Goal: Task Accomplishment & Management: Manage account settings

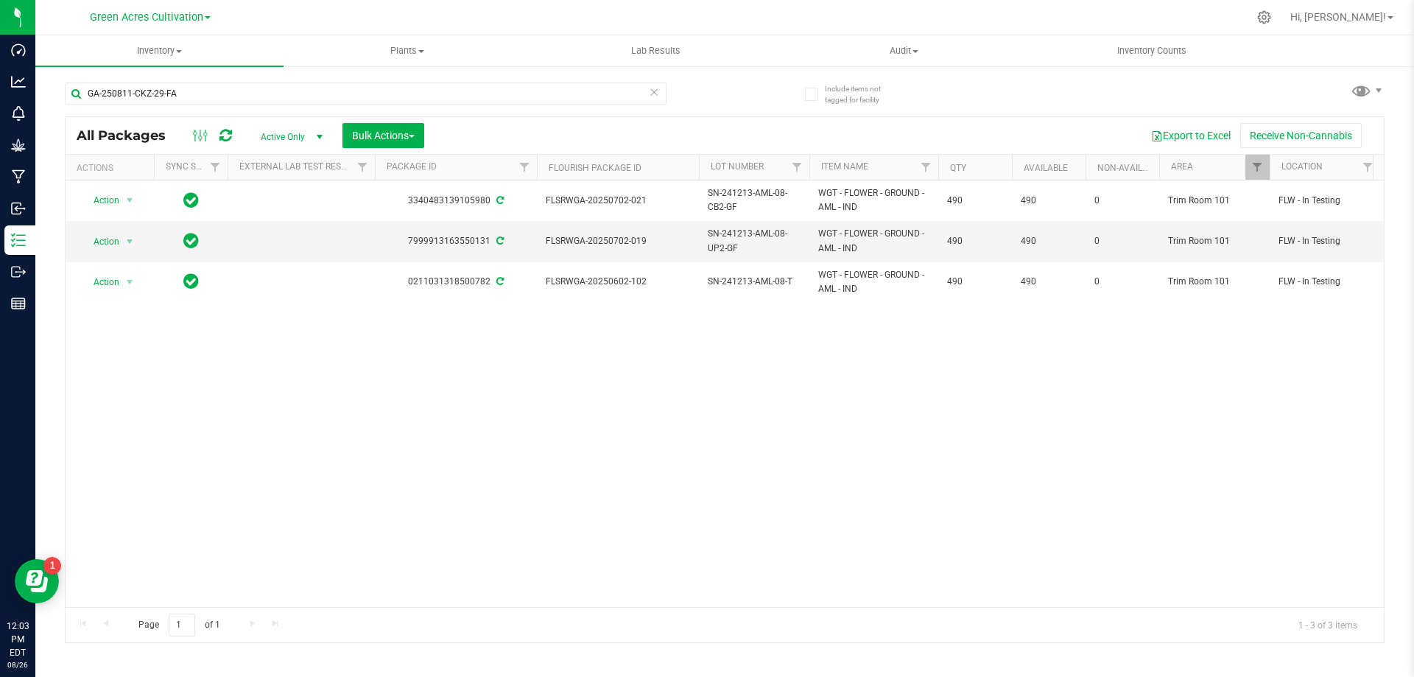
type input "GA-250811-CKZ-29-FA"
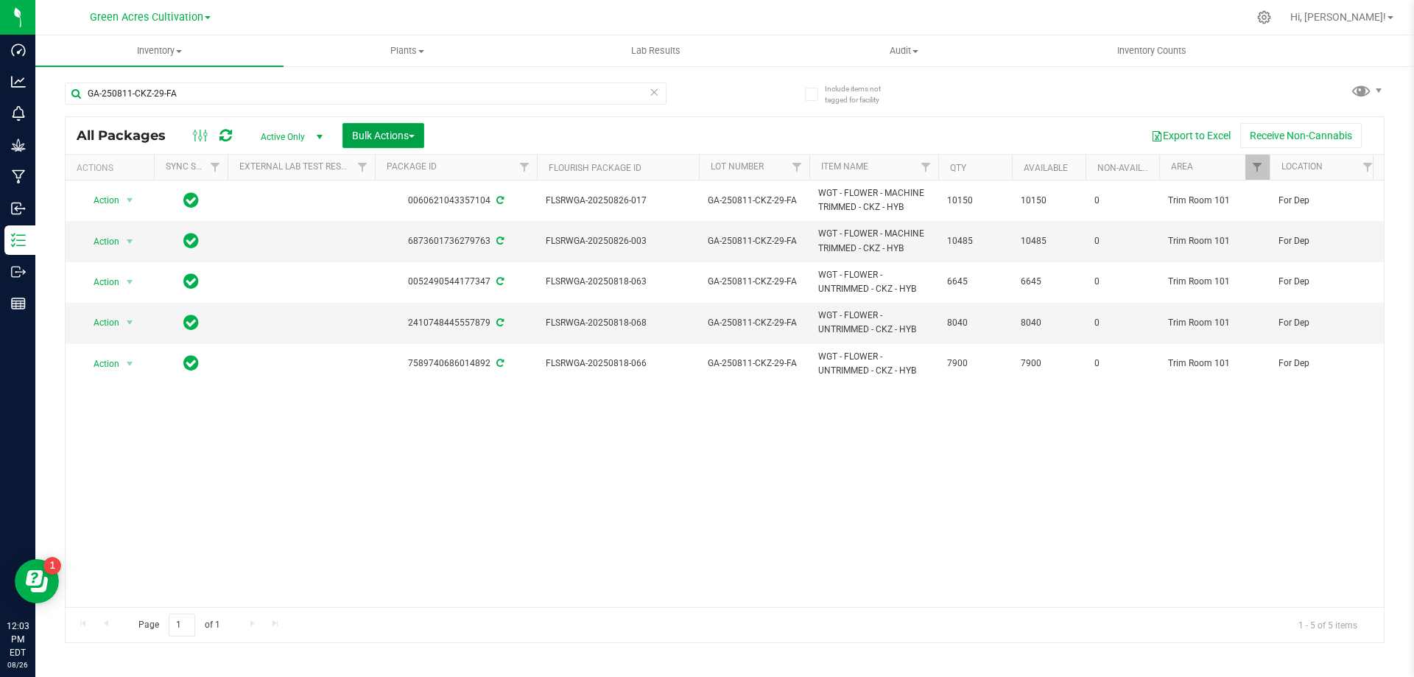
click at [359, 135] on span "Bulk Actions" at bounding box center [383, 136] width 63 height 12
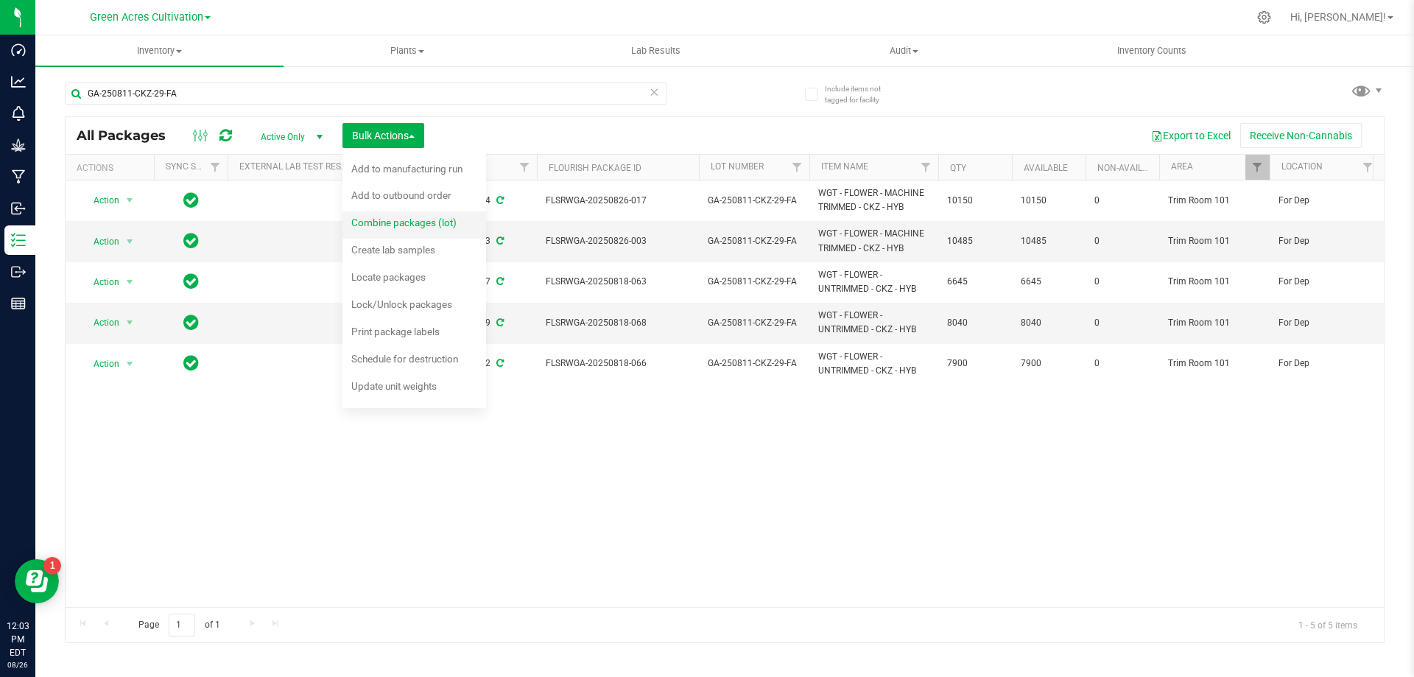
click at [382, 221] on span "Combine packages (lot)" at bounding box center [403, 222] width 105 height 12
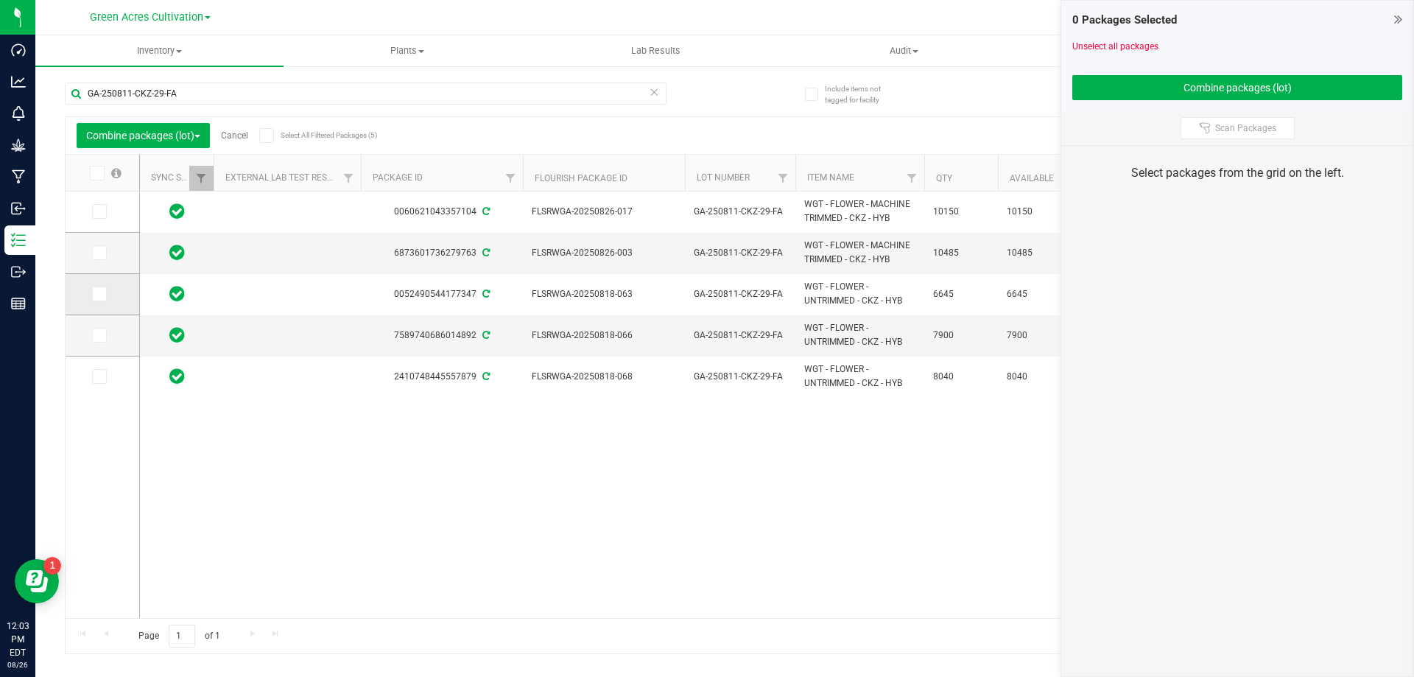
click at [99, 294] on icon at bounding box center [98, 294] width 10 height 0
click at [0, 0] on input "checkbox" at bounding box center [0, 0] width 0 height 0
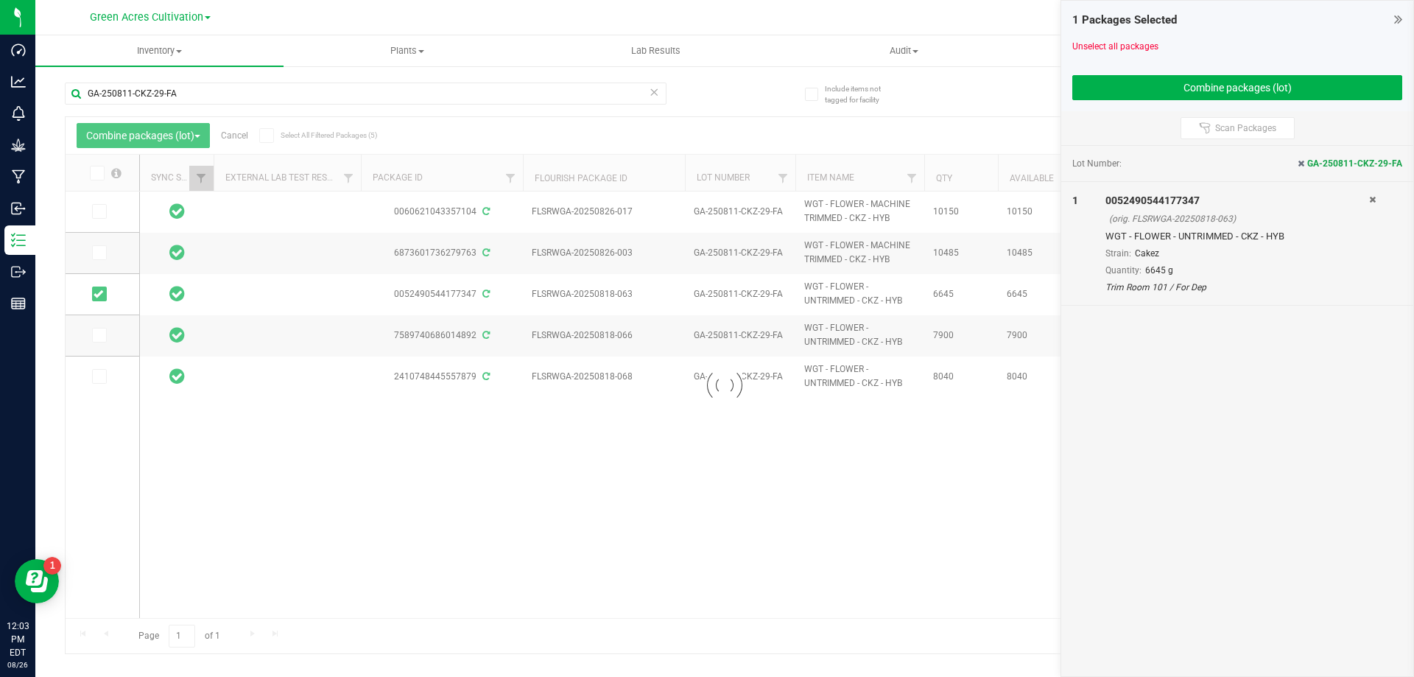
click at [99, 342] on div at bounding box center [725, 385] width 1318 height 536
click at [97, 334] on div at bounding box center [725, 385] width 1318 height 536
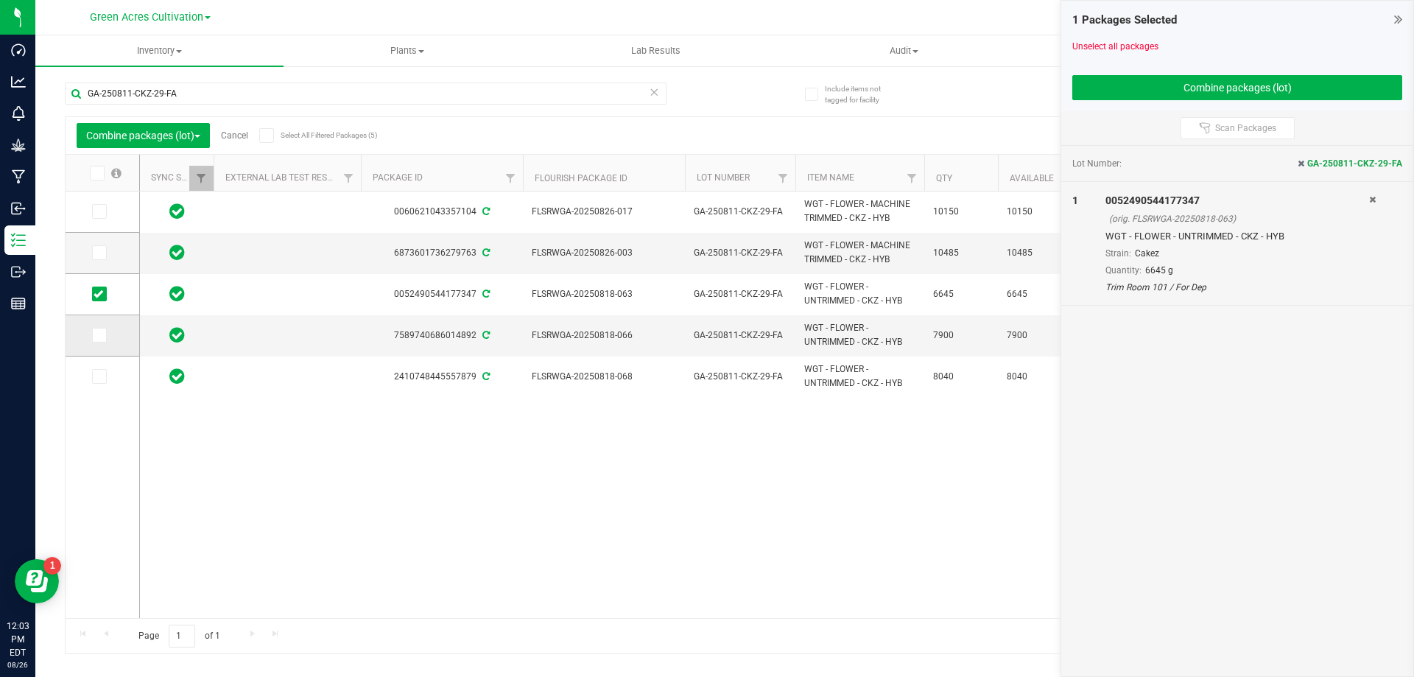
click at [97, 335] on icon at bounding box center [98, 335] width 10 height 0
click at [0, 0] on input "checkbox" at bounding box center [0, 0] width 0 height 0
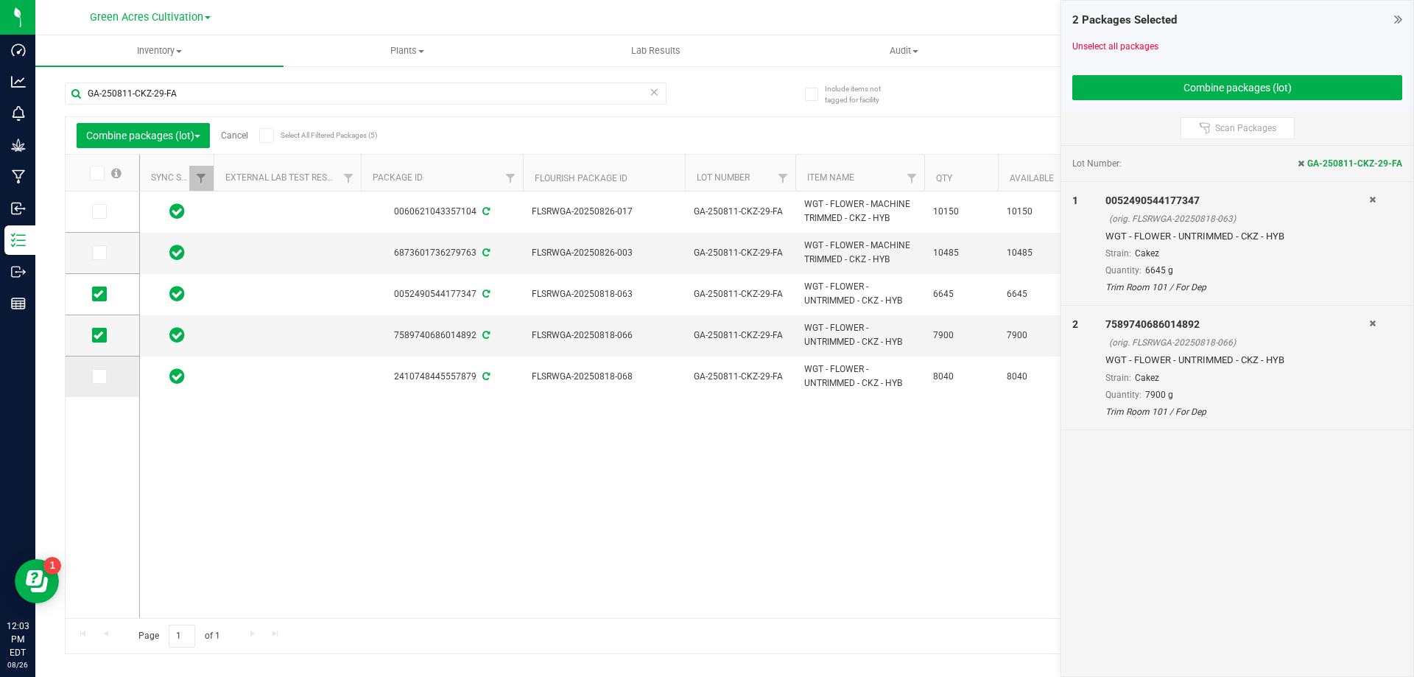
click at [95, 382] on span at bounding box center [99, 376] width 15 height 15
click at [0, 0] on input "checkbox" at bounding box center [0, 0] width 0 height 0
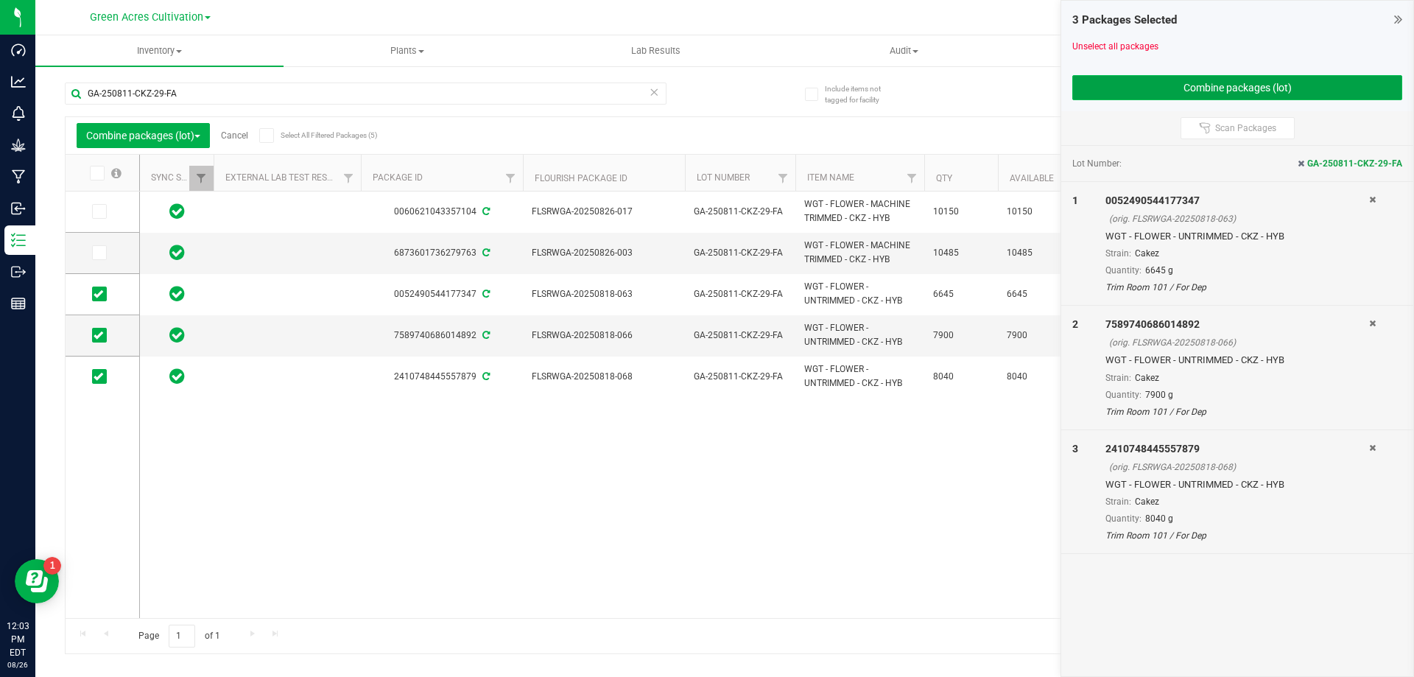
click at [1093, 91] on button "Combine packages (lot)" at bounding box center [1237, 87] width 330 height 25
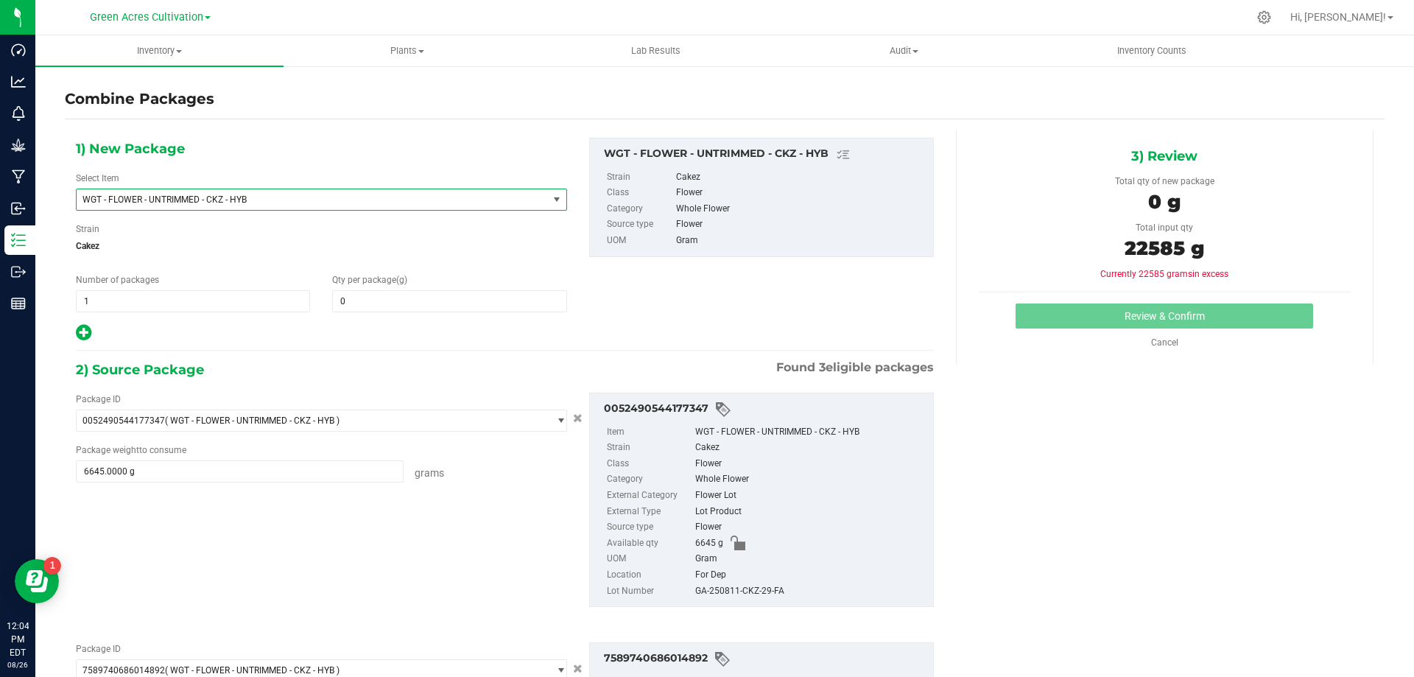
click at [551, 204] on span "select" at bounding box center [557, 200] width 12 height 12
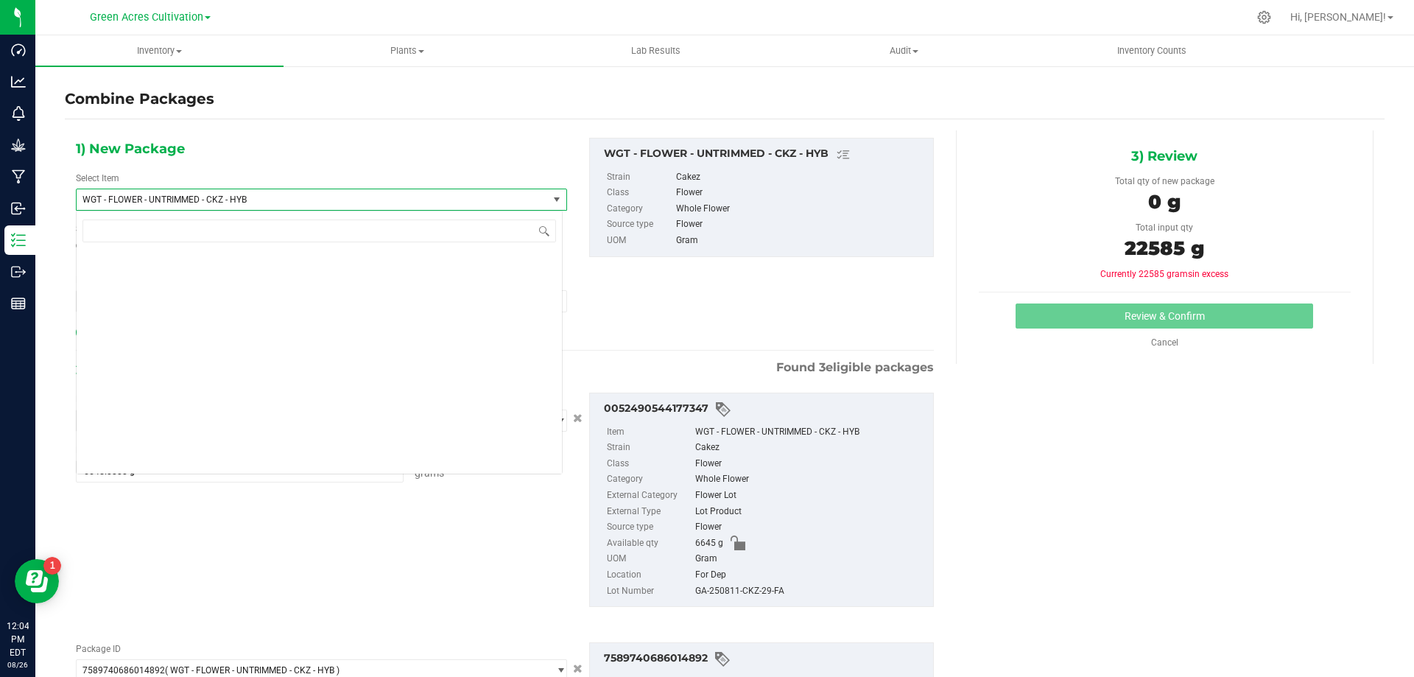
scroll to position [309974, 0]
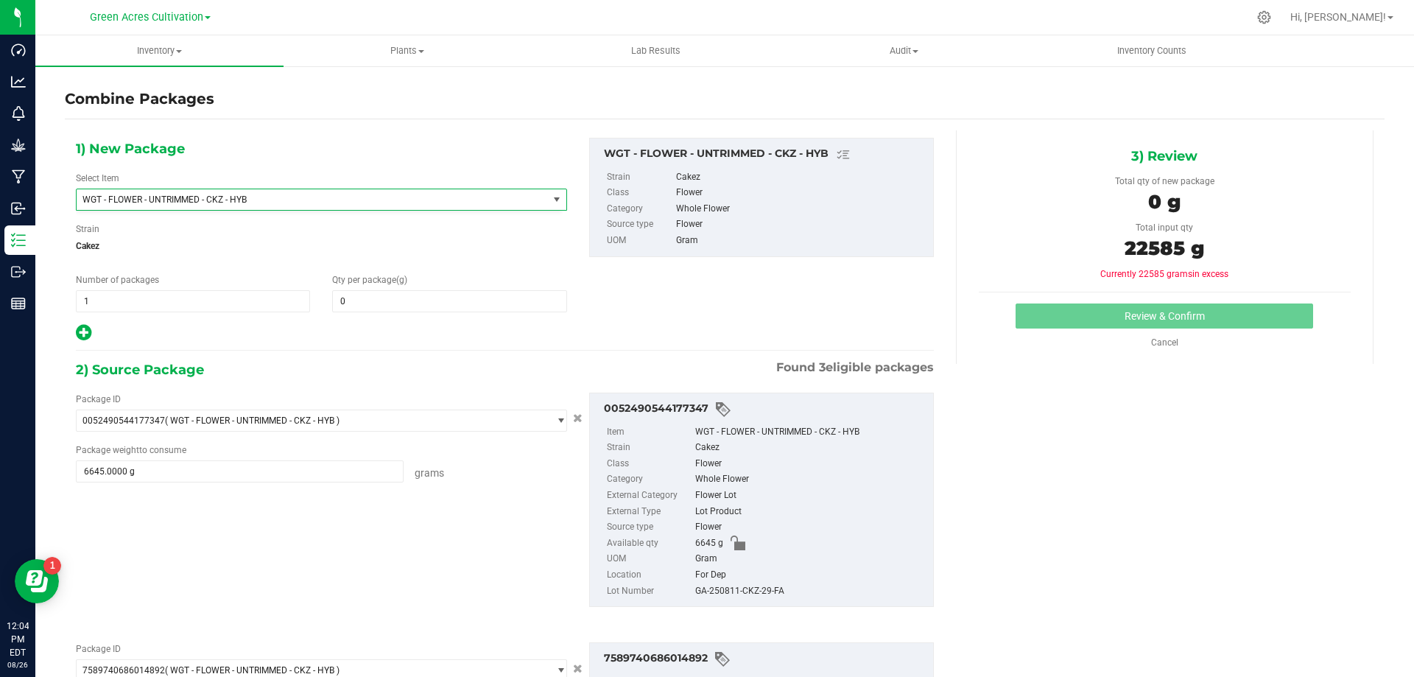
click at [748, 265] on div "1) New Package Select Item WGT - FLOWER - UNTRIMMED - CKZ - HYB WGT - FLOWER - …" at bounding box center [505, 240] width 880 height 205
click at [514, 291] on span at bounding box center [449, 301] width 234 height 22
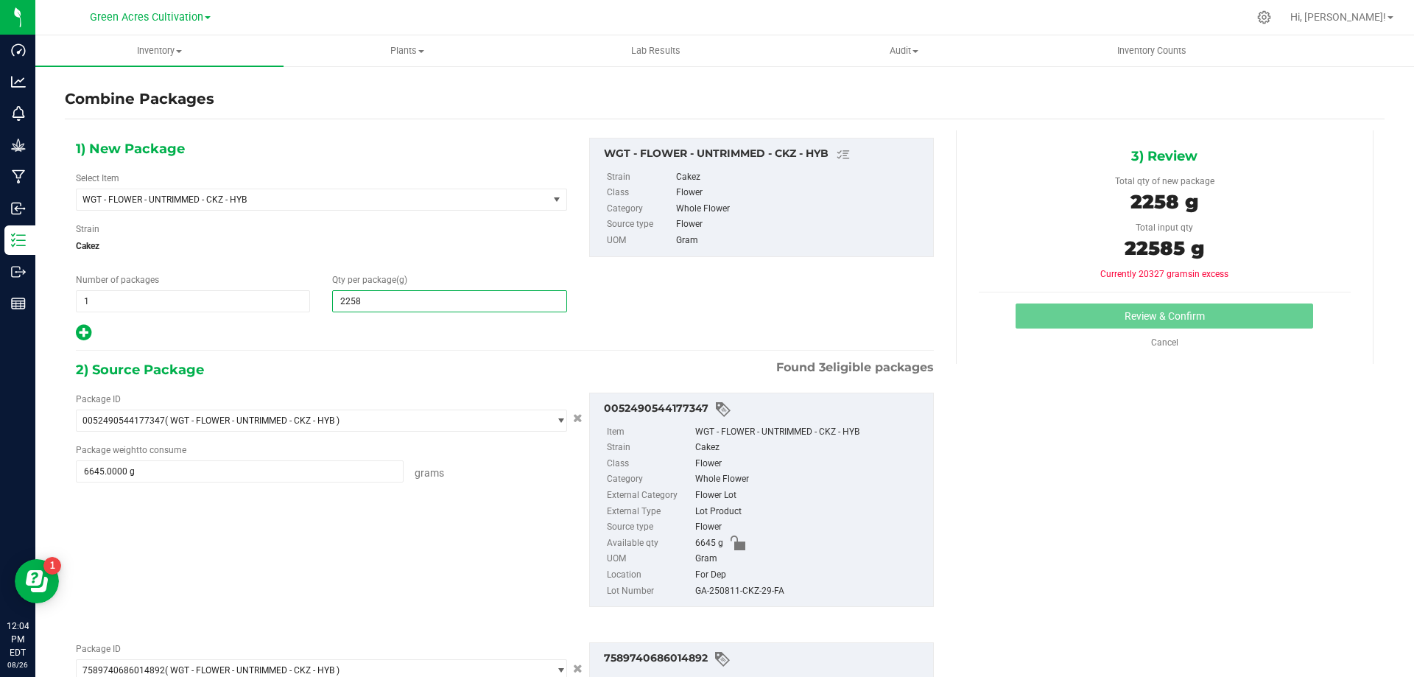
type input "22585"
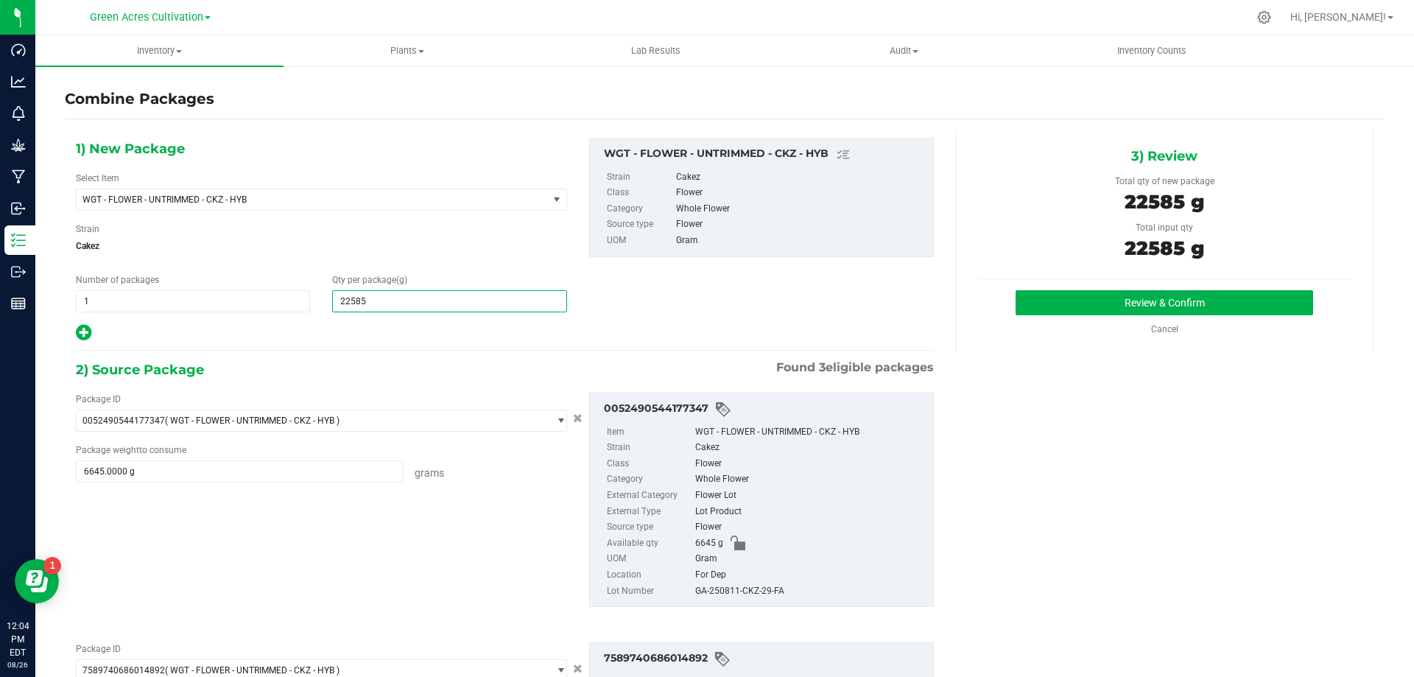
type input "22,585"
click at [732, 591] on div "GA-250811-CKZ-29-FA" at bounding box center [810, 591] width 230 height 16
copy div "GA-250811-CKZ-29-FA"
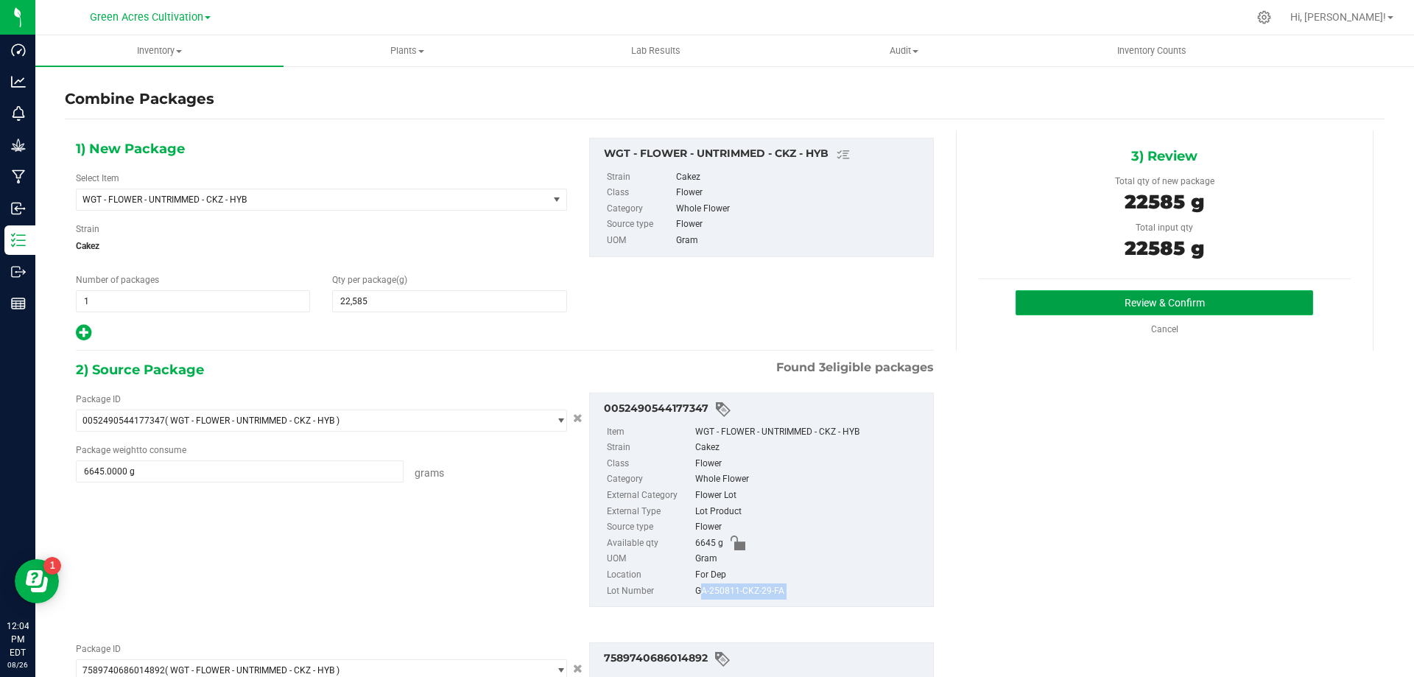
click at [1127, 297] on button "Review & Confirm" at bounding box center [1163, 302] width 297 height 25
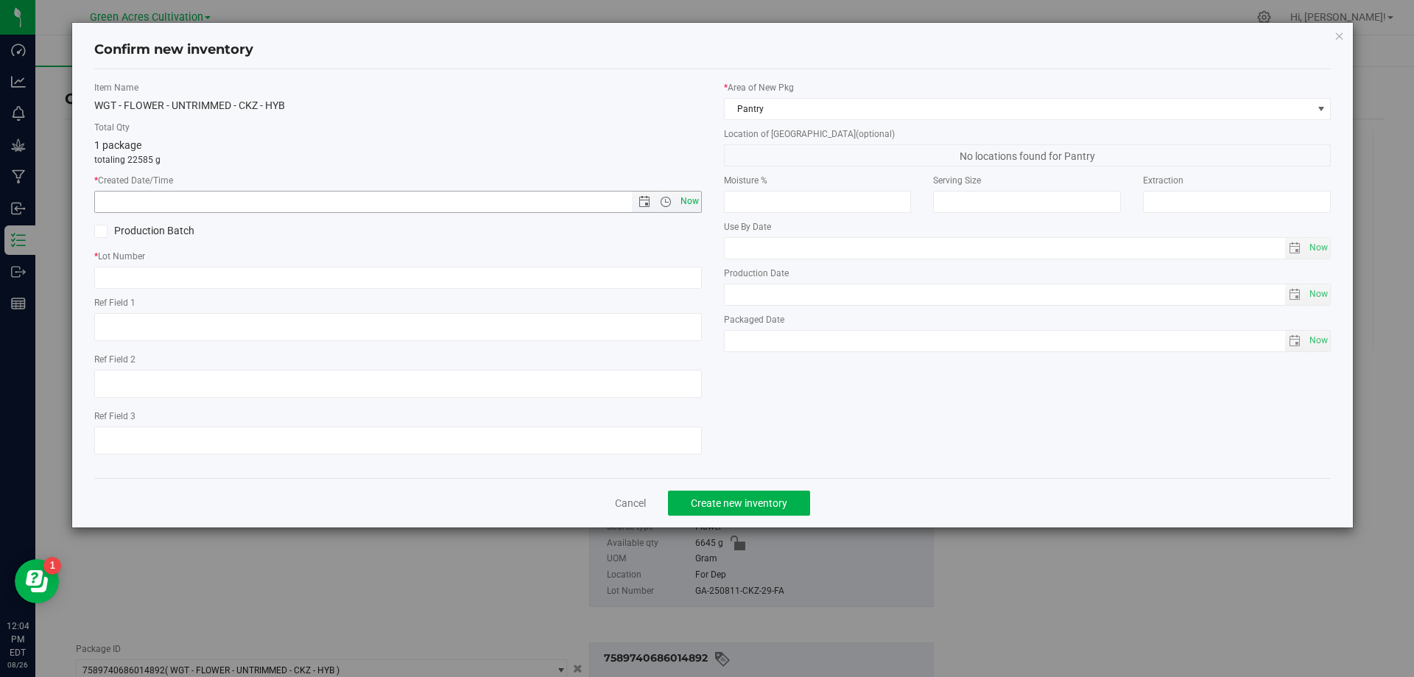
click at [690, 209] on span "Now" at bounding box center [689, 201] width 25 height 21
type input "8/26/2025 12:04 PM"
drag, startPoint x: 667, startPoint y: 281, endPoint x: 667, endPoint y: 269, distance: 12.5
click at [667, 278] on input "text" at bounding box center [397, 278] width 607 height 22
paste input "GA-250811-CKZ-29-FA"
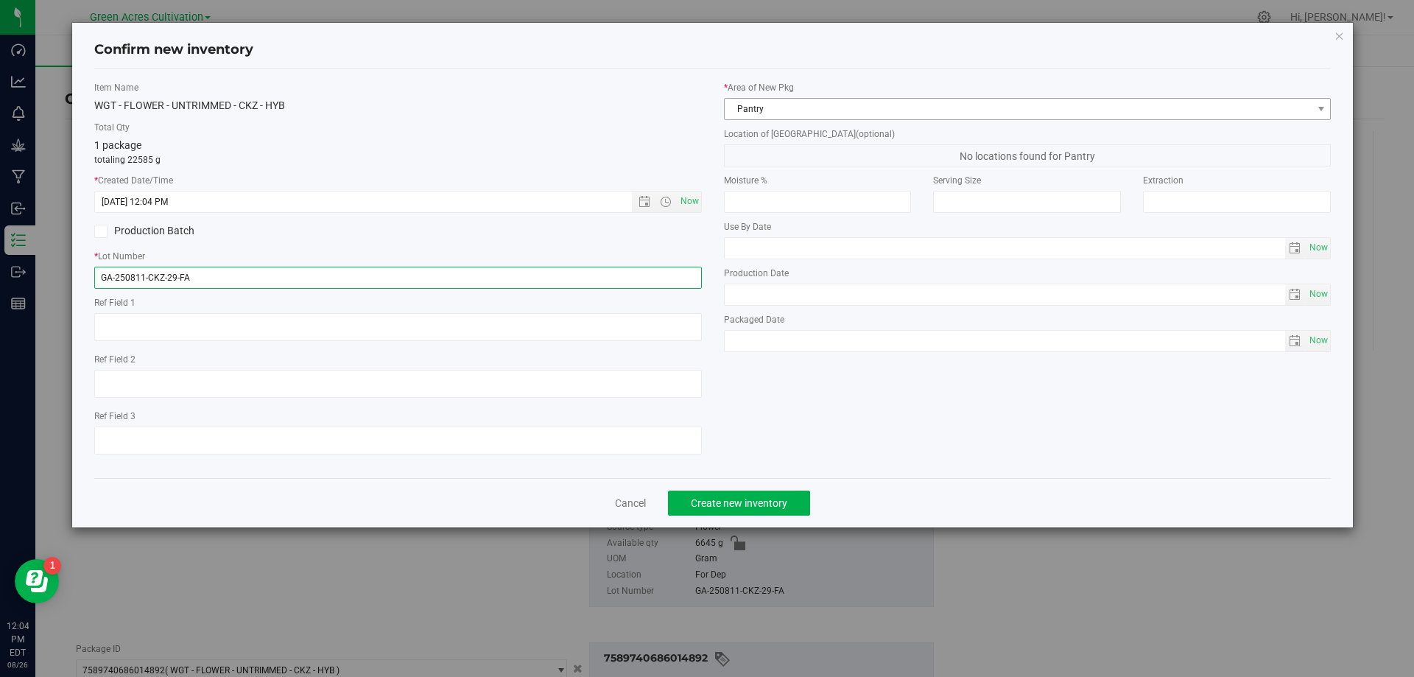
type input "GA-250811-CKZ-29-FA"
click at [772, 110] on span "Pantry" at bounding box center [1018, 109] width 588 height 21
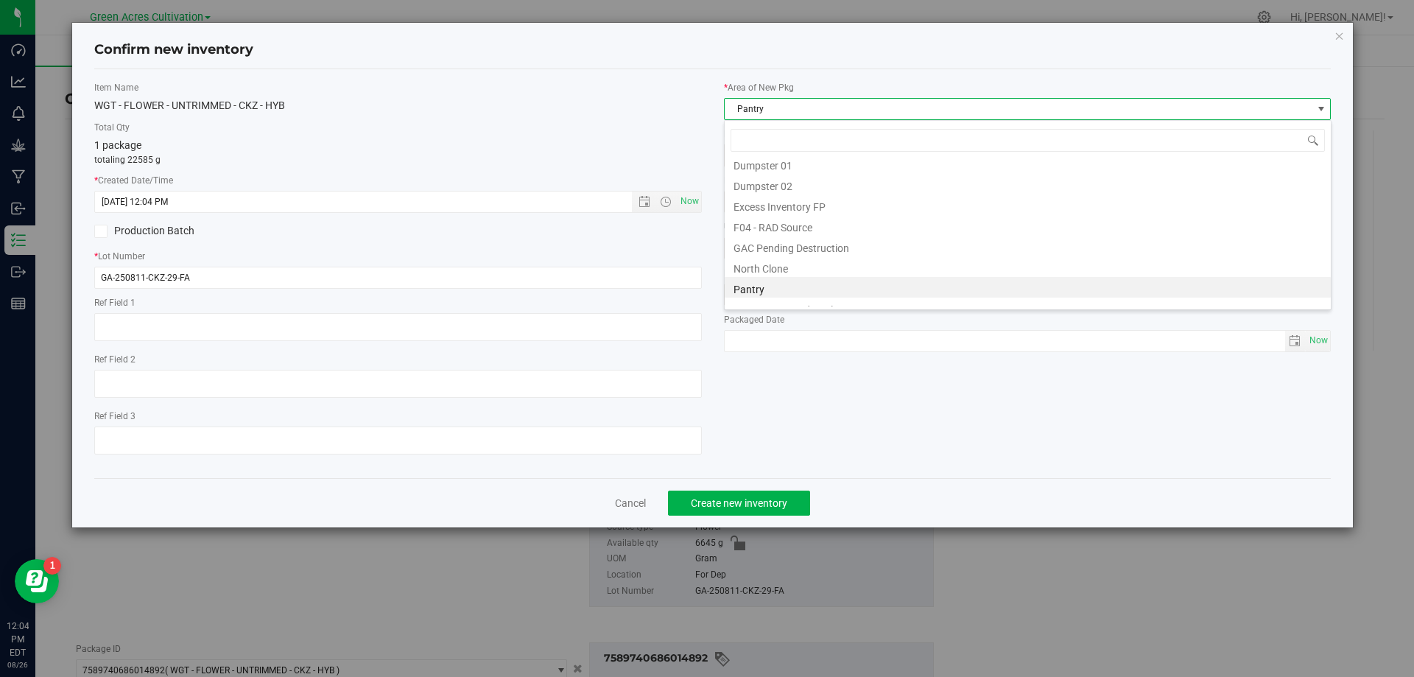
scroll to position [203, 0]
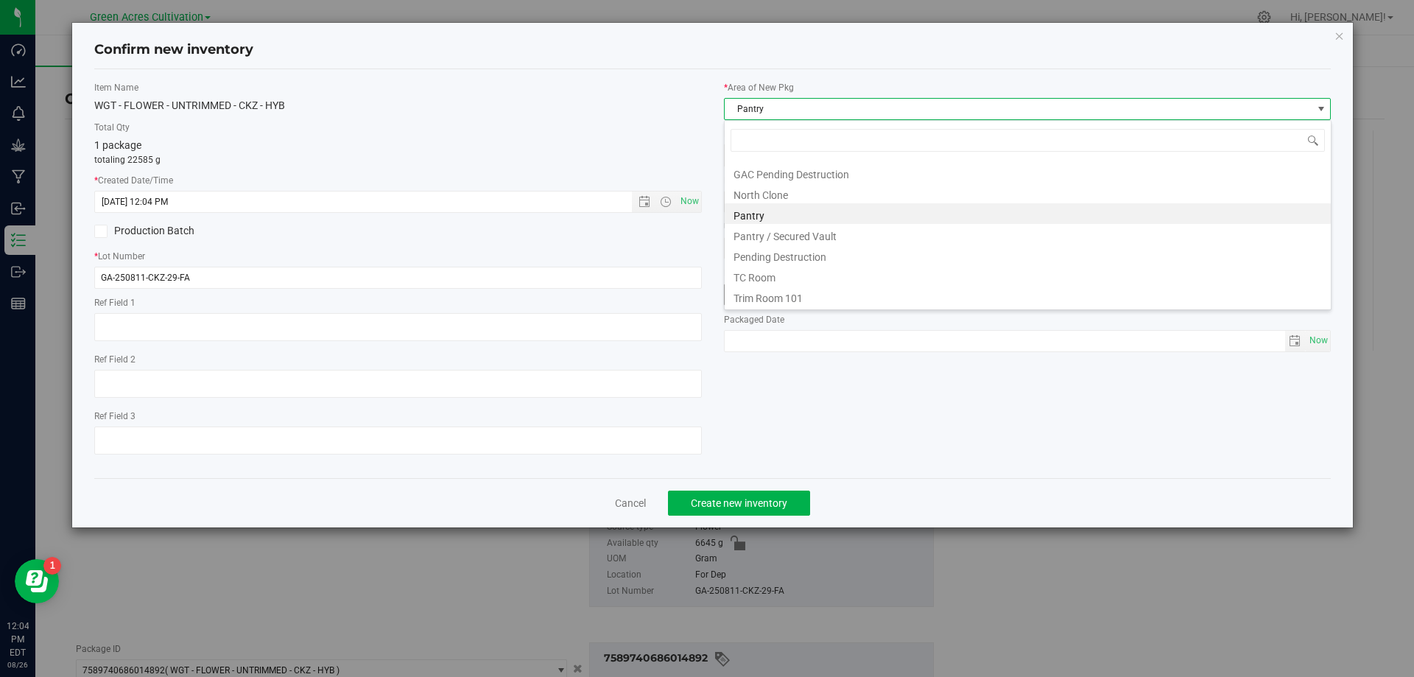
click at [807, 297] on li "Trim Room 101" at bounding box center [1027, 296] width 606 height 21
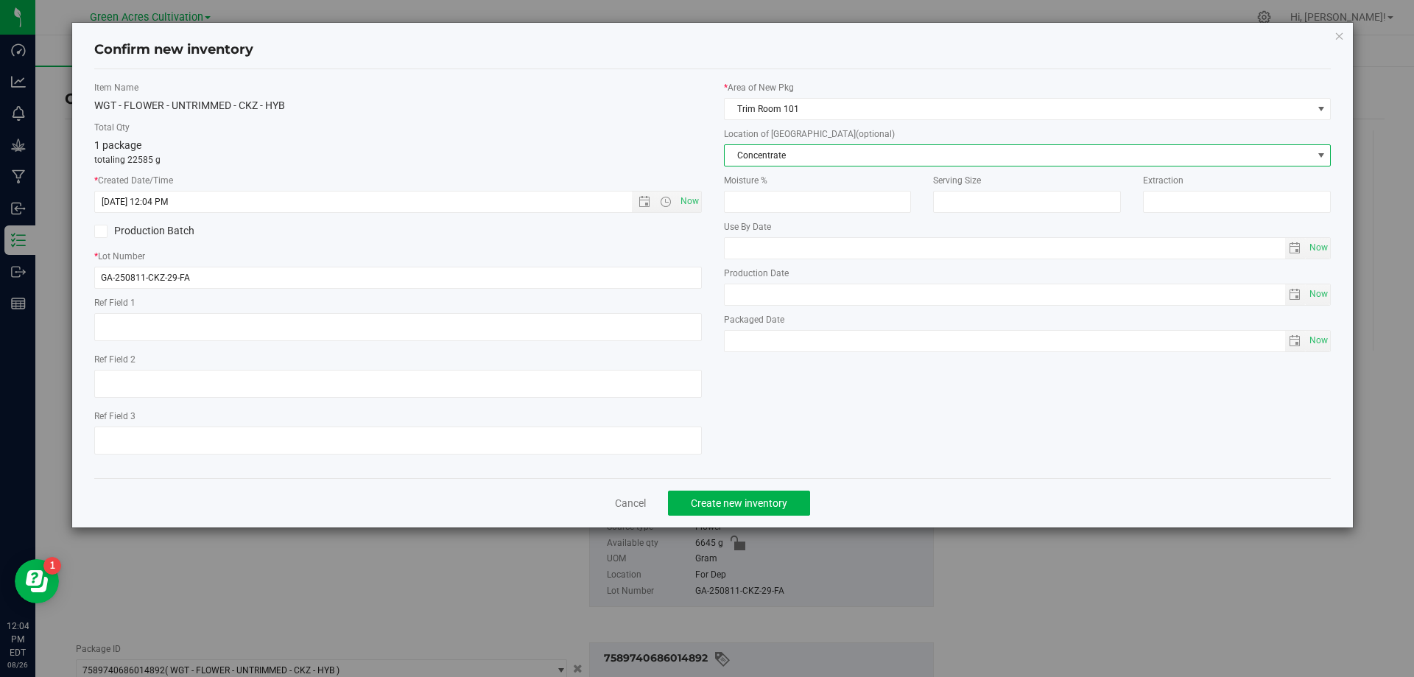
click at [833, 155] on span "Concentrate" at bounding box center [1018, 155] width 588 height 21
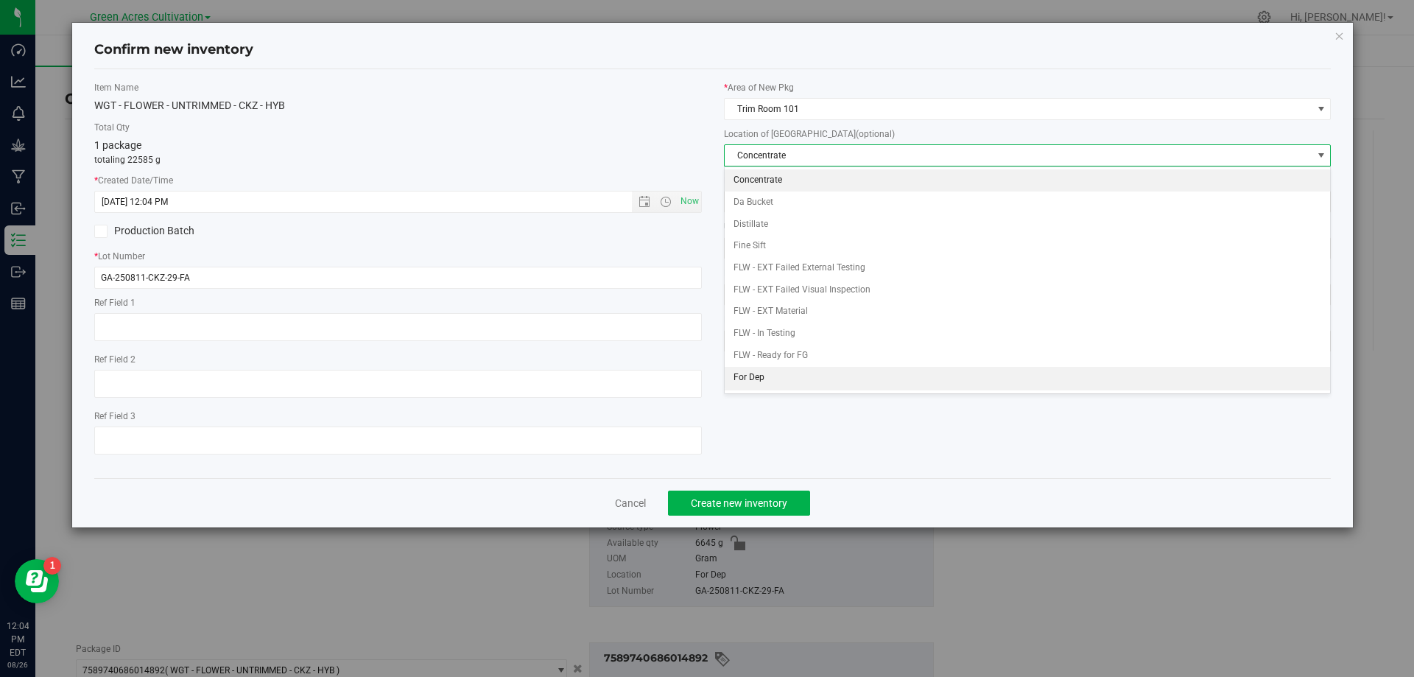
click at [803, 381] on li "For Dep" at bounding box center [1027, 378] width 606 height 22
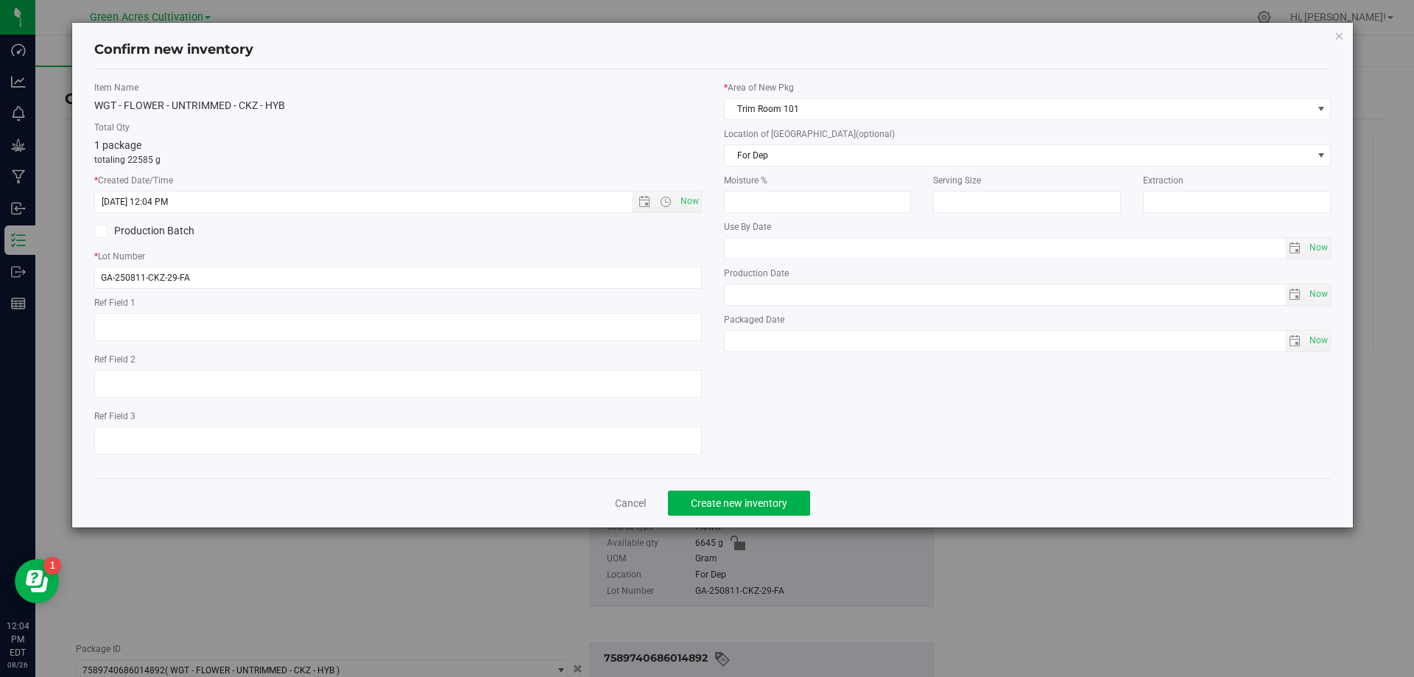
click at [767, 522] on div "Cancel Create new inventory" at bounding box center [712, 502] width 1237 height 49
click at [767, 499] on span "Create new inventory" at bounding box center [739, 503] width 96 height 12
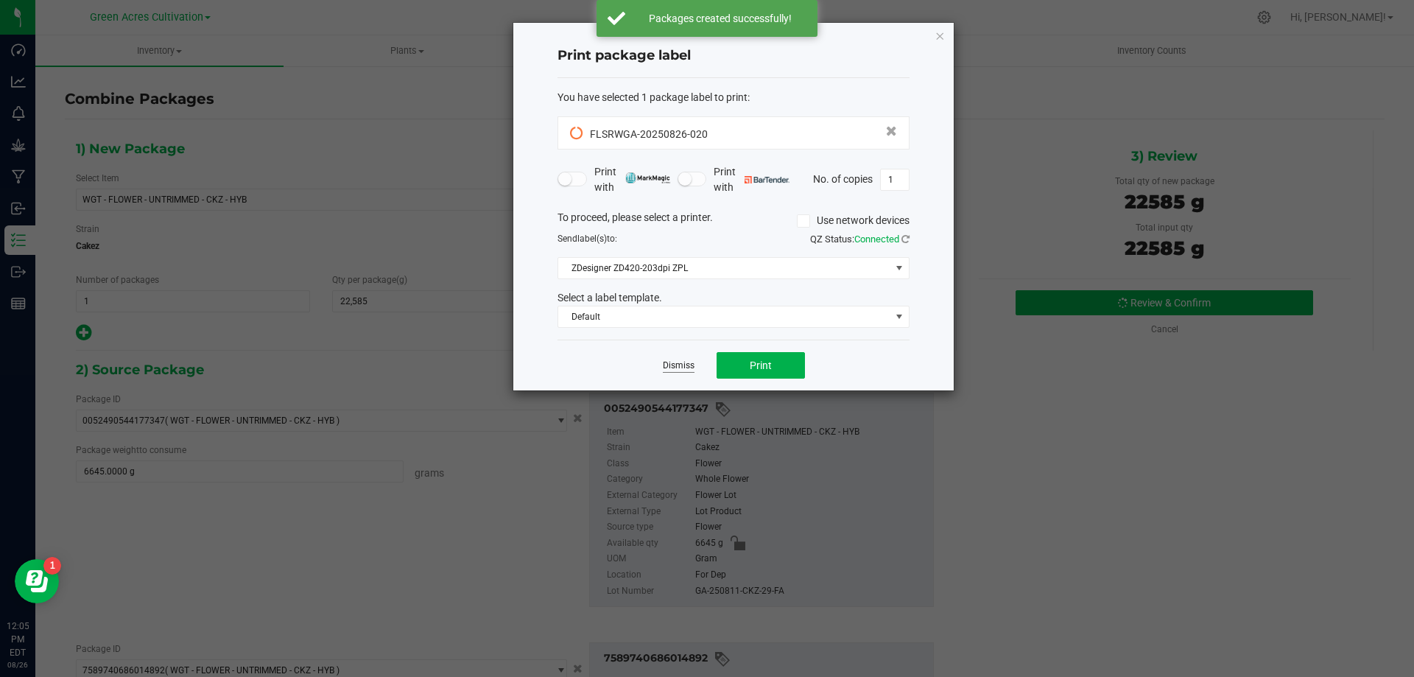
click at [674, 365] on link "Dismiss" at bounding box center [679, 365] width 32 height 13
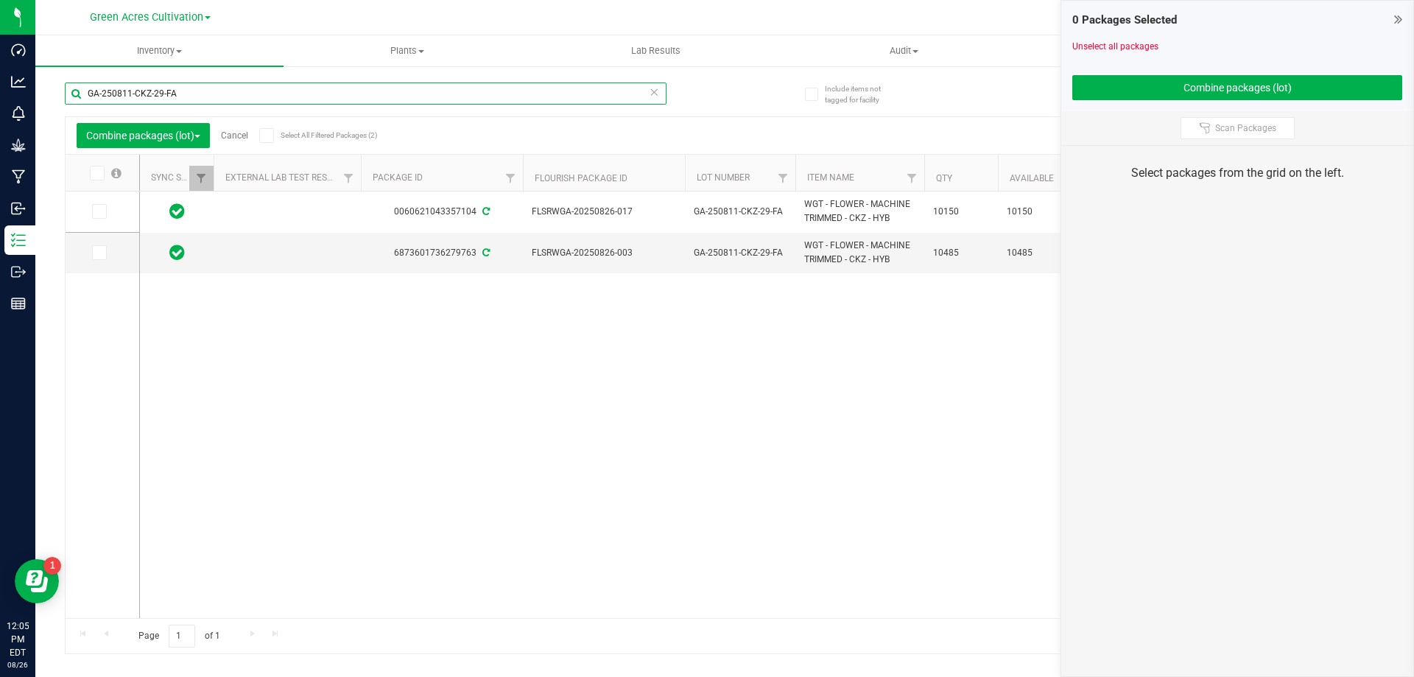
click at [400, 86] on input "GA-250811-CKZ-29-FA" at bounding box center [365, 93] width 601 height 22
click at [219, 133] on span "Cancel" at bounding box center [229, 135] width 38 height 10
click at [235, 133] on link "Cancel" at bounding box center [234, 135] width 27 height 10
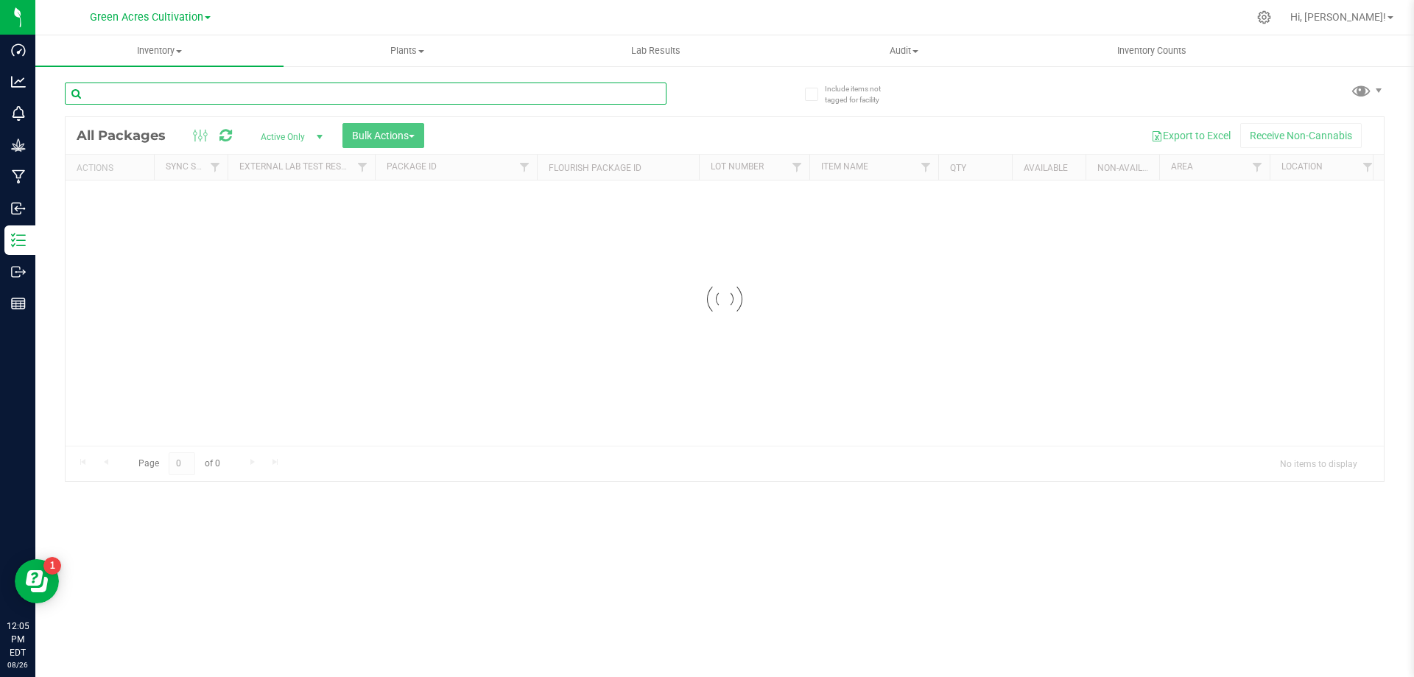
click at [234, 91] on input "text" at bounding box center [365, 93] width 601 height 22
paste input "FLSRWGA-20250826-020"
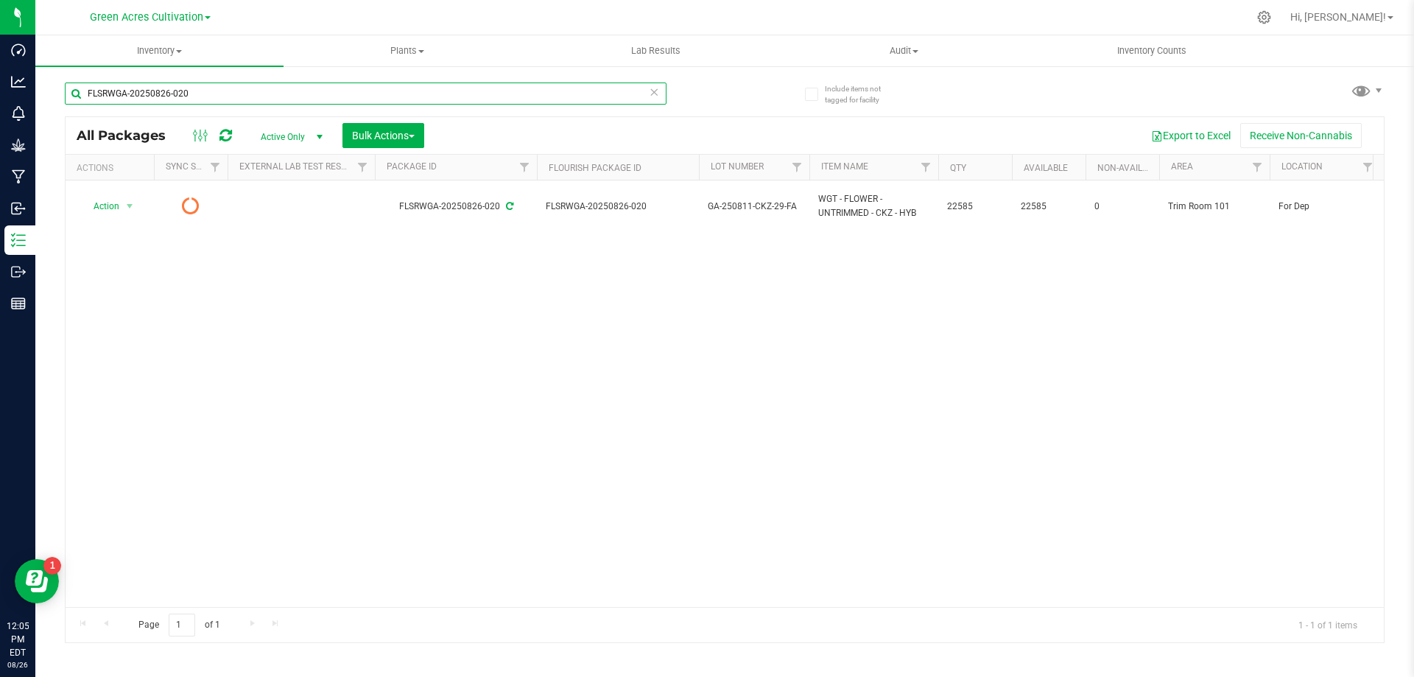
type input "FLSRWGA-20250826-020"
click at [233, 133] on div at bounding box center [212, 136] width 49 height 18
click at [229, 141] on icon at bounding box center [225, 135] width 13 height 15
click at [225, 129] on icon at bounding box center [225, 135] width 13 height 15
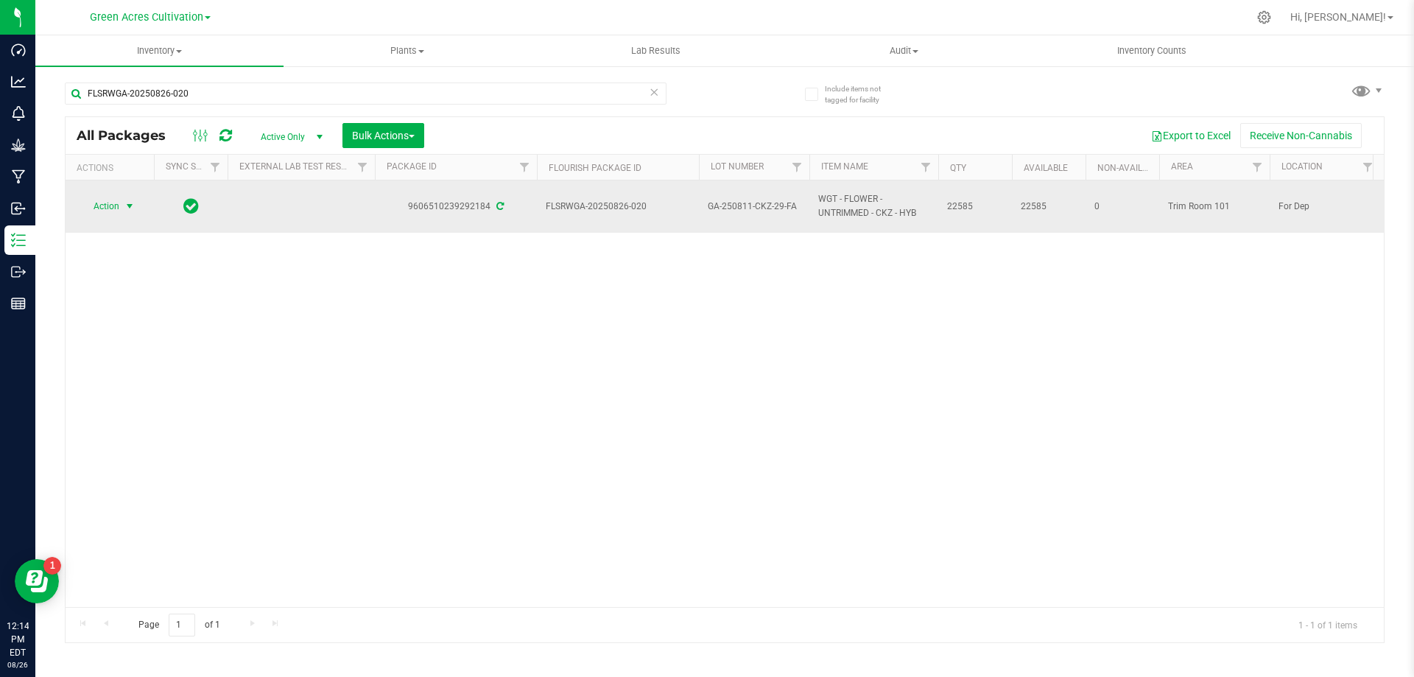
click at [103, 203] on span "Action" at bounding box center [100, 206] width 40 height 21
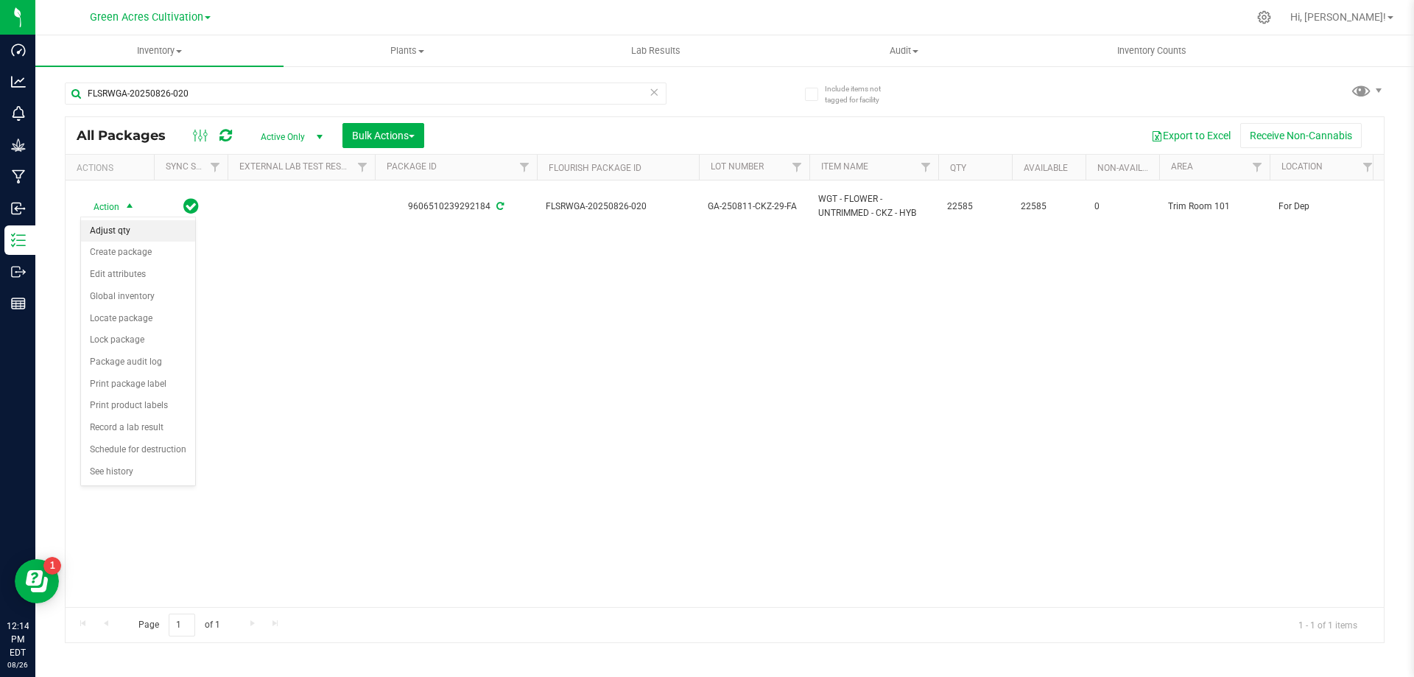
click at [157, 241] on li "Adjust qty" at bounding box center [138, 231] width 114 height 22
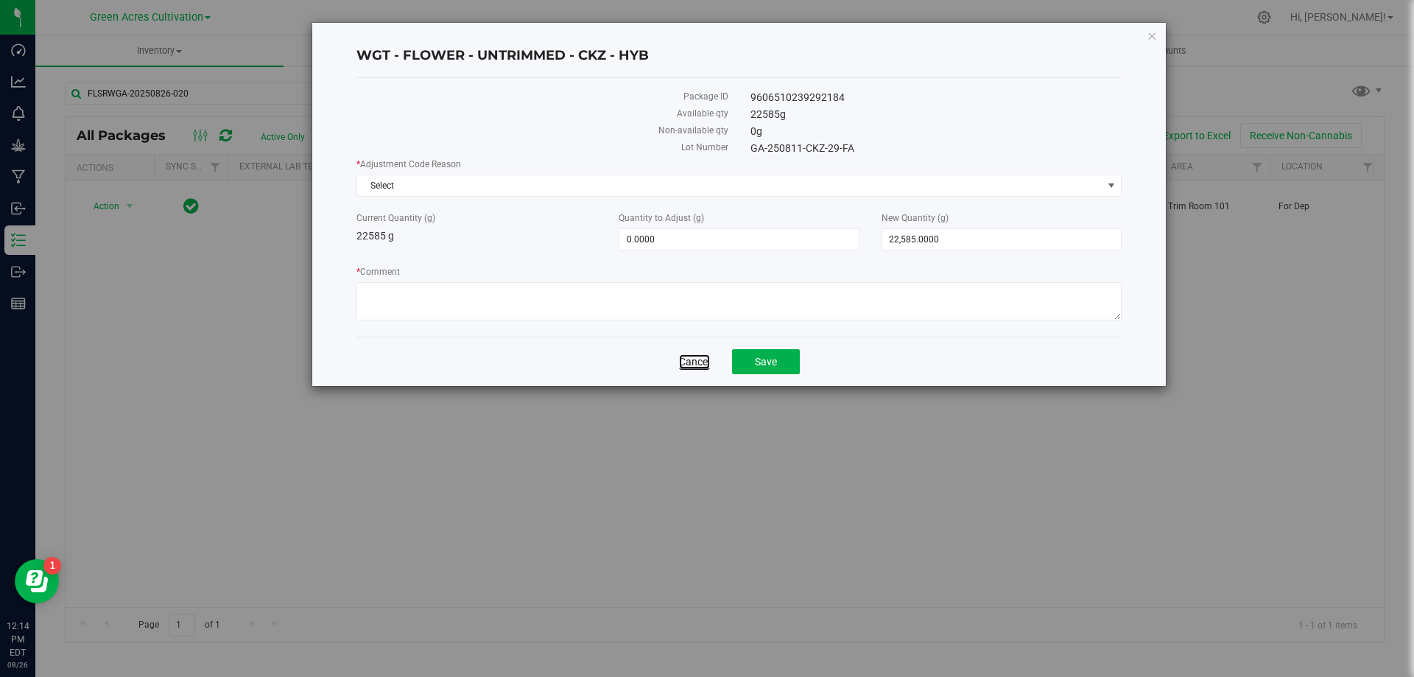
click at [694, 356] on link "Cancel" at bounding box center [694, 361] width 31 height 15
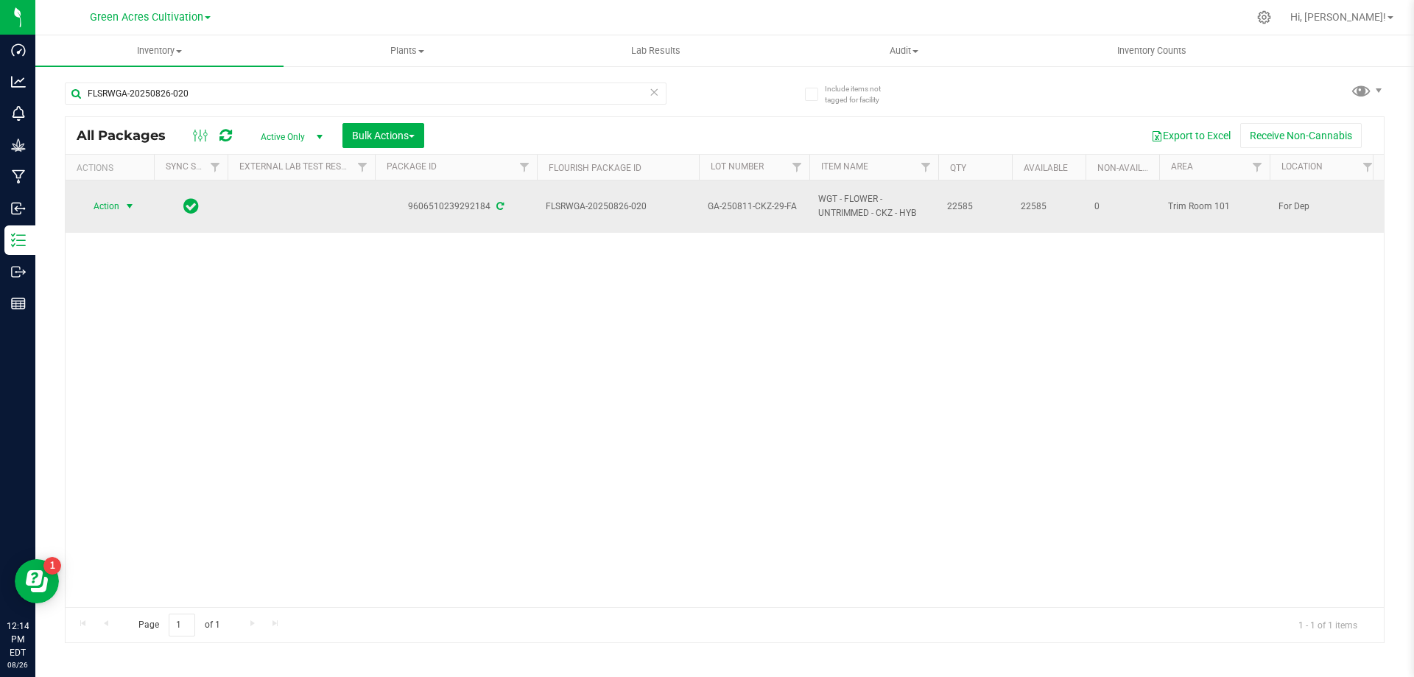
click at [110, 211] on span "Action" at bounding box center [100, 206] width 40 height 21
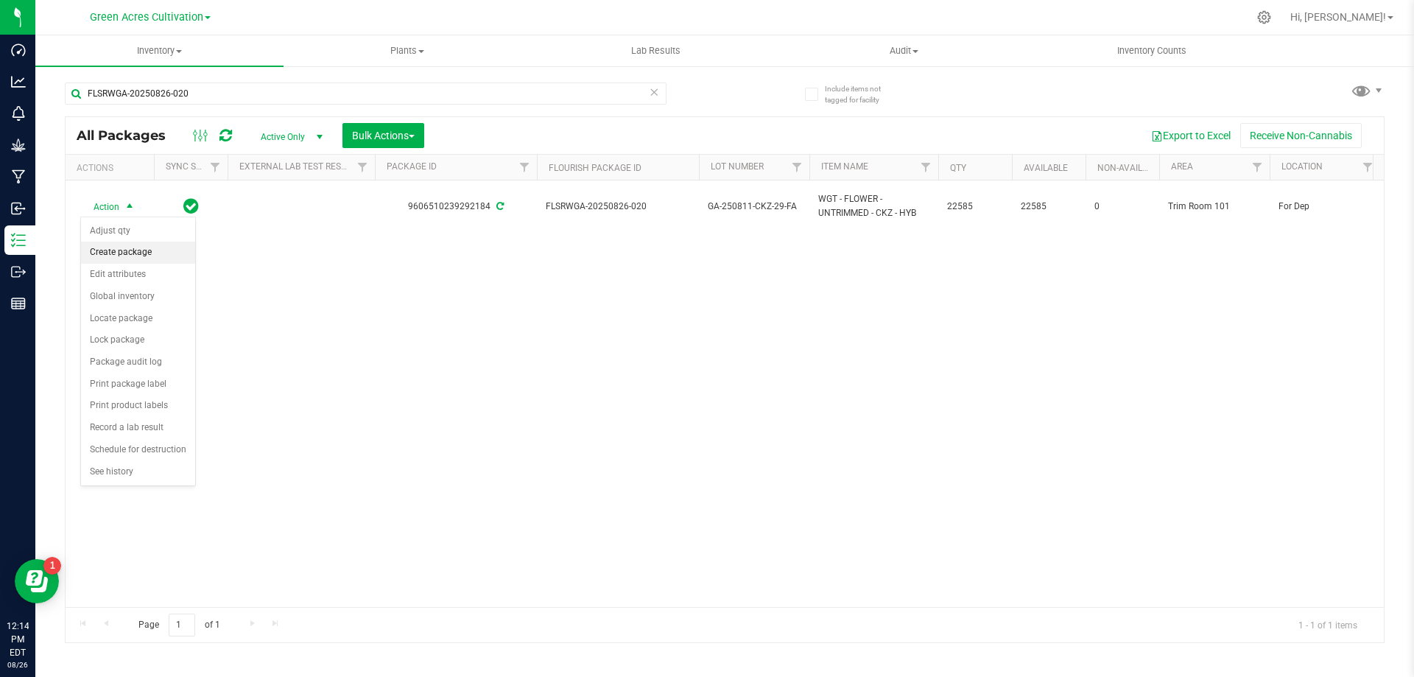
click at [123, 250] on li "Create package" at bounding box center [138, 252] width 114 height 22
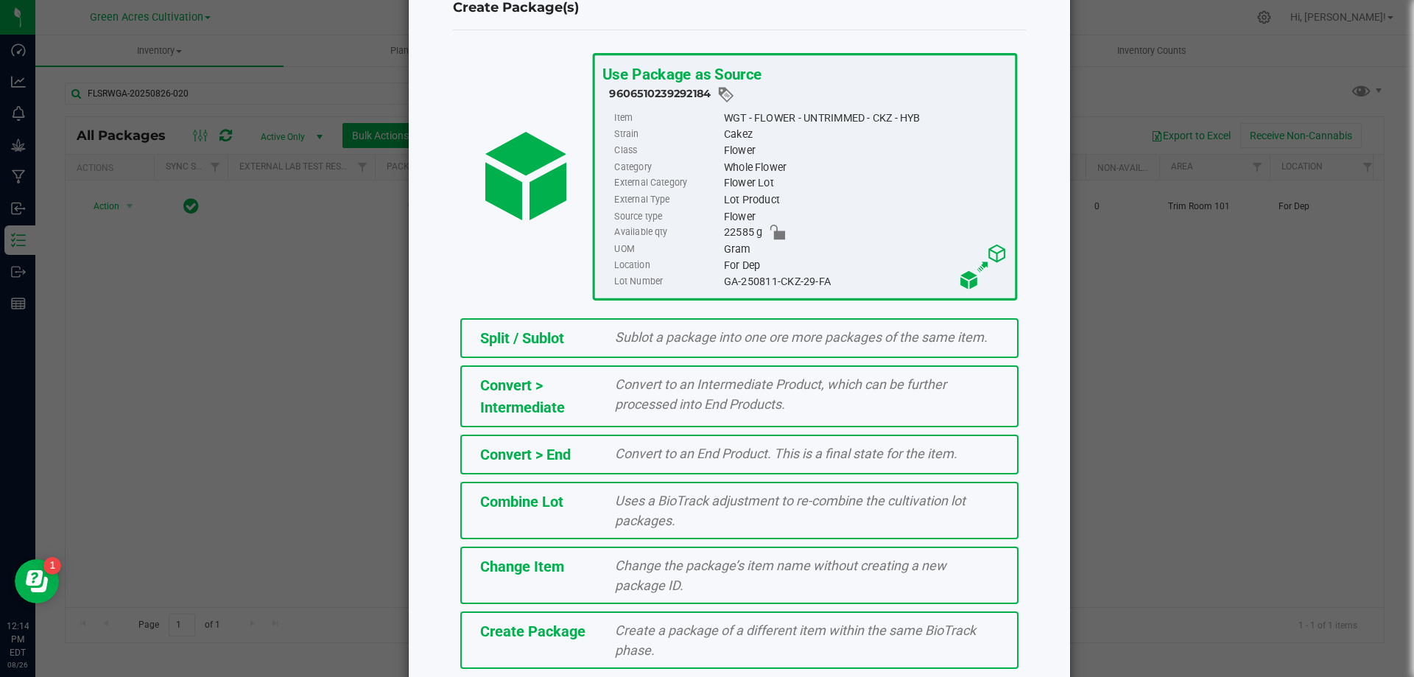
scroll to position [106, 0]
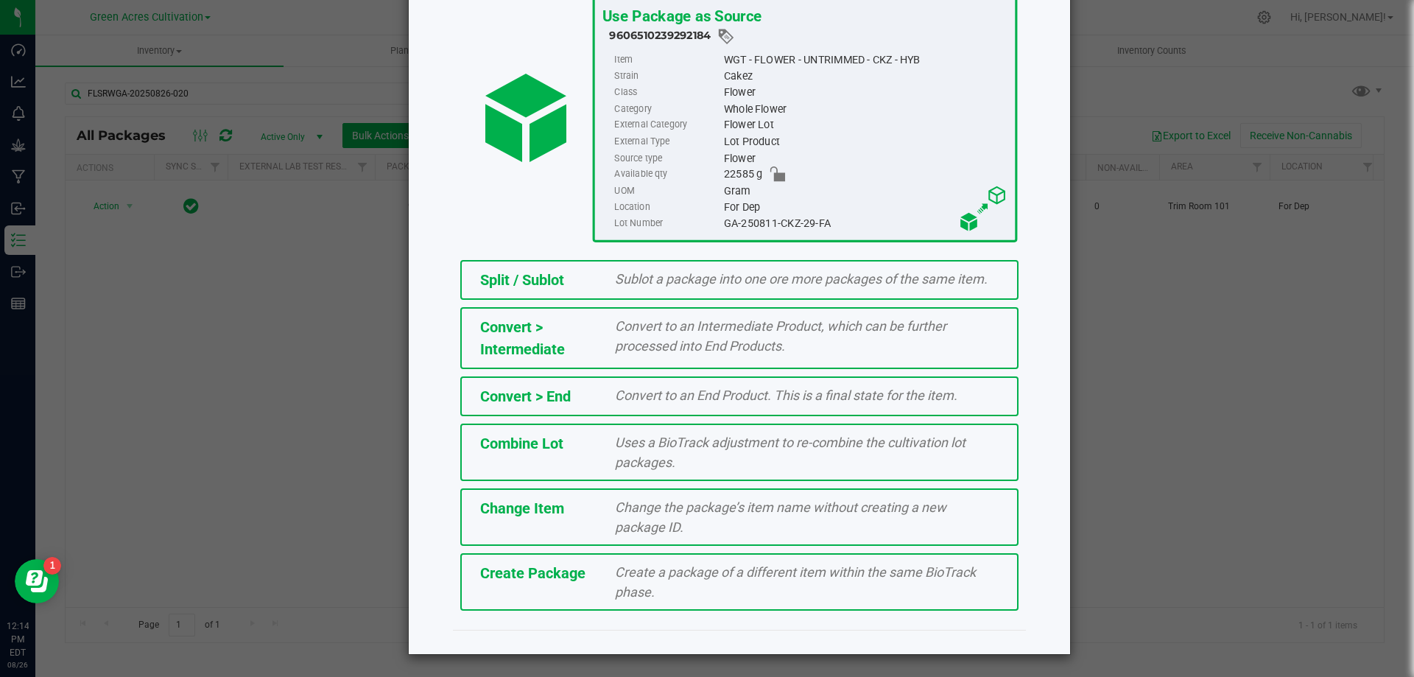
click at [630, 577] on span "Create a package of a different item within the same BioTrack phase." at bounding box center [795, 581] width 361 height 35
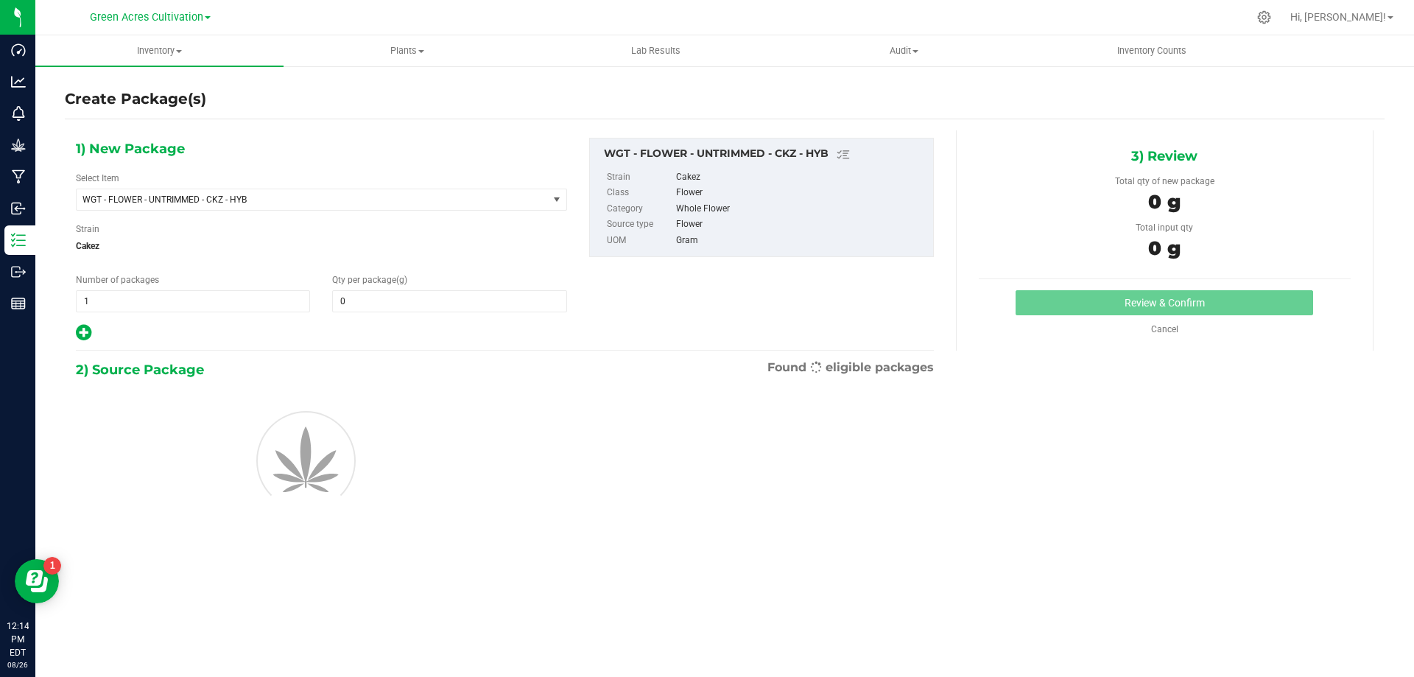
type input "0.0000"
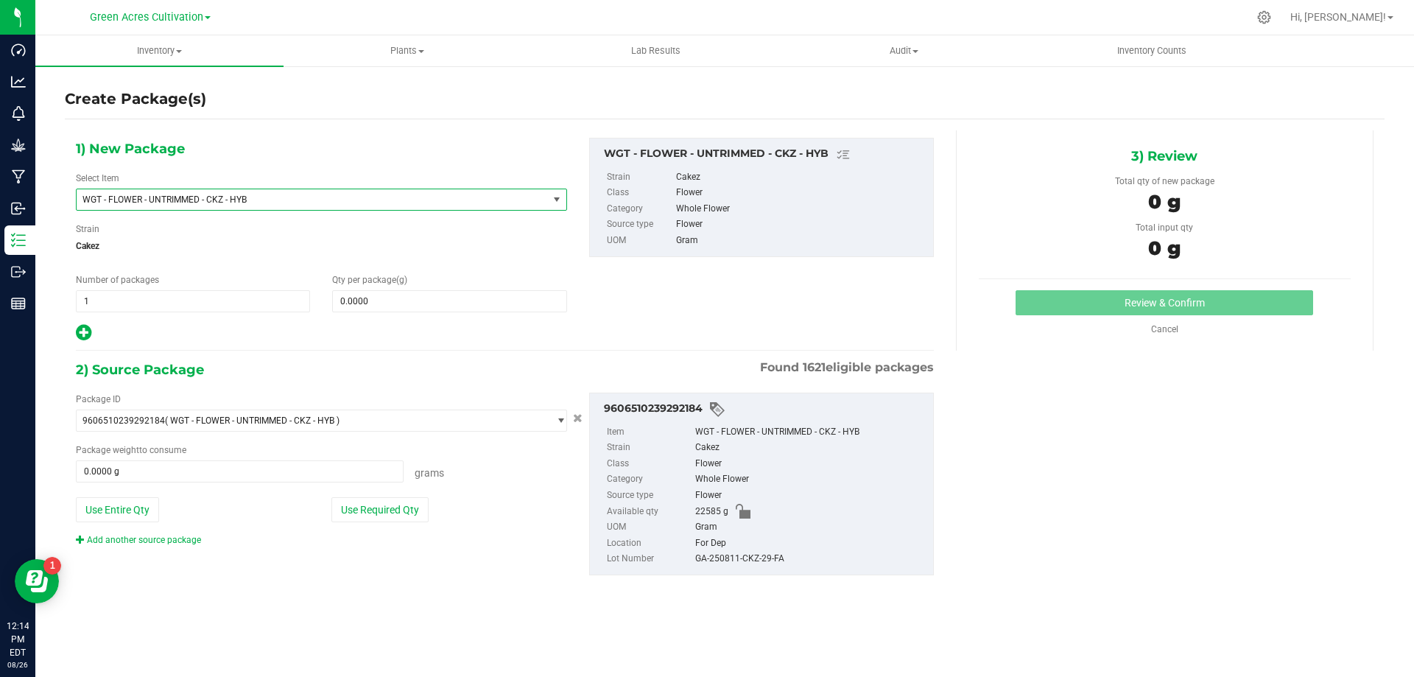
click at [197, 207] on span "WGT - FLOWER - UNTRIMMED - CKZ - HYB" at bounding box center [312, 199] width 471 height 21
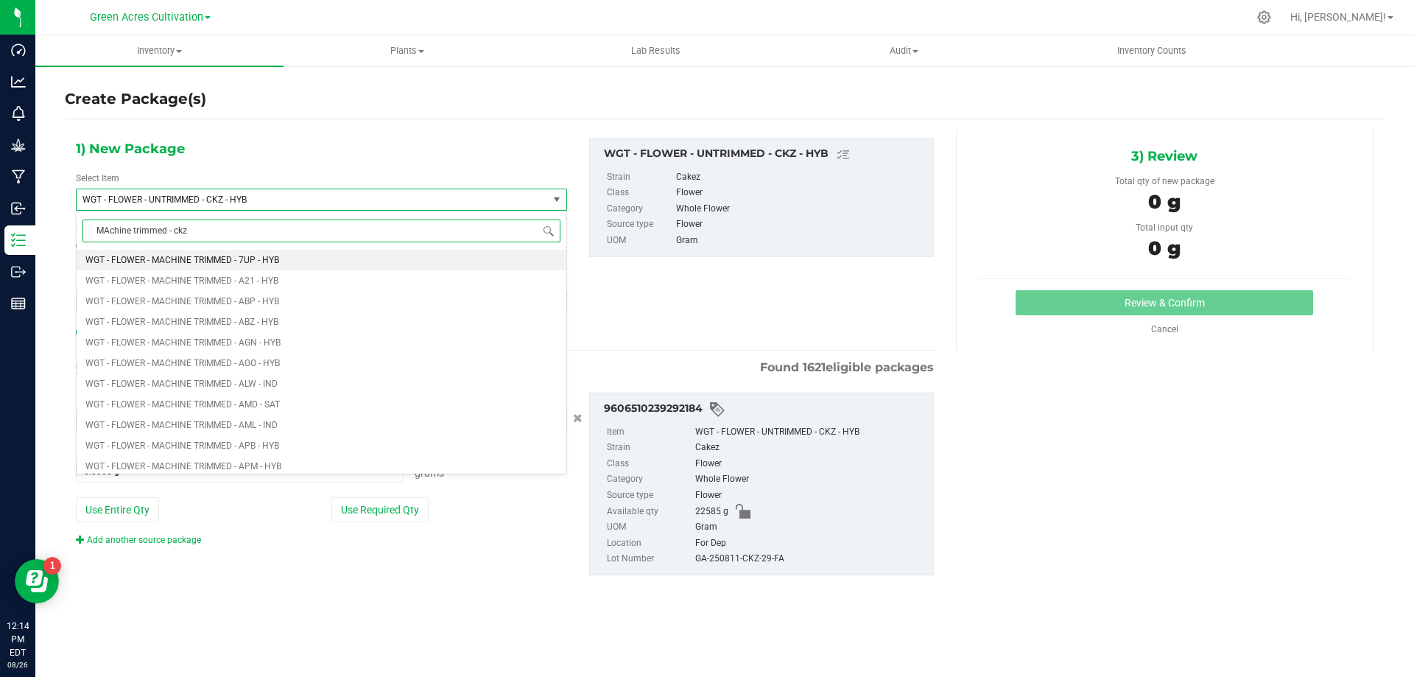
type input "MAchine trimmed - ckz"
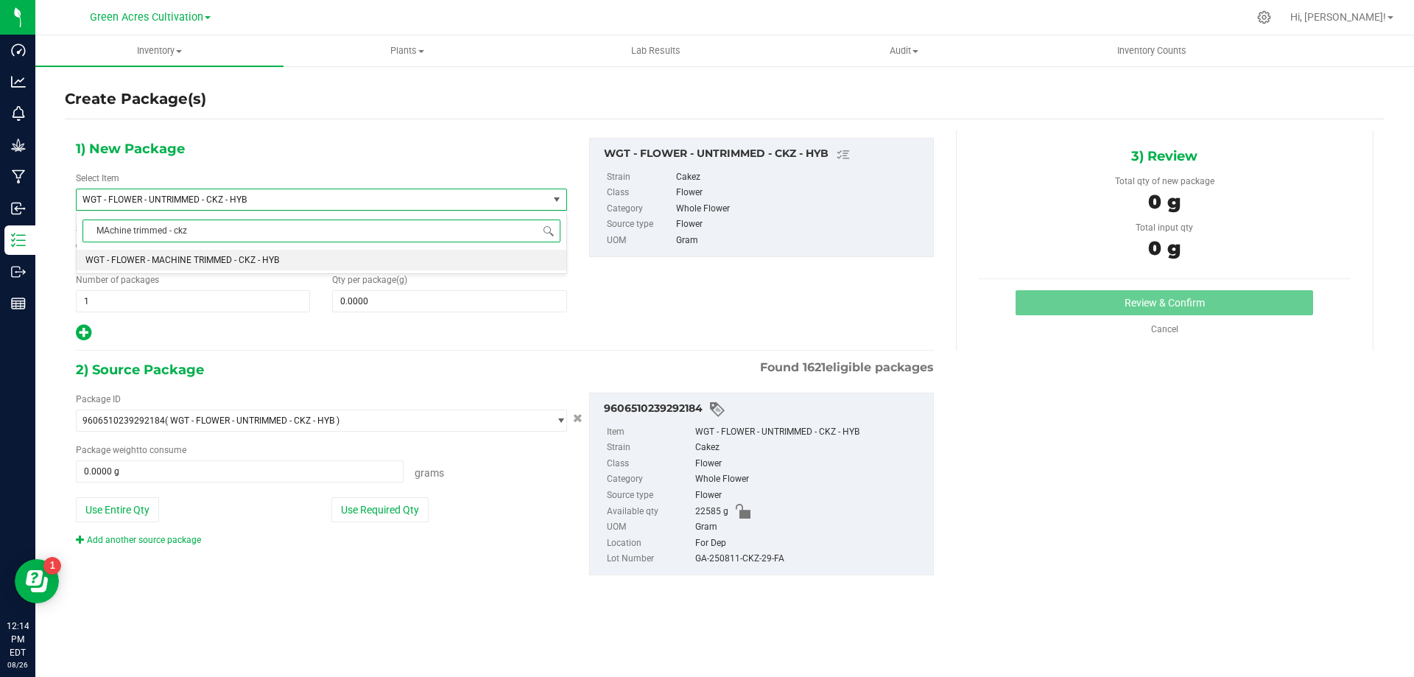
click at [523, 255] on li "WGT - FLOWER - MACHINE TRIMMED - CKZ - HYB" at bounding box center [322, 260] width 490 height 21
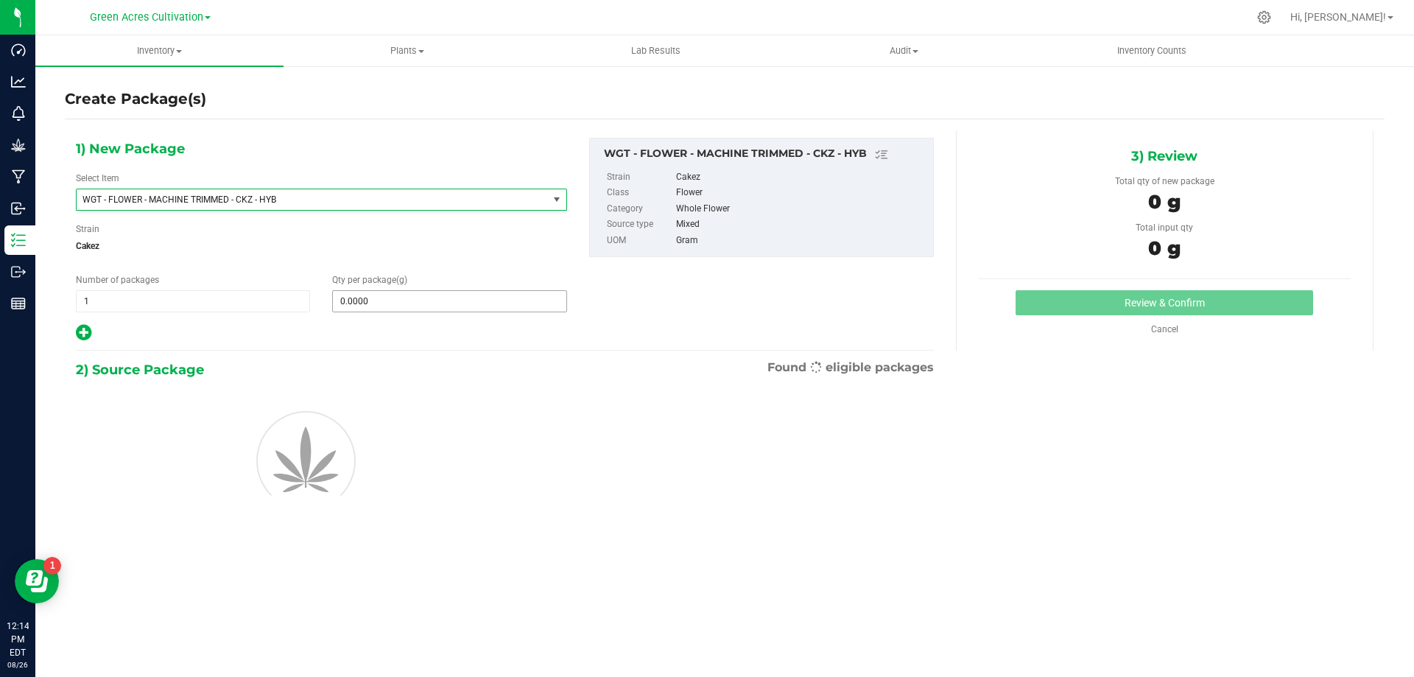
type input "0.0000"
click at [503, 293] on span at bounding box center [449, 301] width 234 height 22
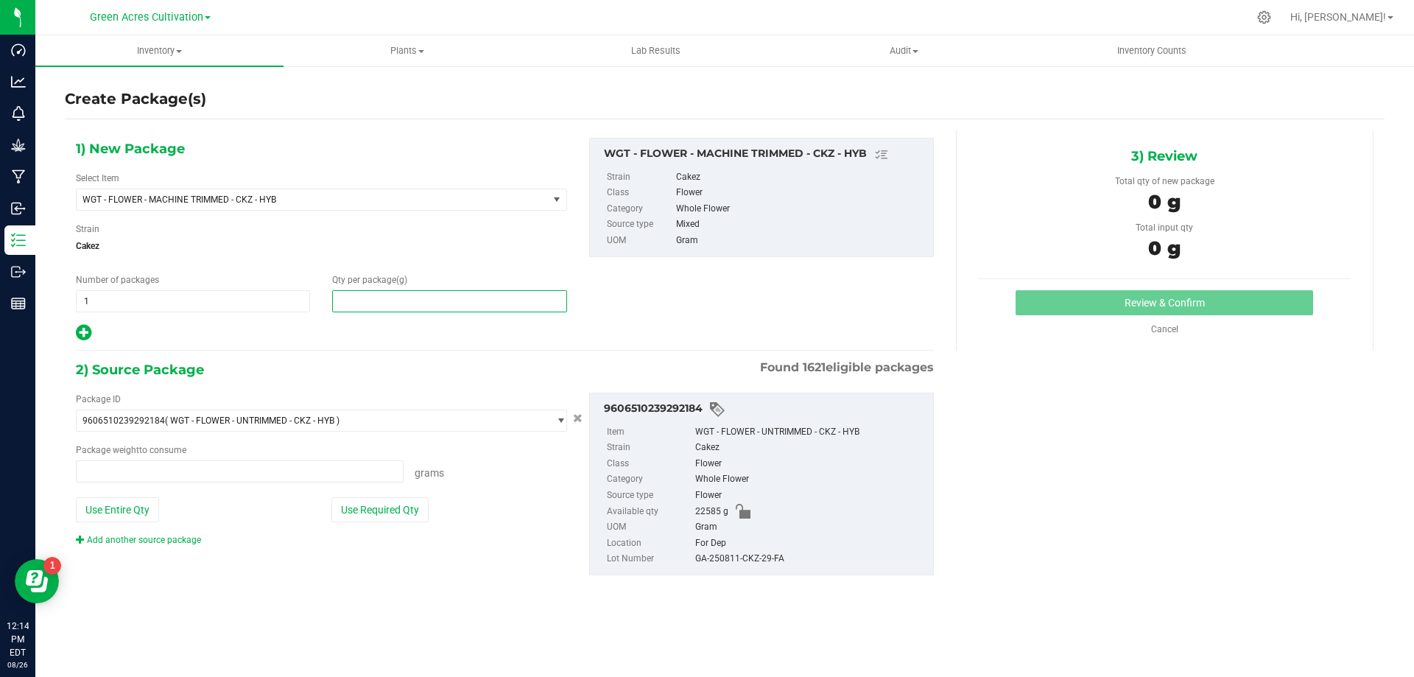
type input "0.0000 g"
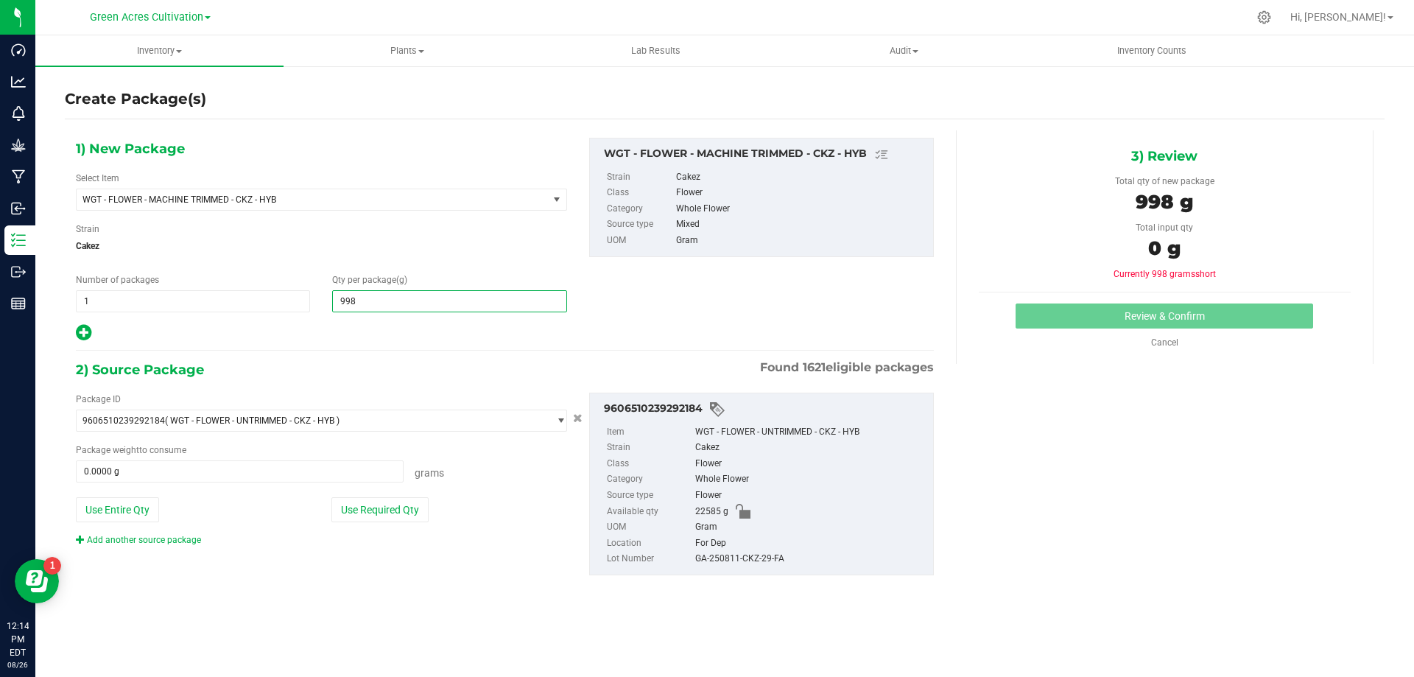
type input "9980"
type input "9,980.0000"
click at [350, 527] on div "Package ID 9606510239292184 ( WGT - FLOWER - UNTRIMMED - CKZ - HYB ) 0004193013…" at bounding box center [321, 469] width 513 height 154
drag, startPoint x: 387, startPoint y: 510, endPoint x: 398, endPoint y: 510, distance: 11.0
click at [388, 509] on button "Use Required Qty" at bounding box center [379, 509] width 97 height 25
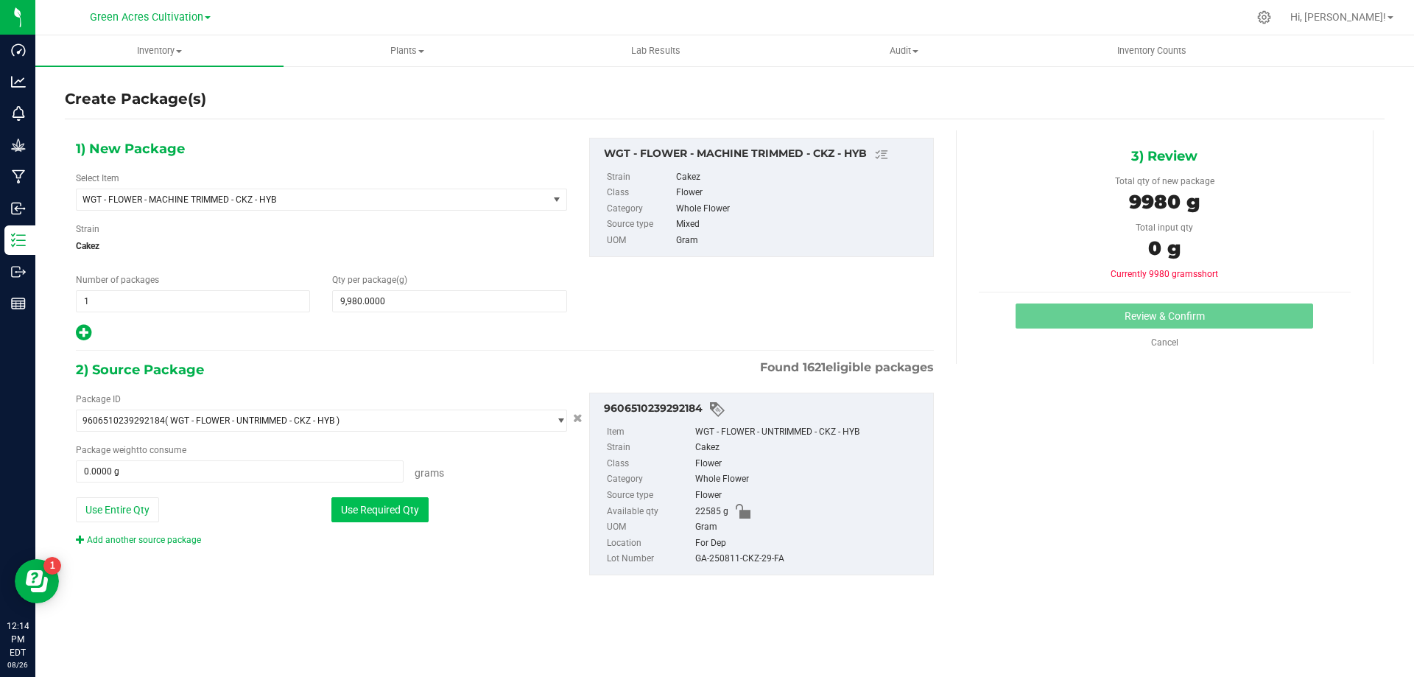
type input "9980.0000 g"
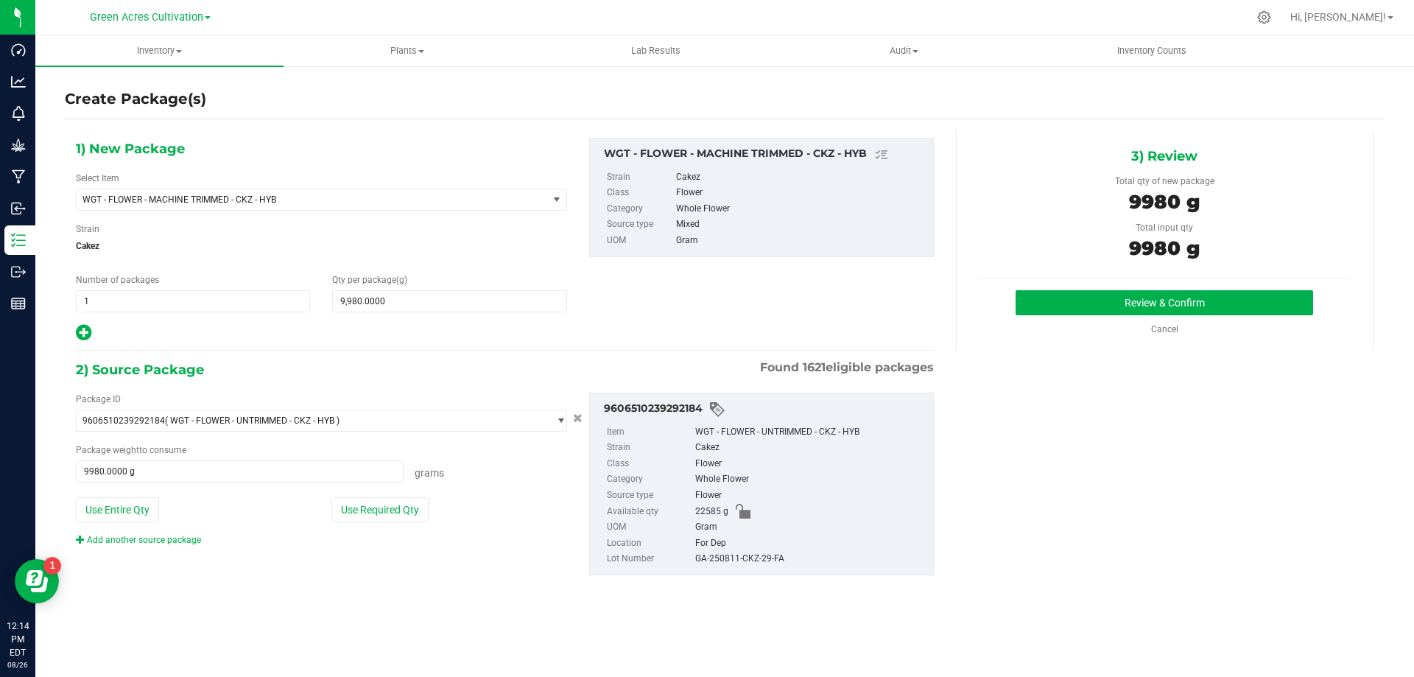
click at [777, 564] on div "GA-250811-CKZ-29-FA" at bounding box center [810, 559] width 230 height 16
copy div "GA-250811-CKZ-29-FA"
click at [1061, 303] on button "Review & Confirm" at bounding box center [1163, 302] width 297 height 25
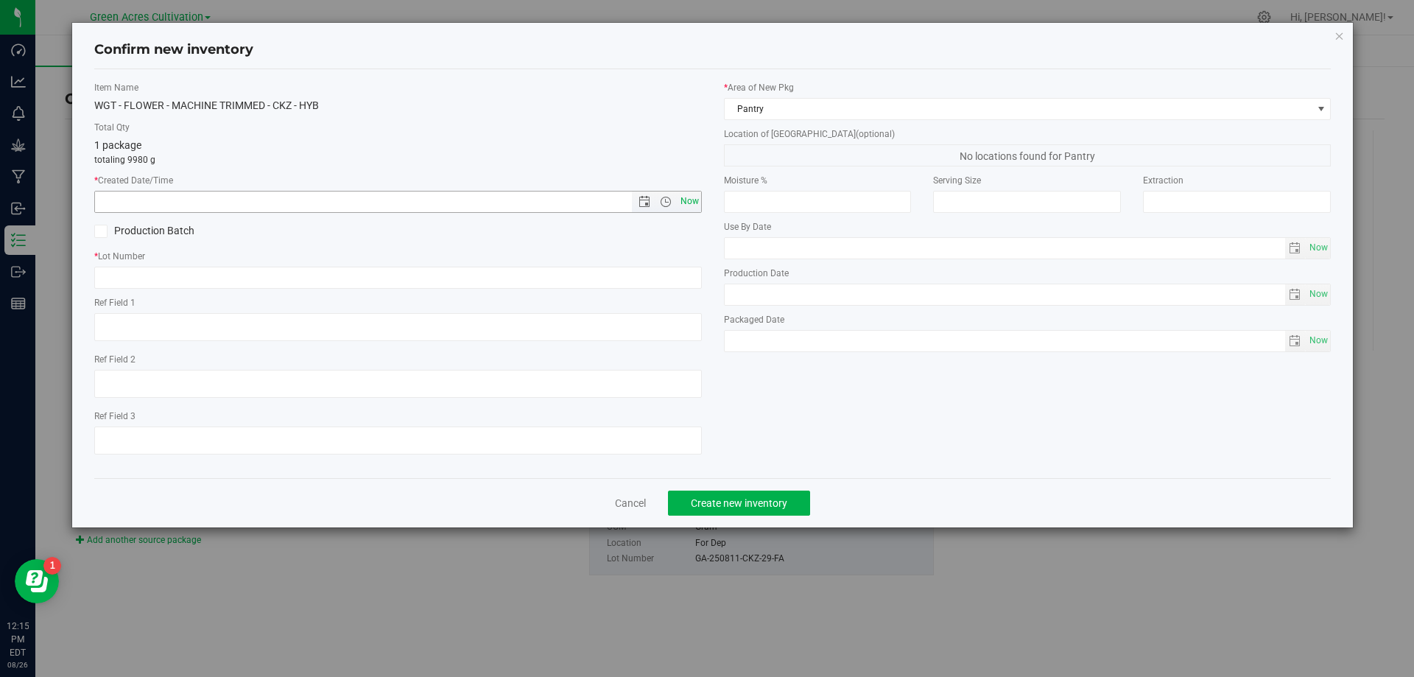
click at [691, 195] on span "Now" at bounding box center [689, 201] width 25 height 21
type input "8/26/2025 12:15 PM"
click at [679, 286] on input "text" at bounding box center [397, 278] width 607 height 22
paste input "GA-250811-CKZ-29-FA"
type input "GA-250811-CKZ-29-FA"
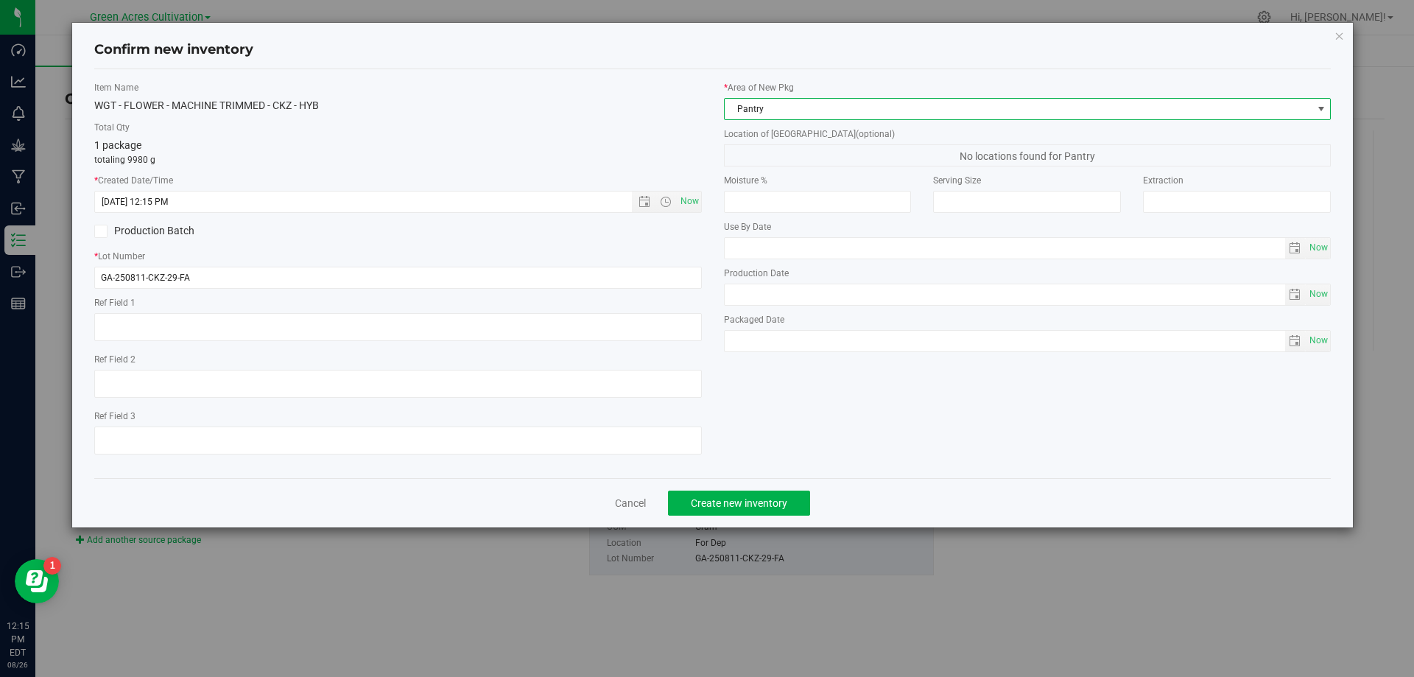
click at [870, 112] on span "Pantry" at bounding box center [1018, 109] width 588 height 21
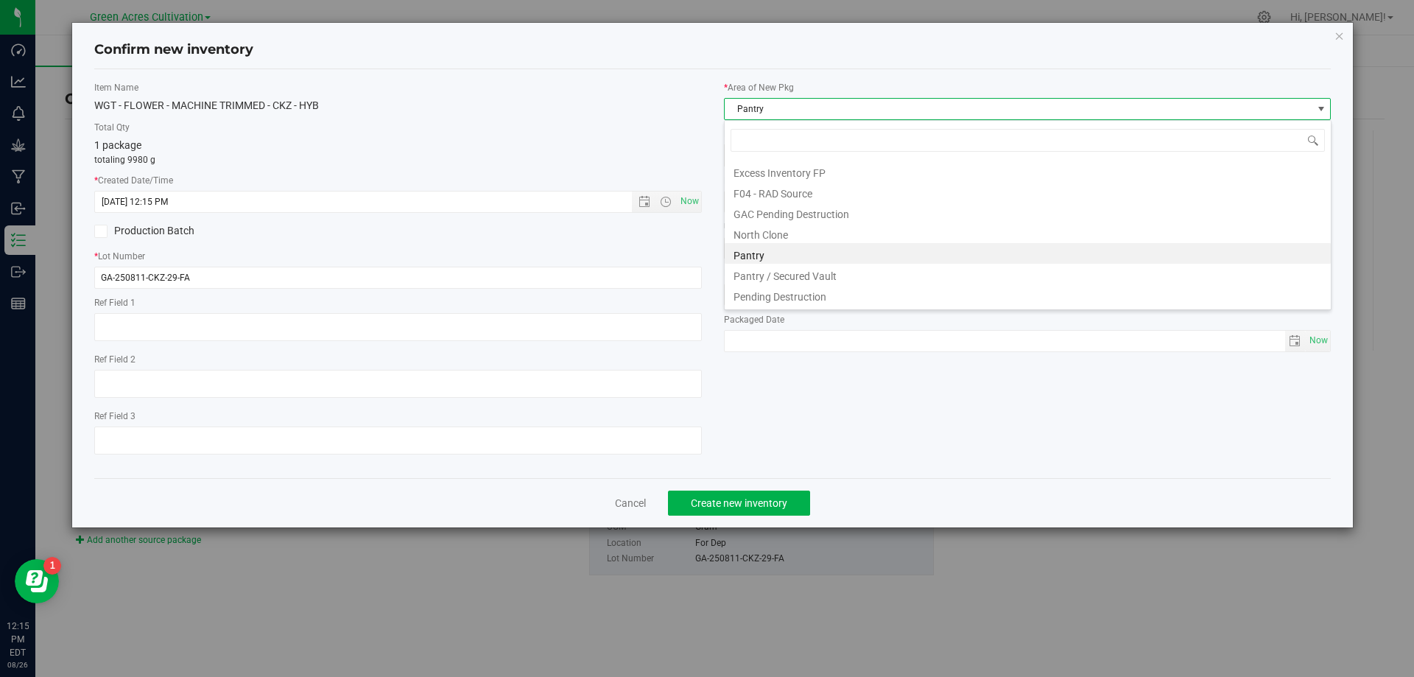
scroll to position [203, 0]
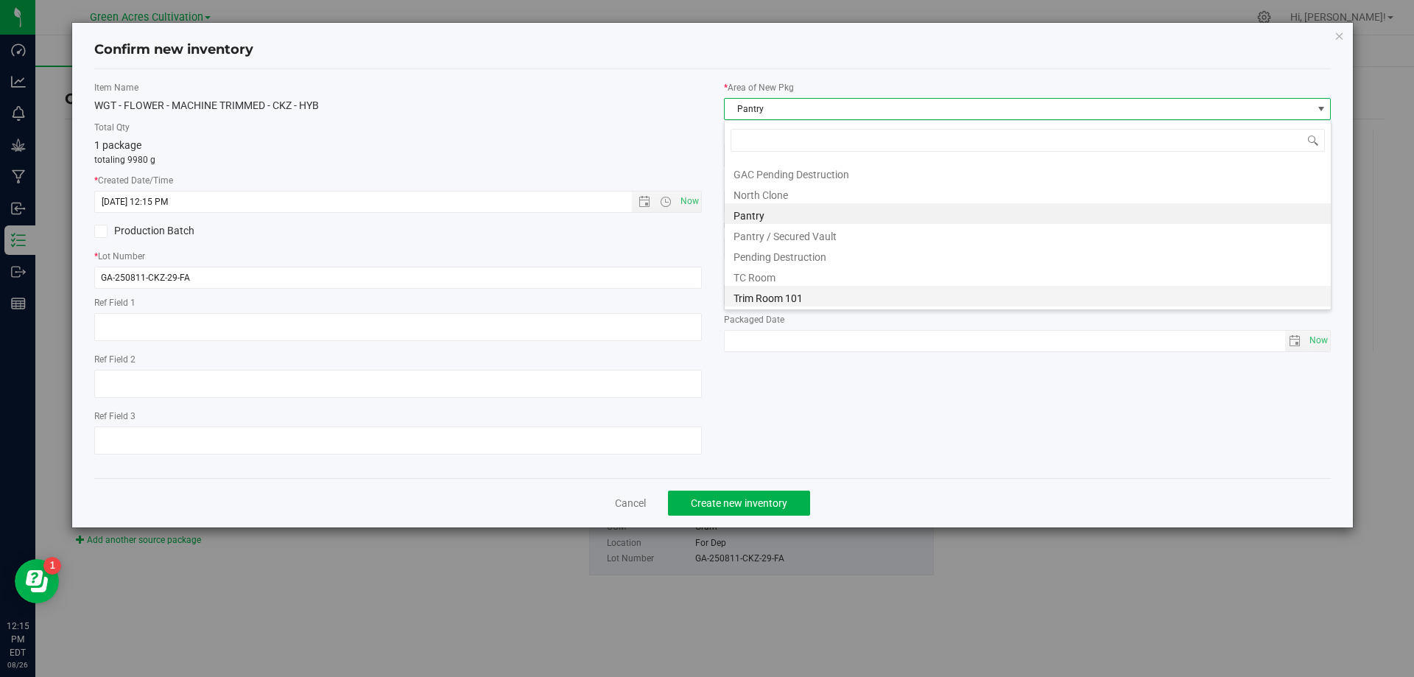
click at [817, 304] on li "Trim Room 101" at bounding box center [1027, 296] width 606 height 21
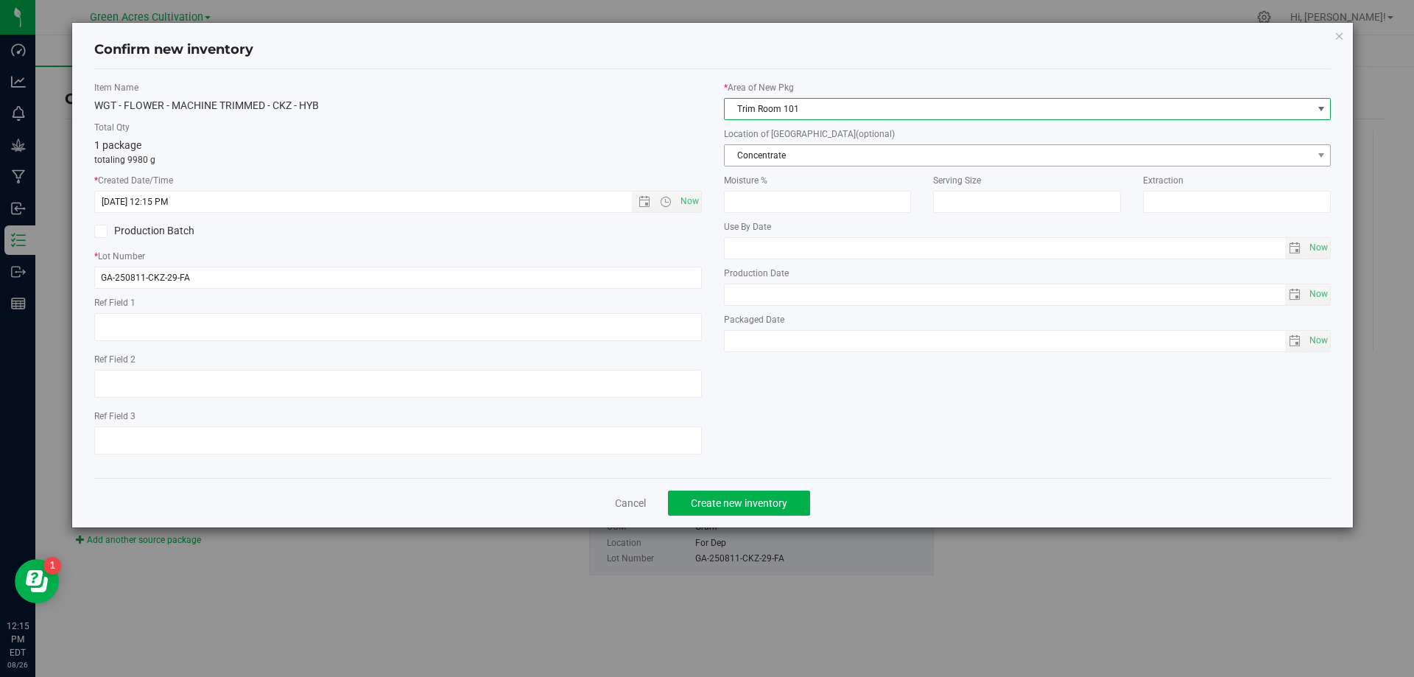
click at [867, 162] on span "Concentrate" at bounding box center [1018, 155] width 588 height 21
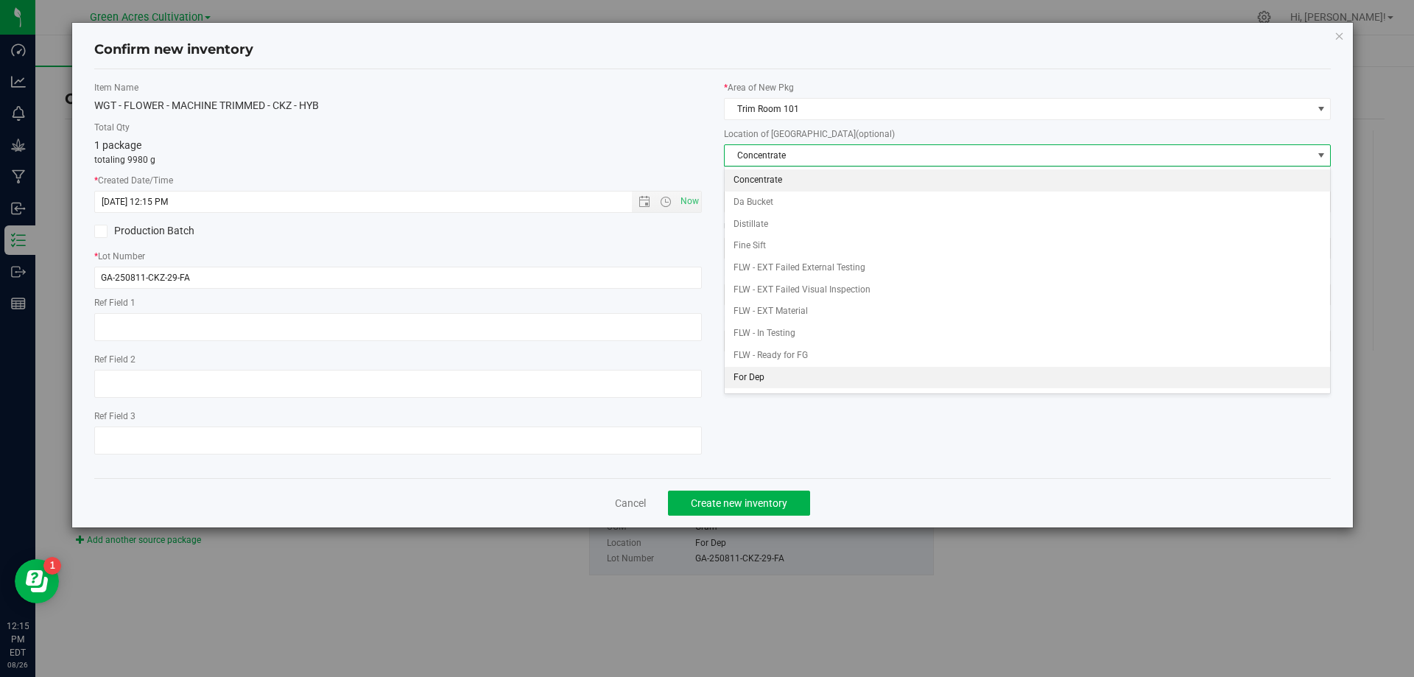
click at [840, 378] on li "For Dep" at bounding box center [1027, 378] width 606 height 22
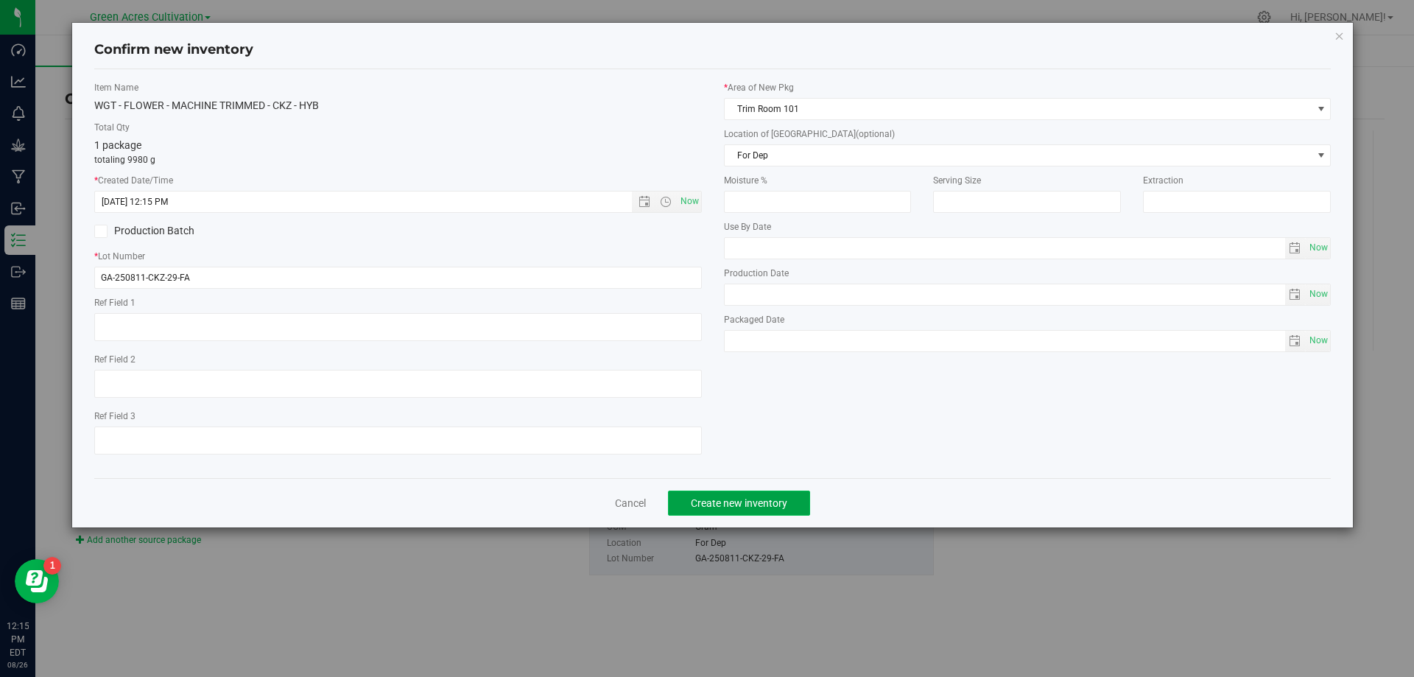
click at [778, 506] on span "Create new inventory" at bounding box center [739, 503] width 96 height 12
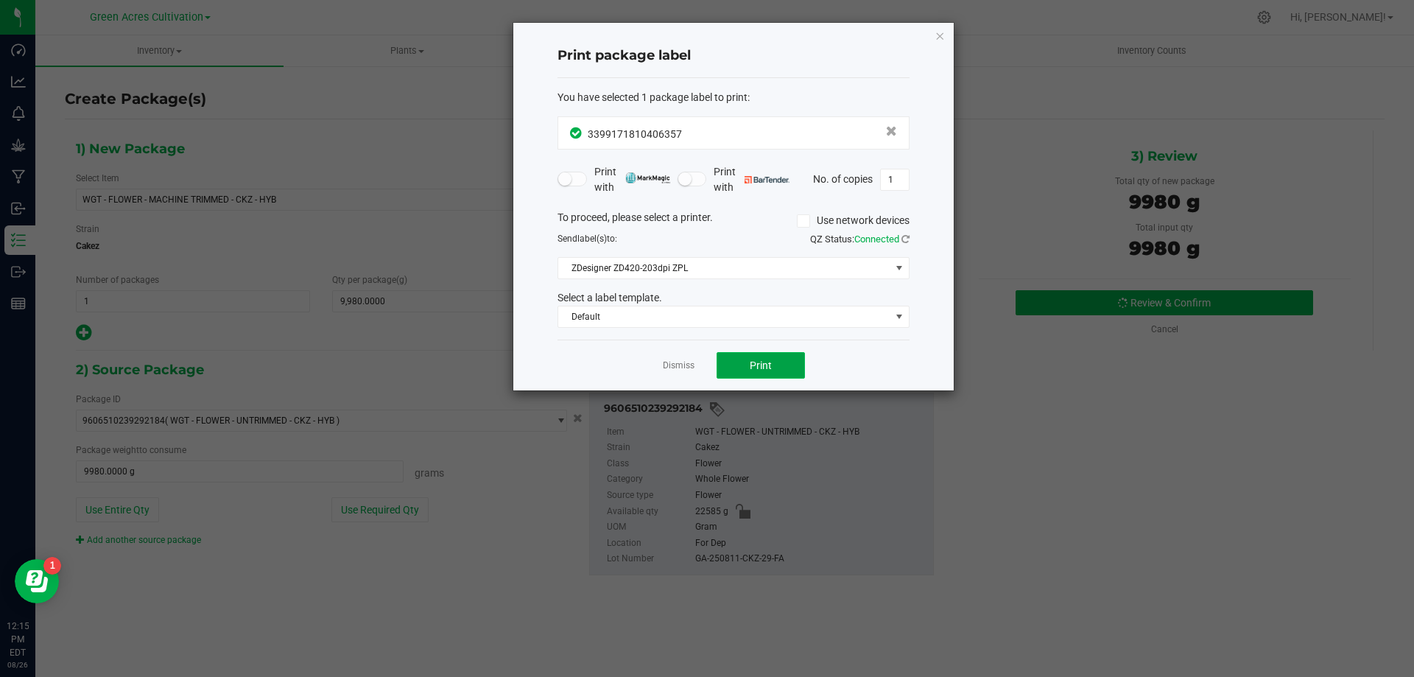
click at [771, 378] on button "Print" at bounding box center [760, 365] width 88 height 27
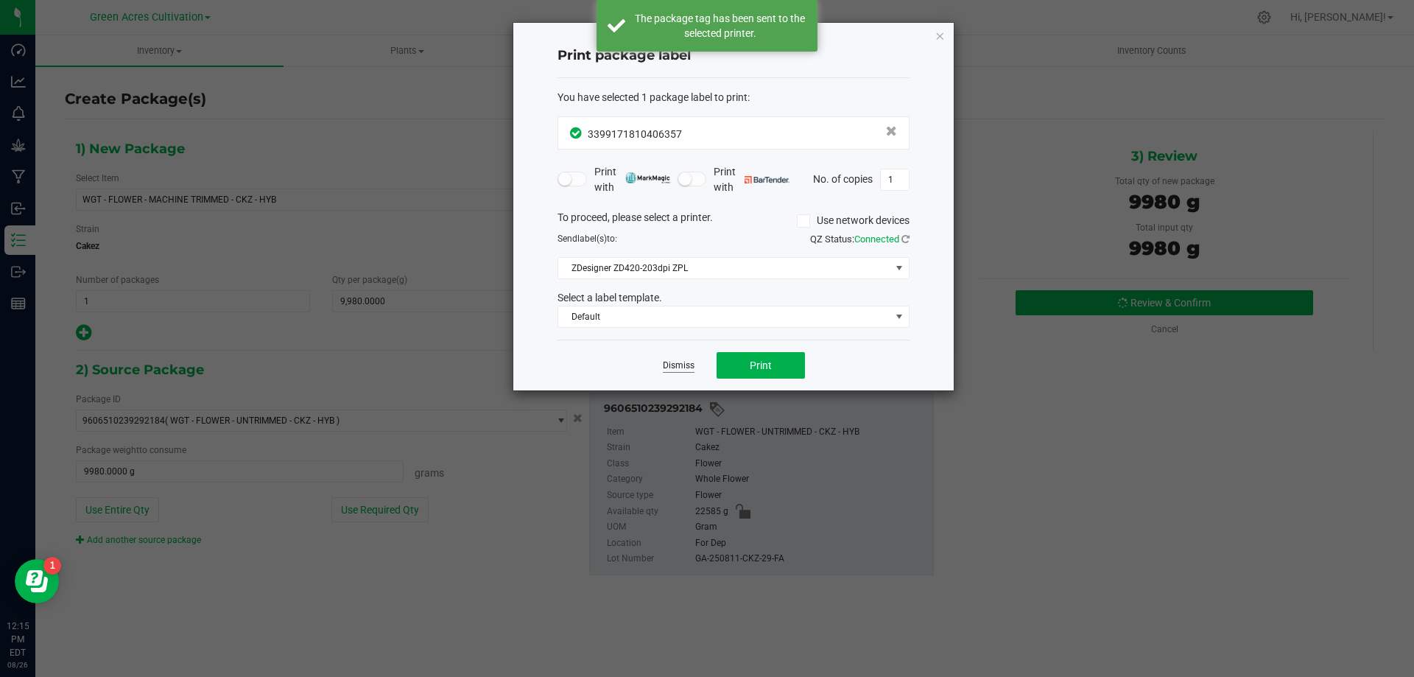
click at [676, 370] on link "Dismiss" at bounding box center [679, 365] width 32 height 13
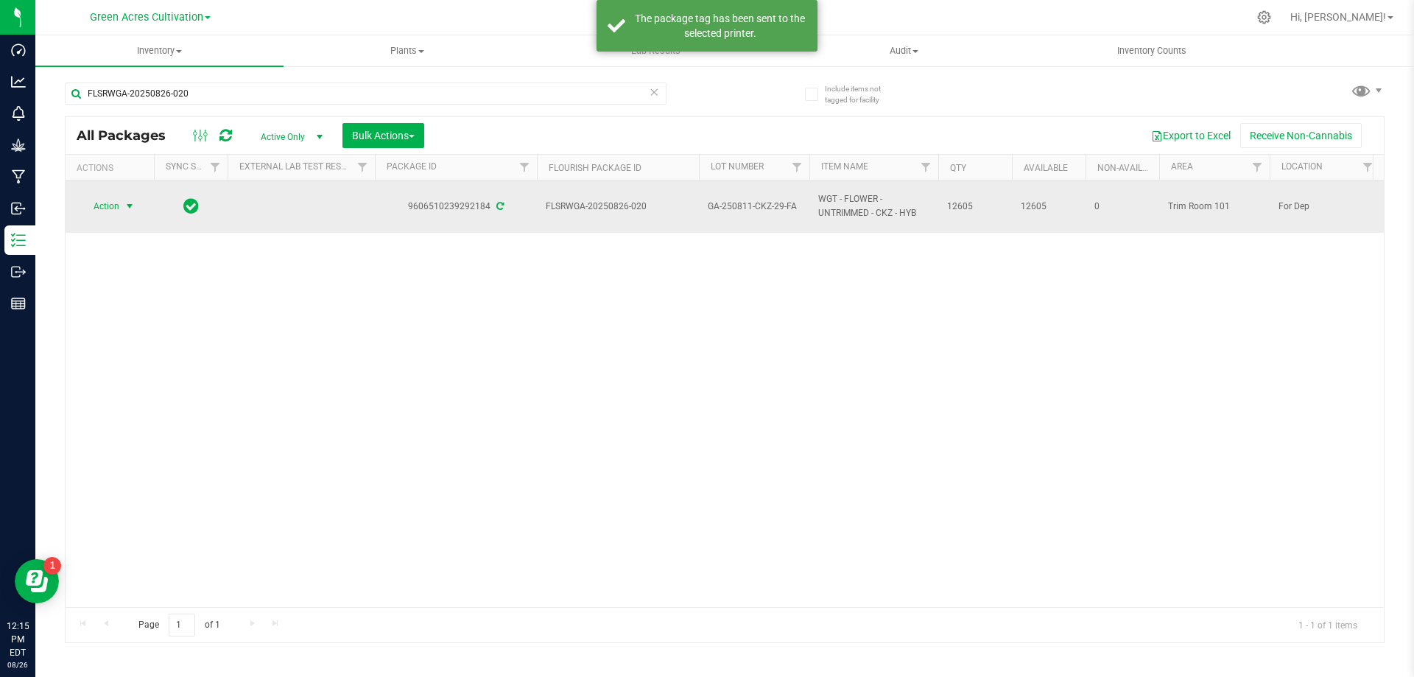
click at [123, 214] on span "select" at bounding box center [130, 206] width 18 height 21
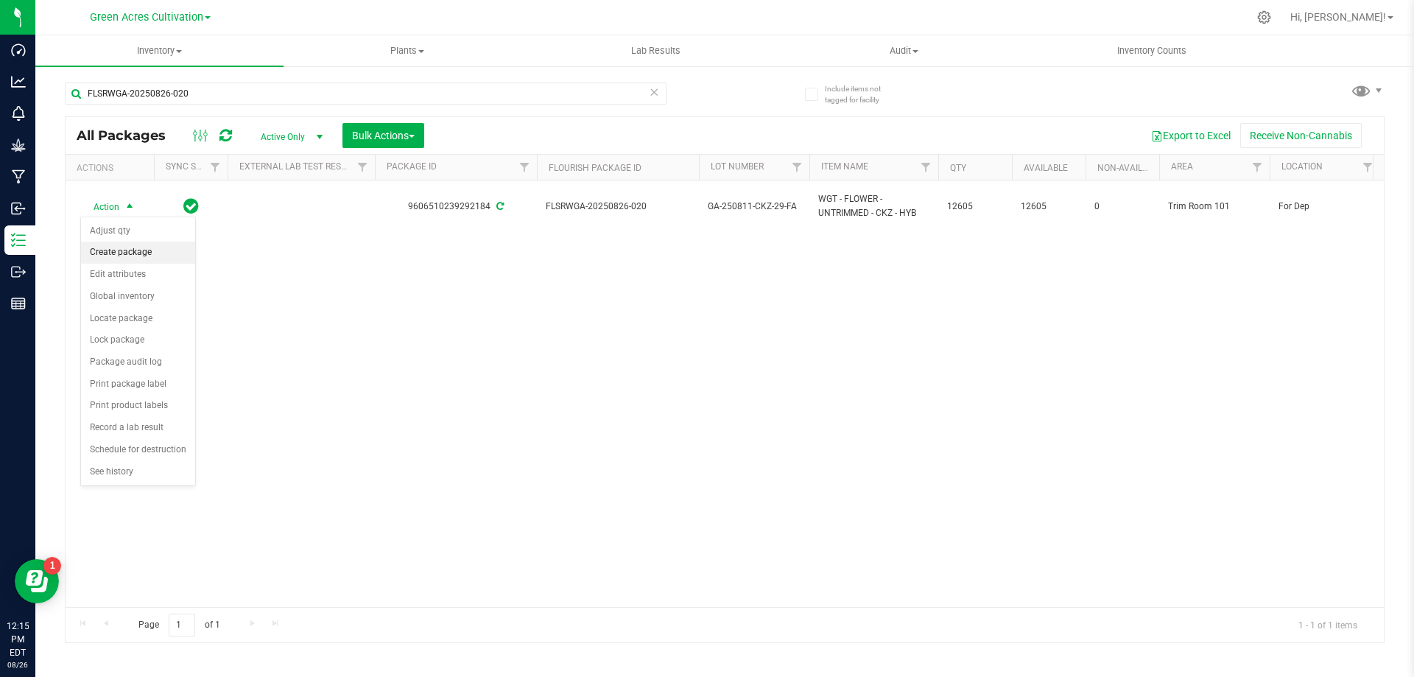
click at [135, 258] on li "Create package" at bounding box center [138, 252] width 114 height 22
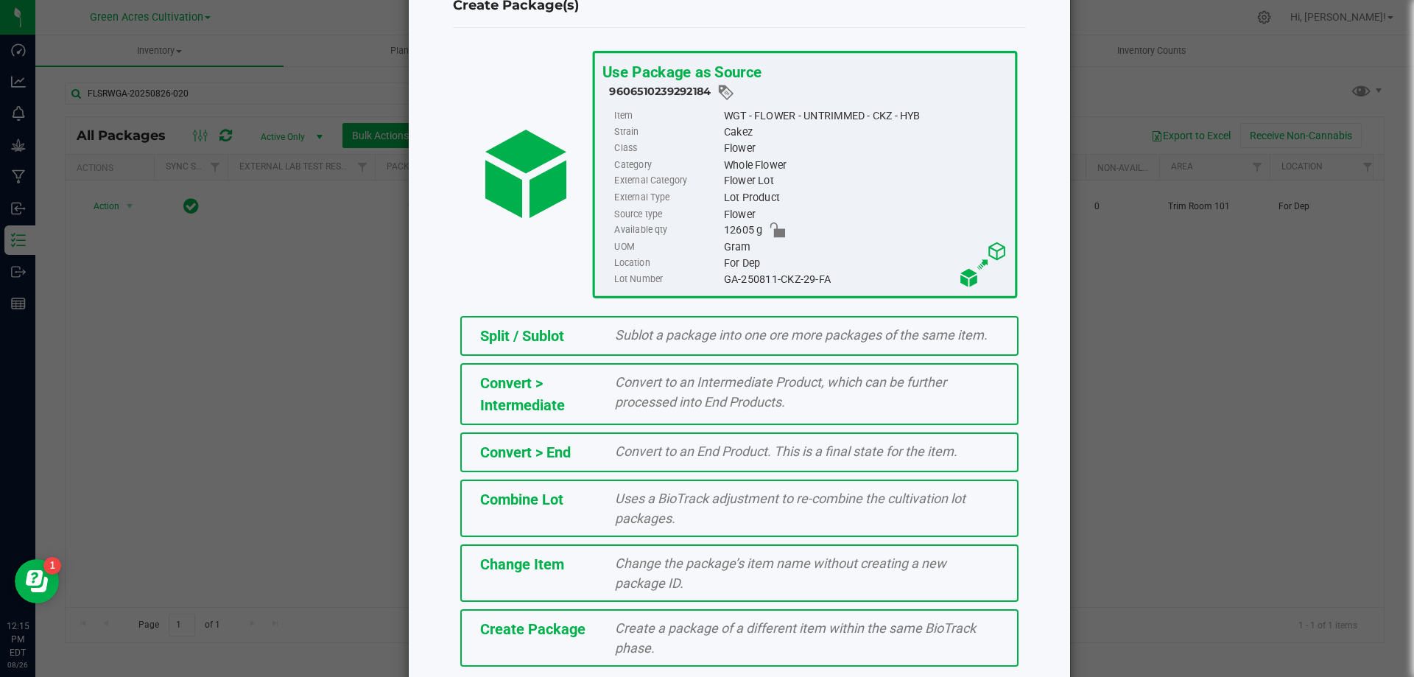
scroll to position [106, 0]
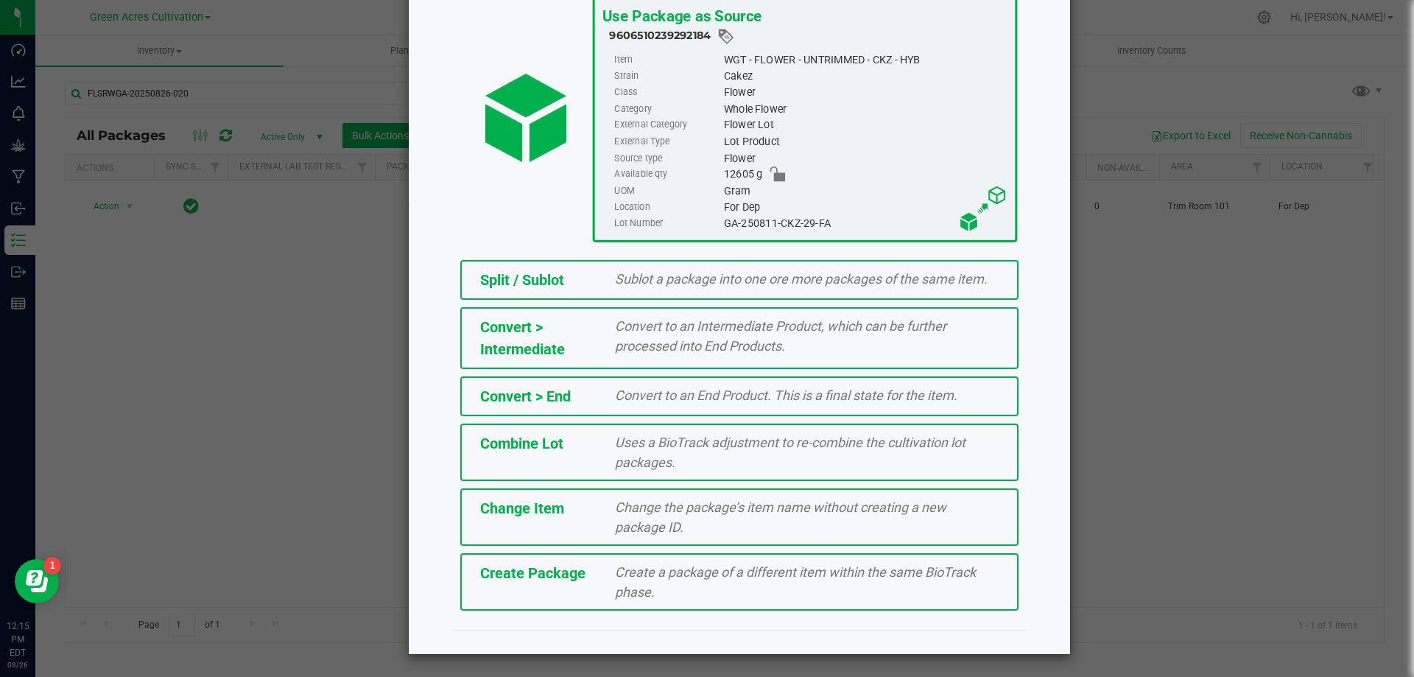
click at [797, 576] on span "Create a package of a different item within the same BioTrack phase." at bounding box center [795, 581] width 361 height 35
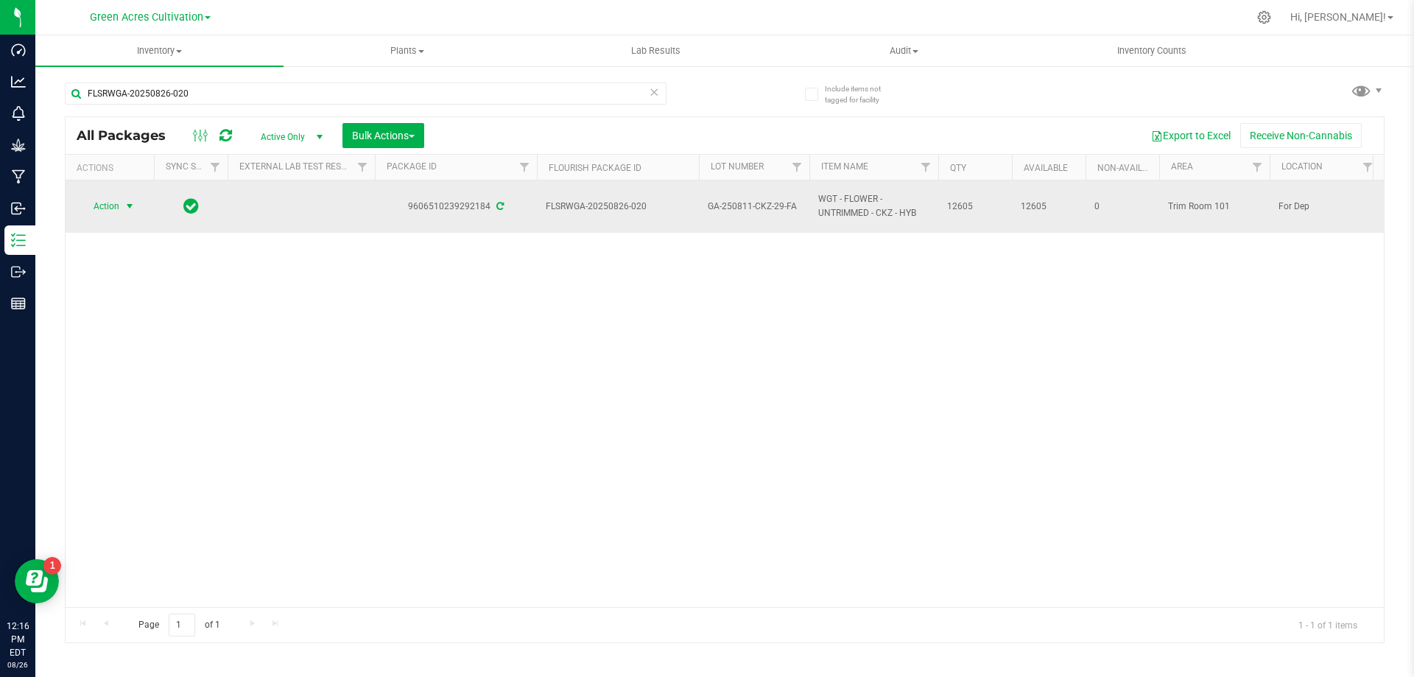
click at [124, 206] on span "select" at bounding box center [130, 206] width 12 height 12
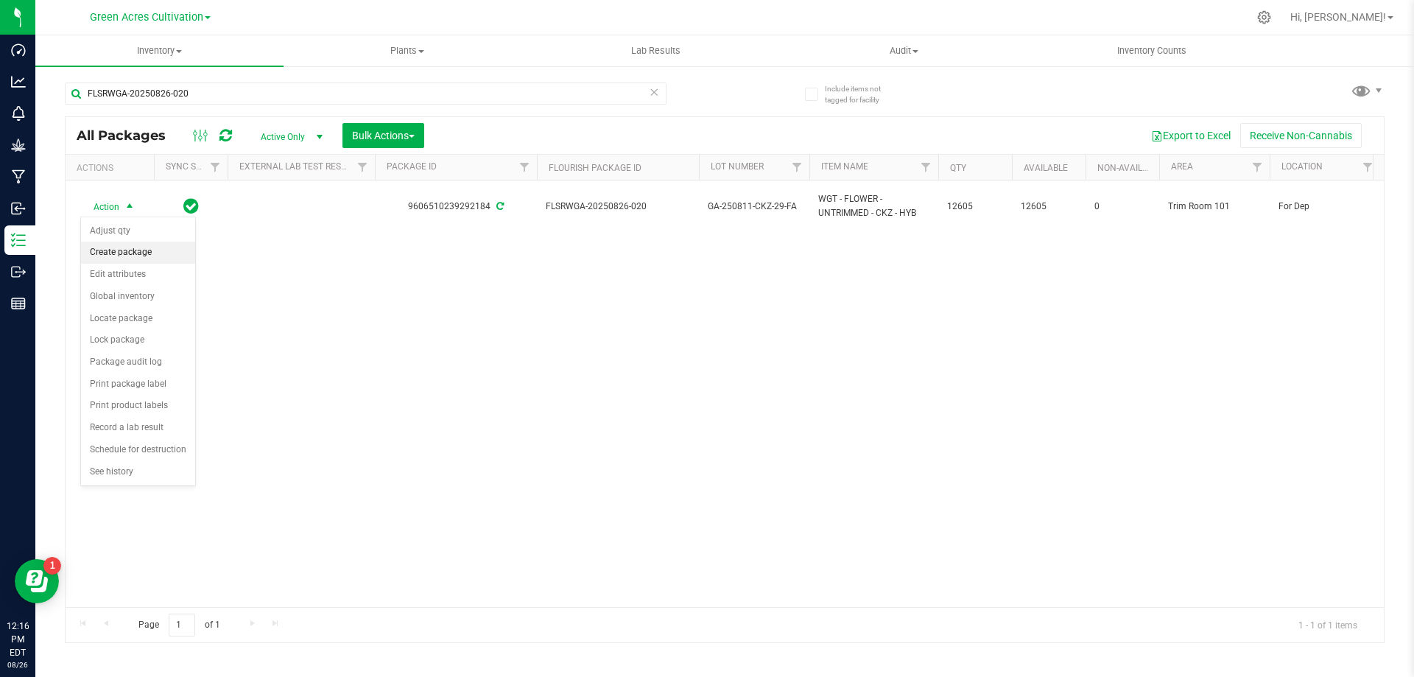
click at [99, 258] on li "Create package" at bounding box center [138, 252] width 114 height 22
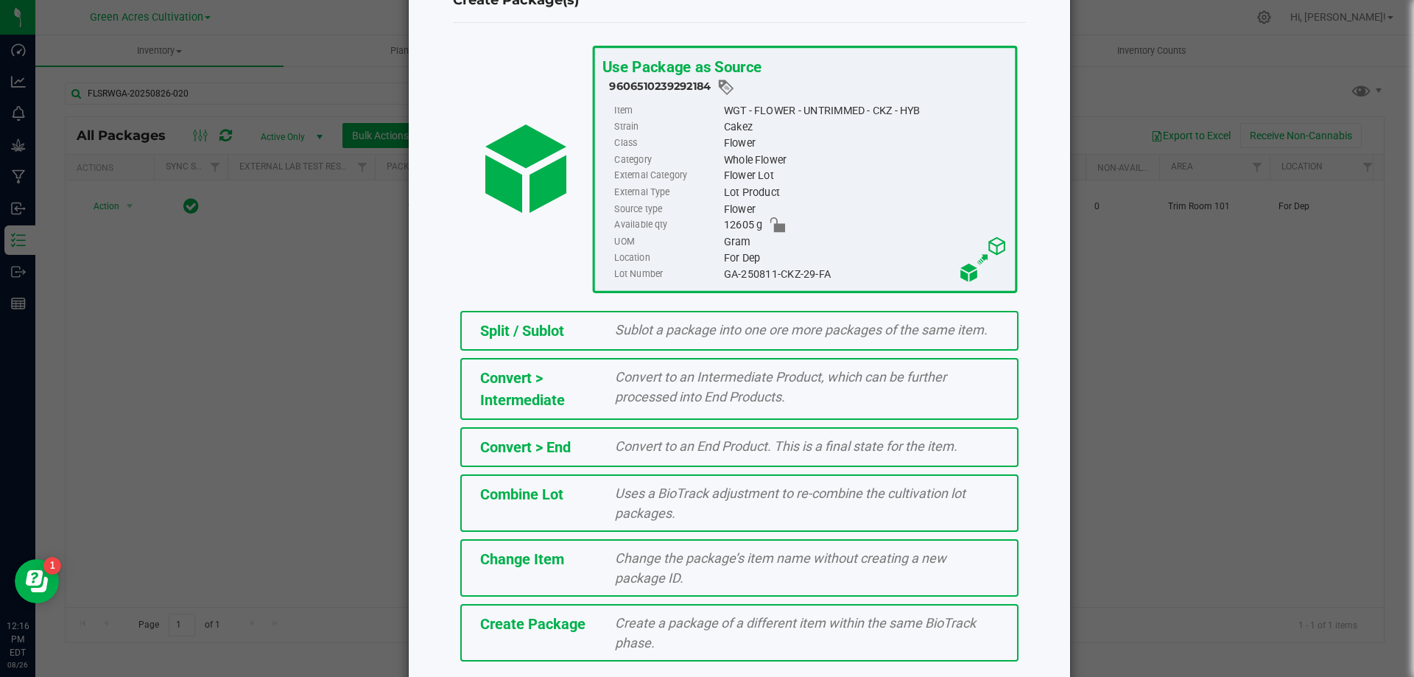
scroll to position [106, 0]
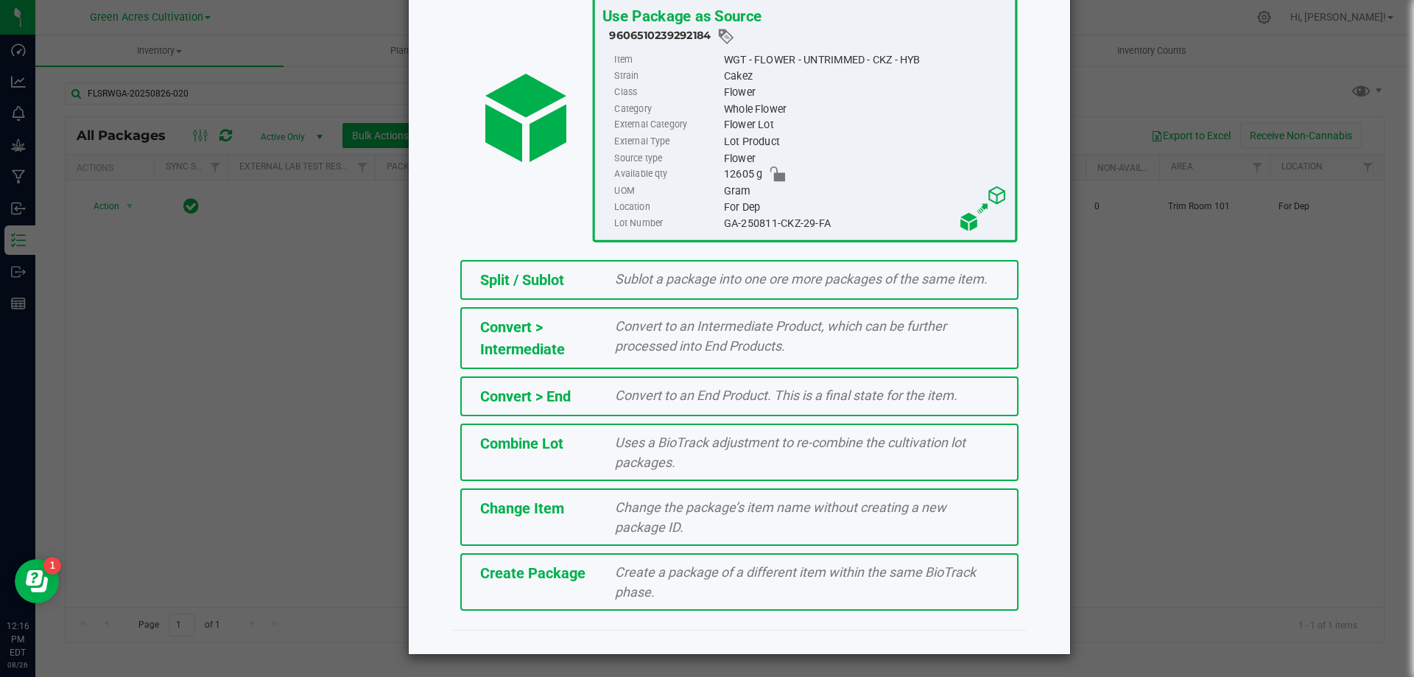
click at [940, 588] on div "Create a package of a different item within the same BioTrack phase." at bounding box center [807, 582] width 406 height 40
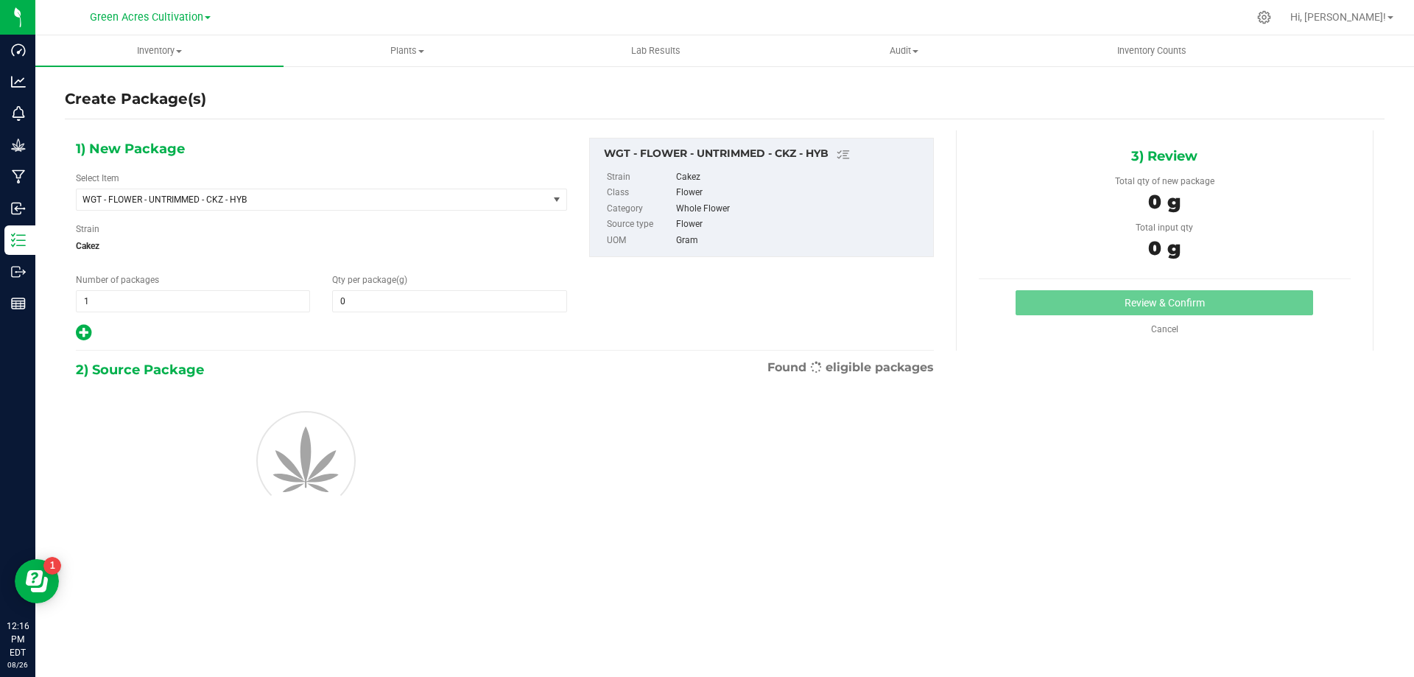
type input "0.0000"
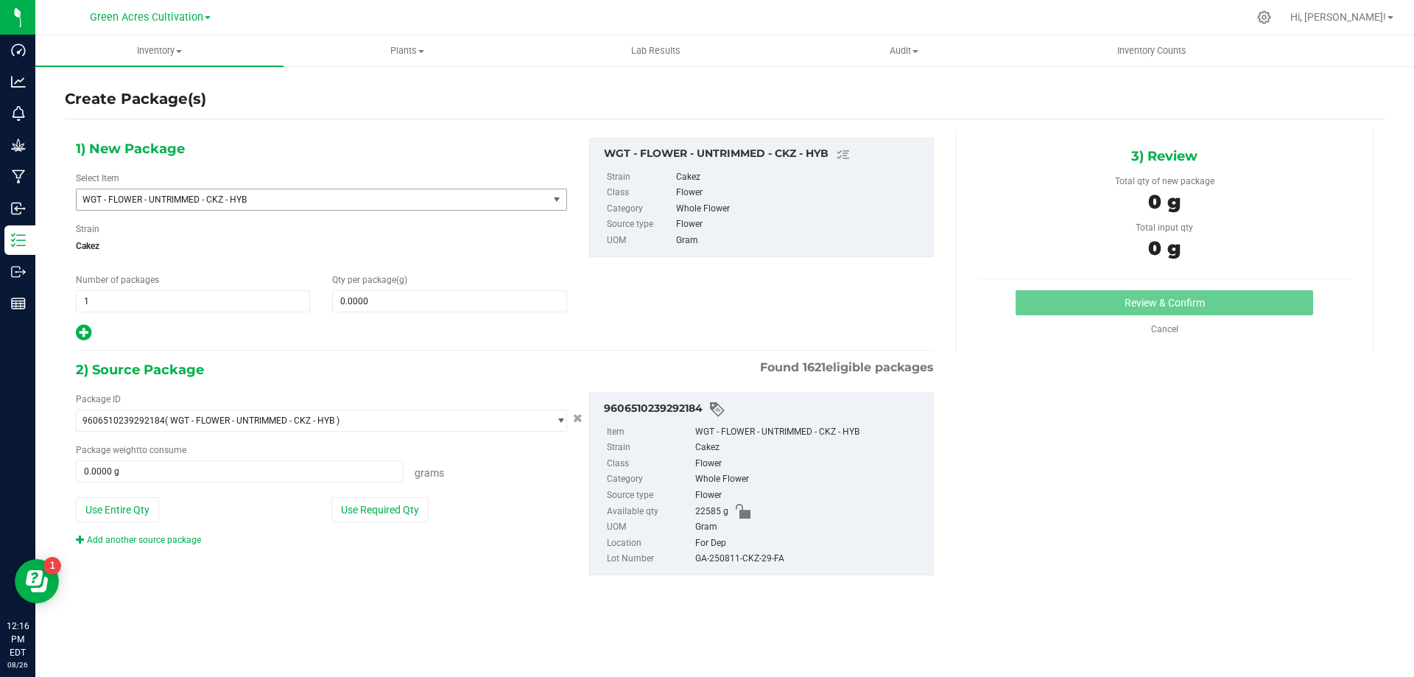
click at [531, 193] on span "WGT - FLOWER - UNTRIMMED - CKZ - HYB" at bounding box center [312, 199] width 471 height 21
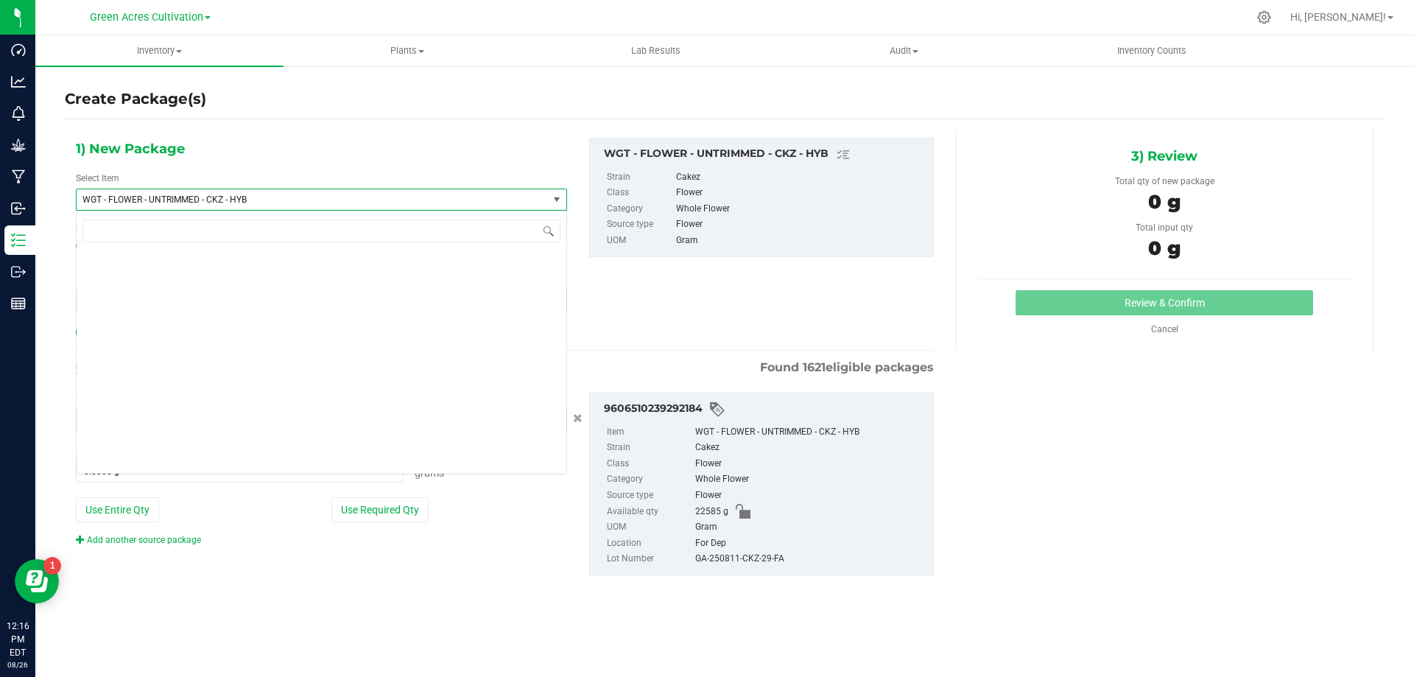
scroll to position [309995, 0]
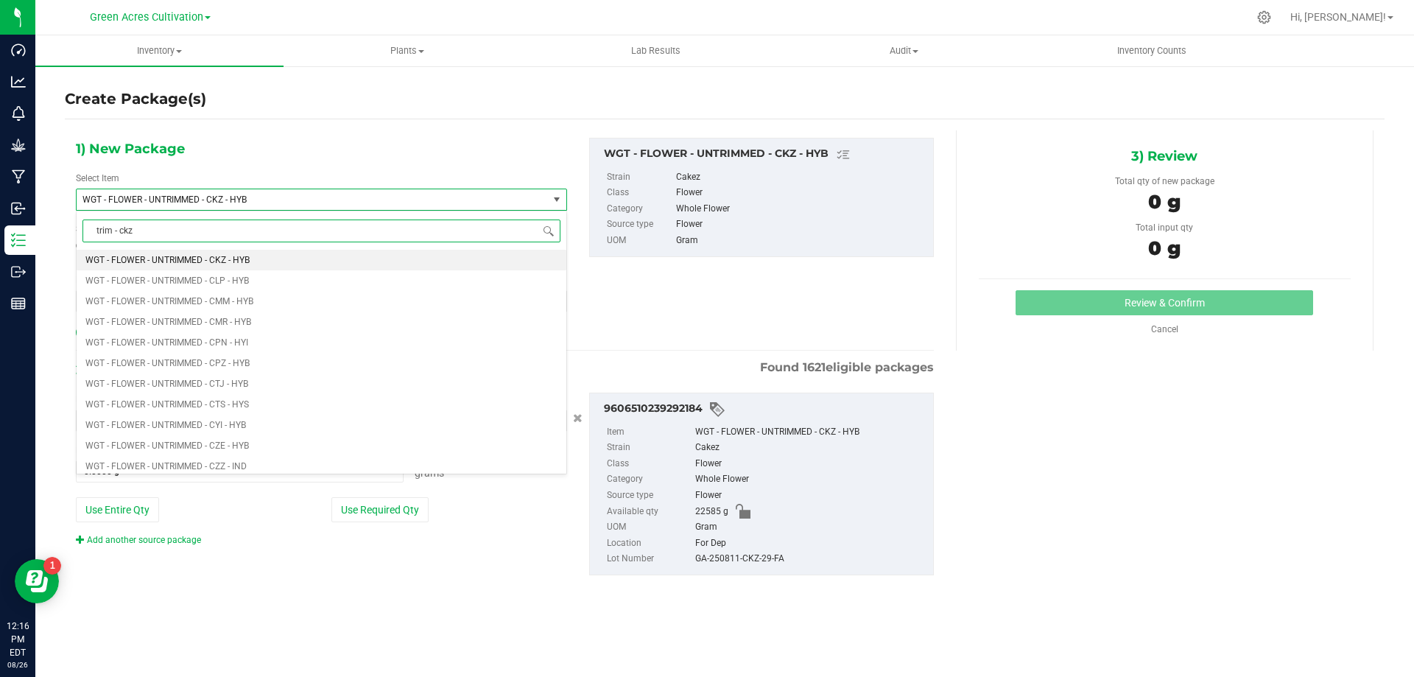
type input "trim - ckz"
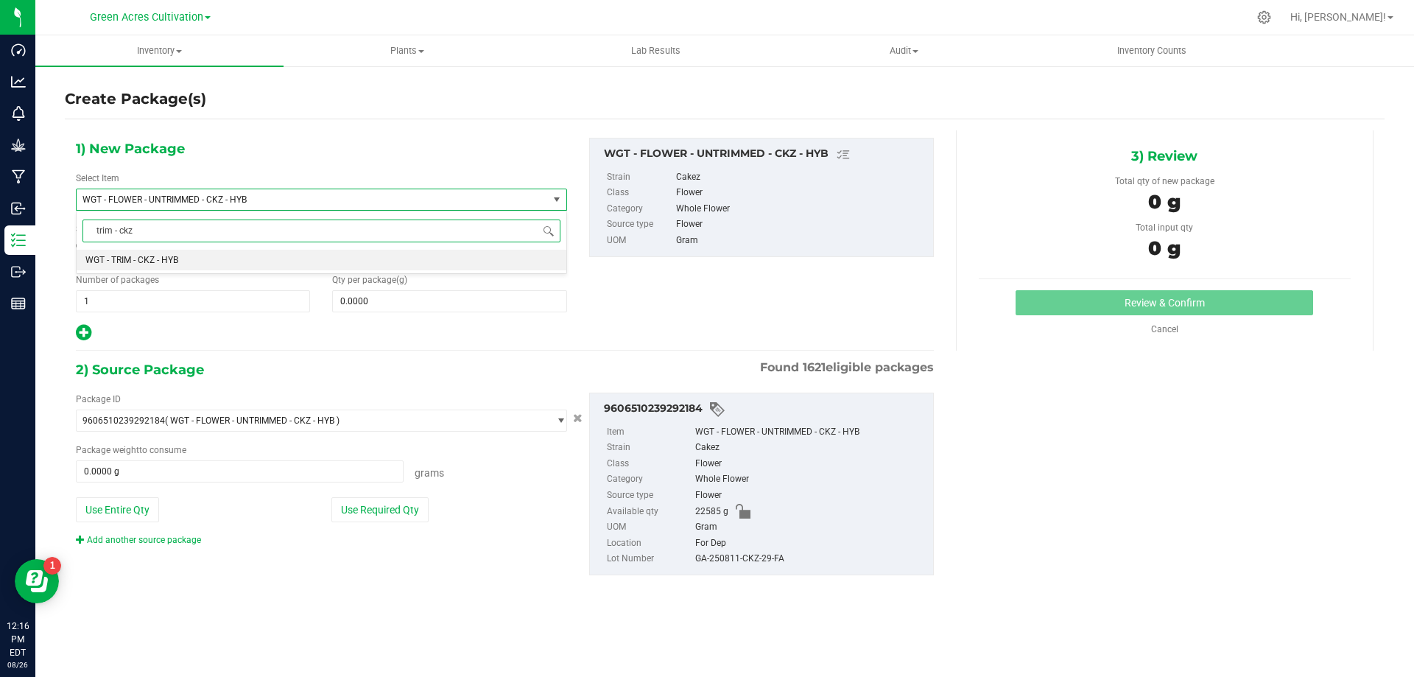
scroll to position [0, 0]
click at [523, 253] on li "WGT - TRIM - CKZ - HYB" at bounding box center [322, 260] width 490 height 21
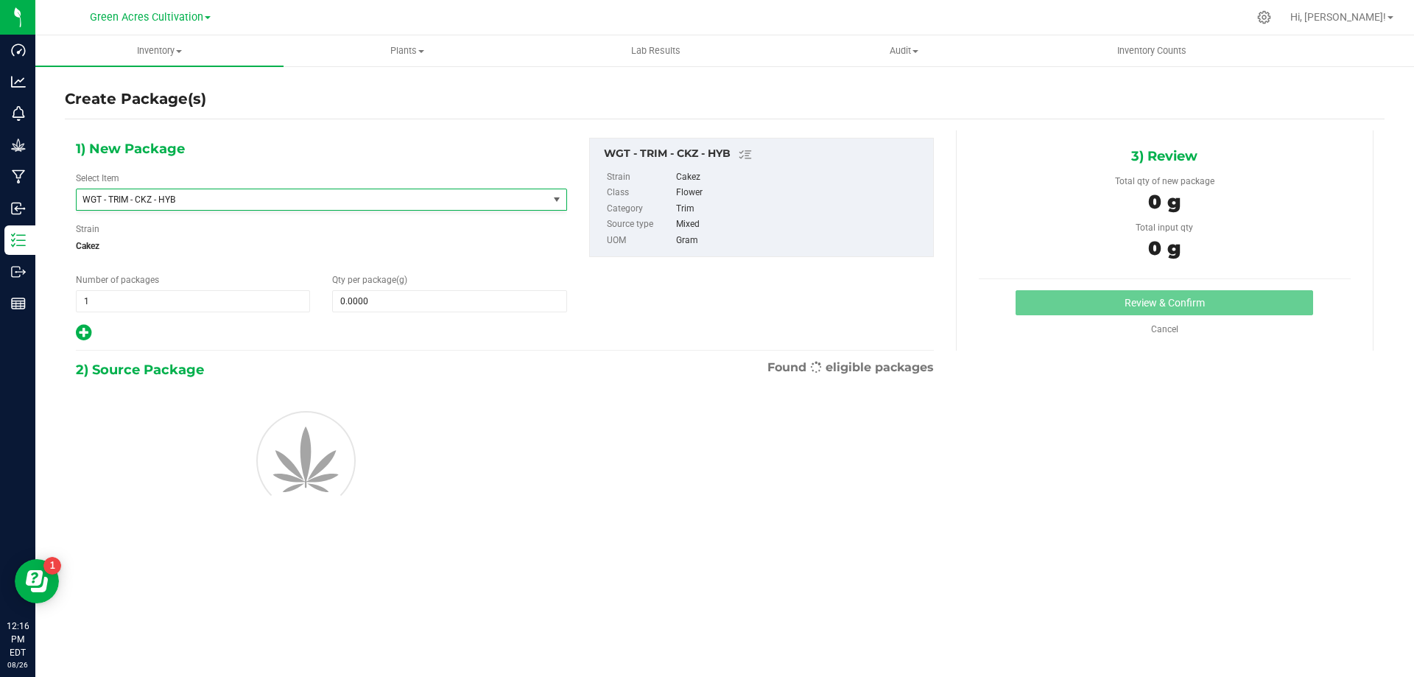
type input "0.0000"
click at [466, 320] on div "1) New Package Select Item WGT - TRIM - CKZ - HYB WGT - TRIM - BWZ - HYB WGT - …" at bounding box center [321, 240] width 513 height 205
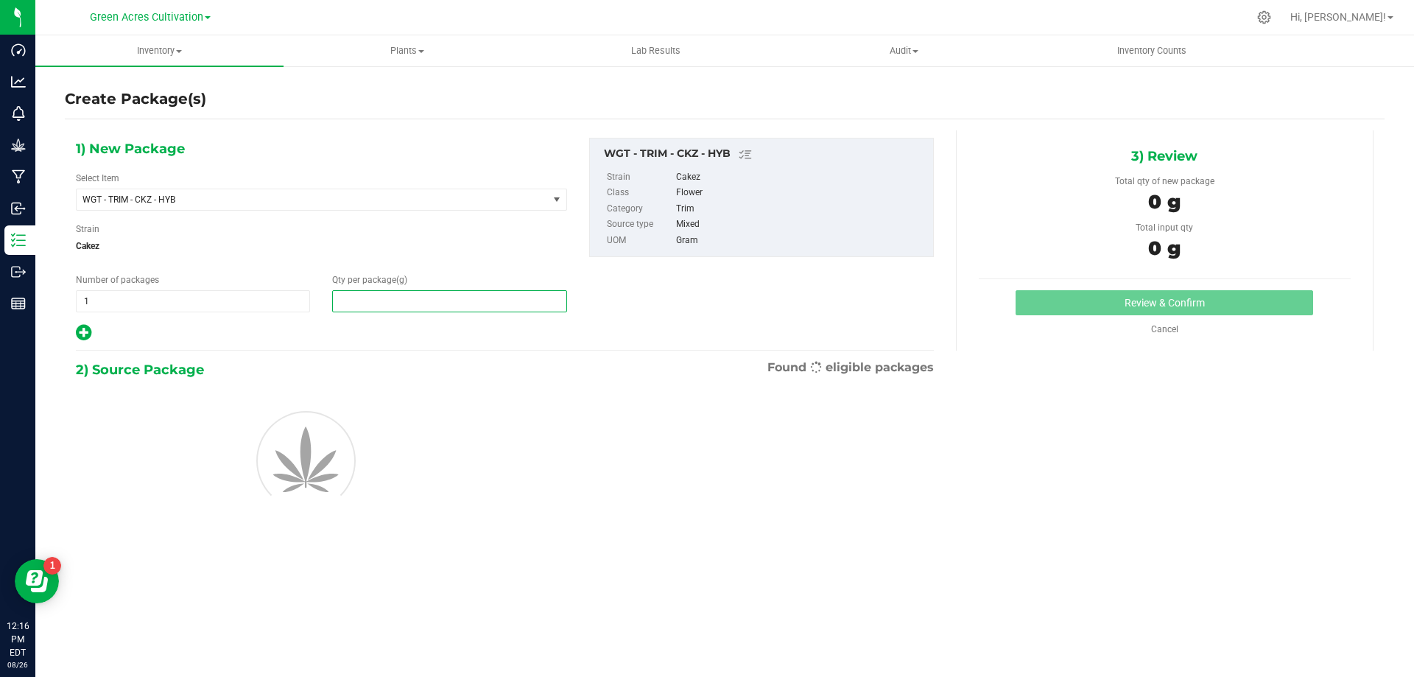
click at [473, 301] on span at bounding box center [449, 301] width 234 height 22
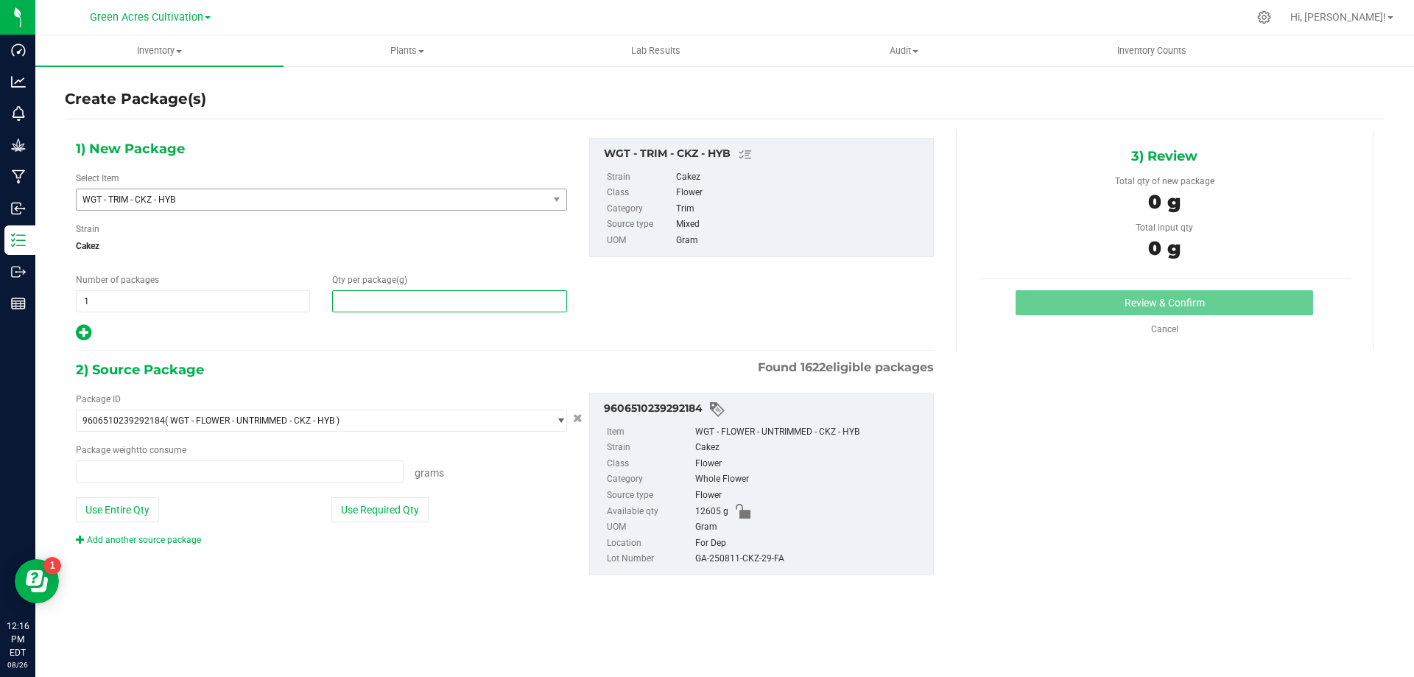
type input "0.0000 g"
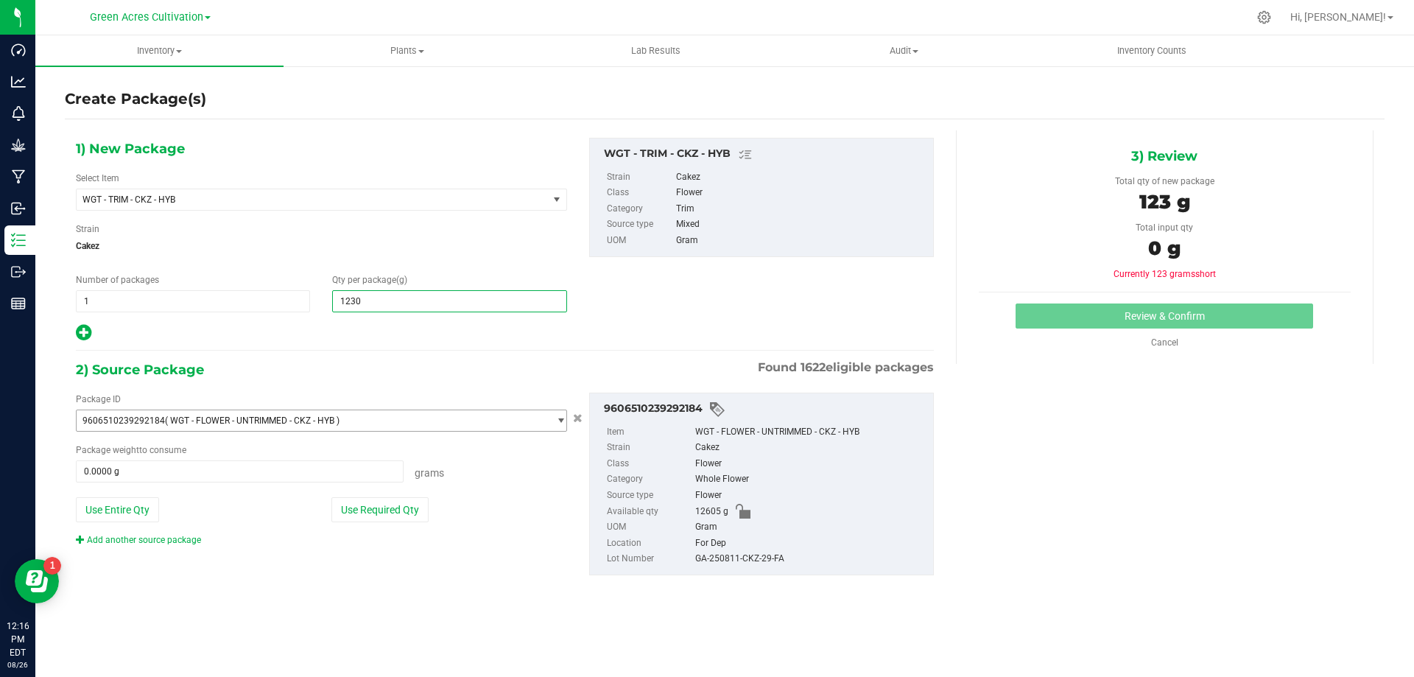
type input "12305"
type input "12,305.0000"
click at [375, 531] on div "Package ID 9606510239292184 ( WGT - FLOWER - UNTRIMMED - CKZ - HYB ) 0004193013…" at bounding box center [321, 469] width 513 height 154
click at [389, 513] on button "Use Required Qty" at bounding box center [379, 509] width 97 height 25
type input "12305.0000 g"
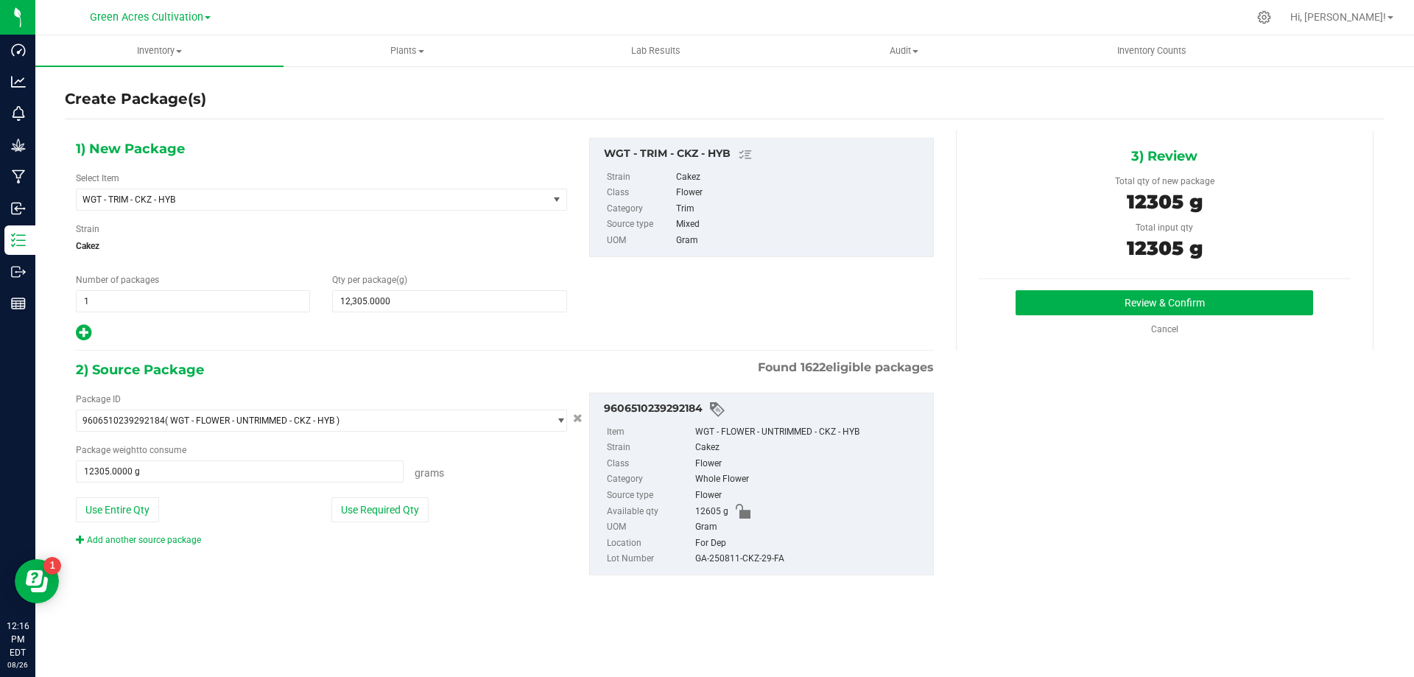
click at [724, 554] on div "GA-250811-CKZ-29-FA" at bounding box center [810, 559] width 230 height 16
copy div "GA-250811-CKZ-29-FA"
click at [1188, 301] on button "Review & Confirm" at bounding box center [1163, 302] width 297 height 25
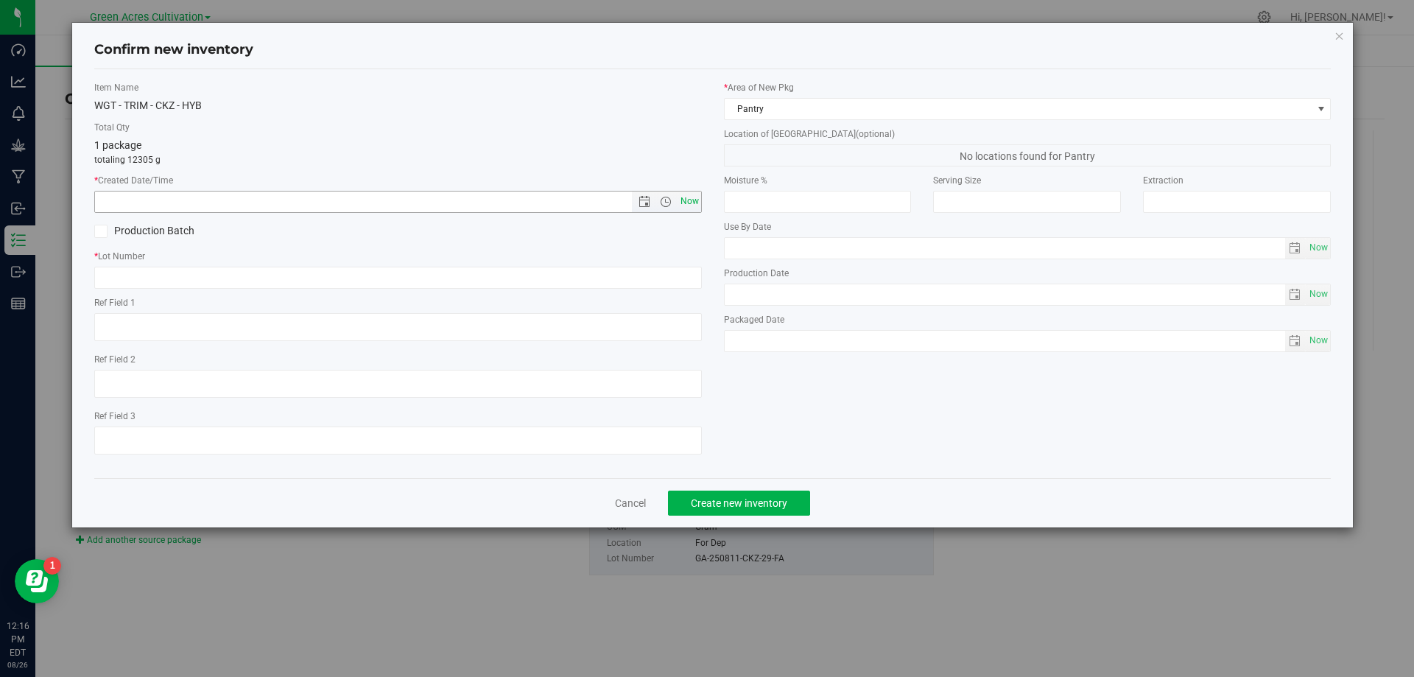
click at [689, 208] on span "Now" at bounding box center [689, 201] width 25 height 21
type input "[DATE] 12:16 PM"
click at [689, 278] on input "text" at bounding box center [397, 278] width 607 height 22
paste input "GA-250811-CKZ-29-FA"
type input "GA-250811-CKZ-29-TB"
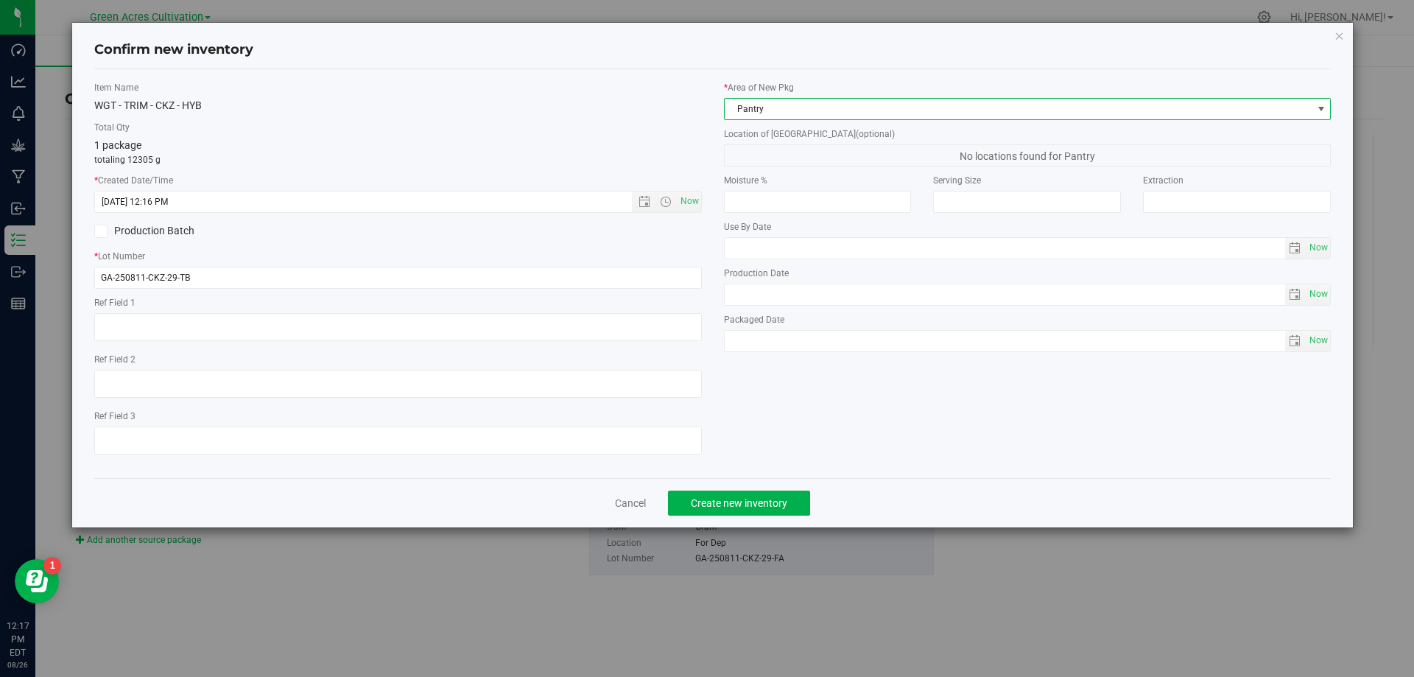
click at [956, 101] on span "Pantry" at bounding box center [1018, 109] width 588 height 21
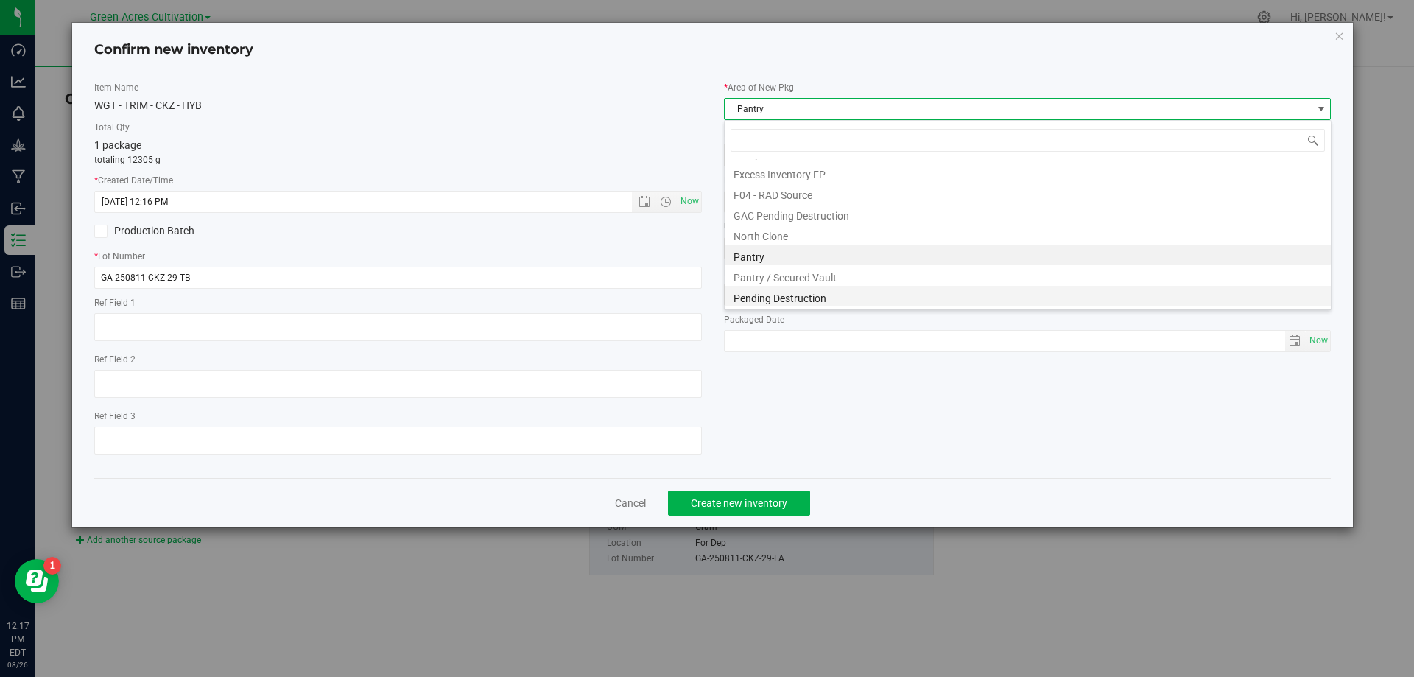
scroll to position [203, 0]
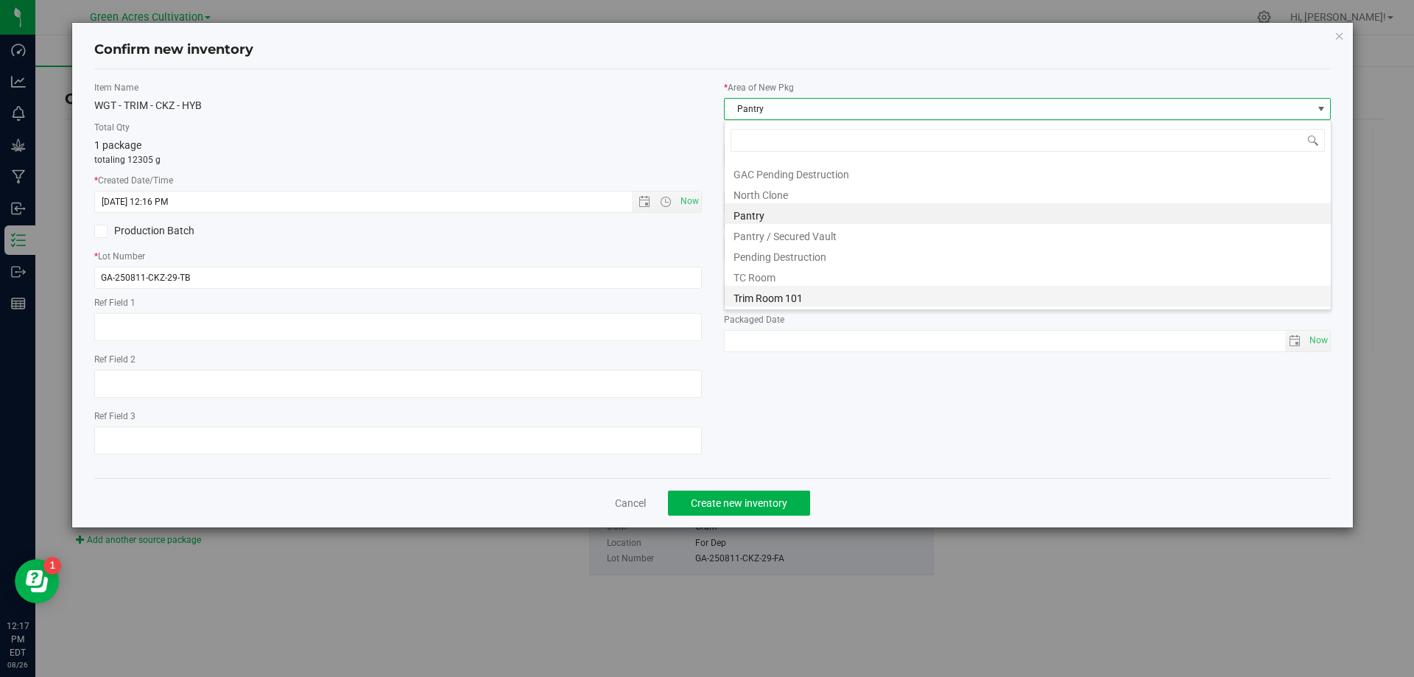
click at [853, 289] on li "Trim Room 101" at bounding box center [1027, 296] width 606 height 21
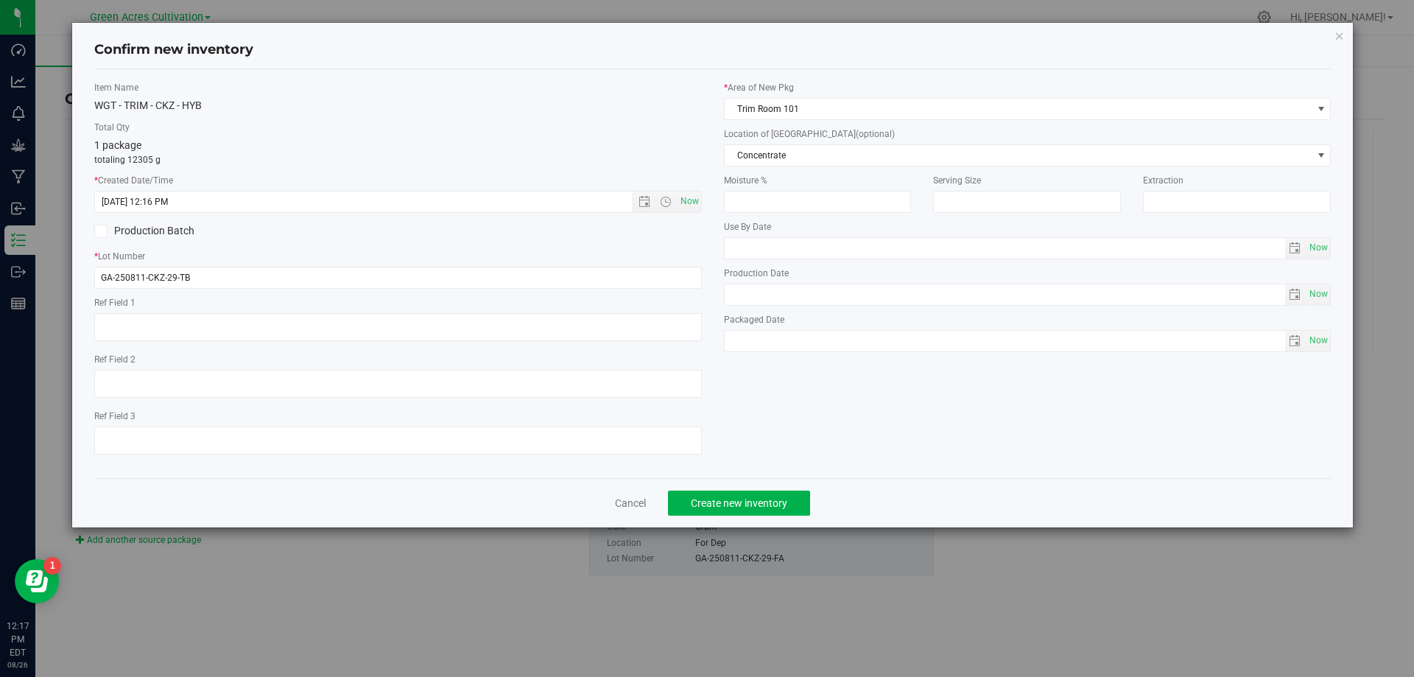
click at [889, 175] on label "Moisture %" at bounding box center [818, 180] width 188 height 13
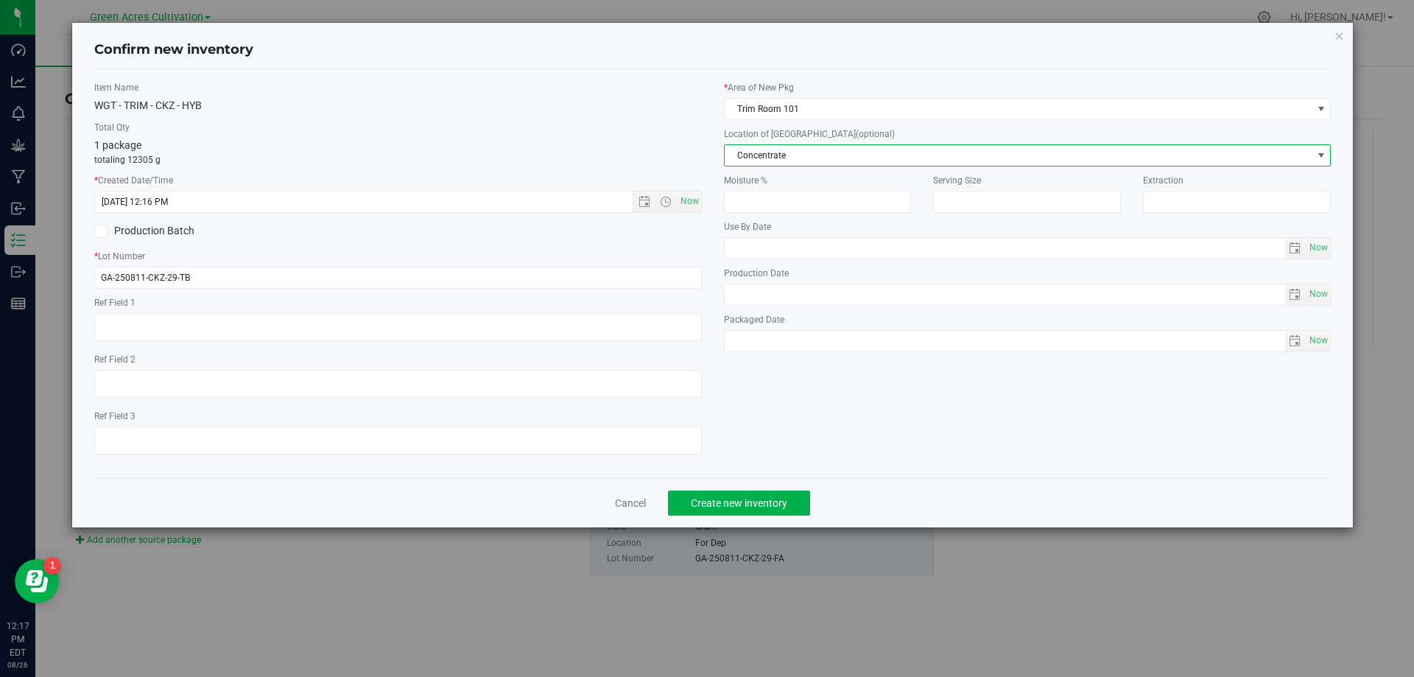
click at [889, 158] on span "Concentrate" at bounding box center [1018, 155] width 588 height 21
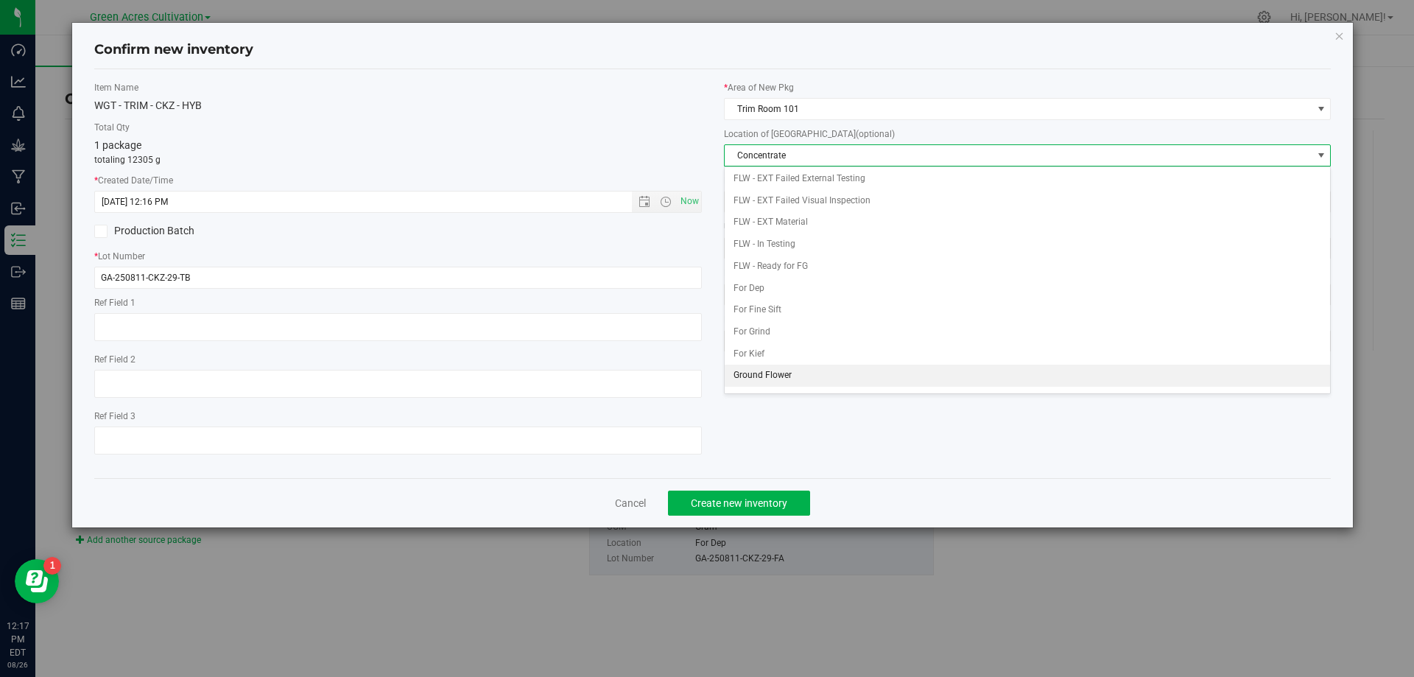
scroll to position [151, 0]
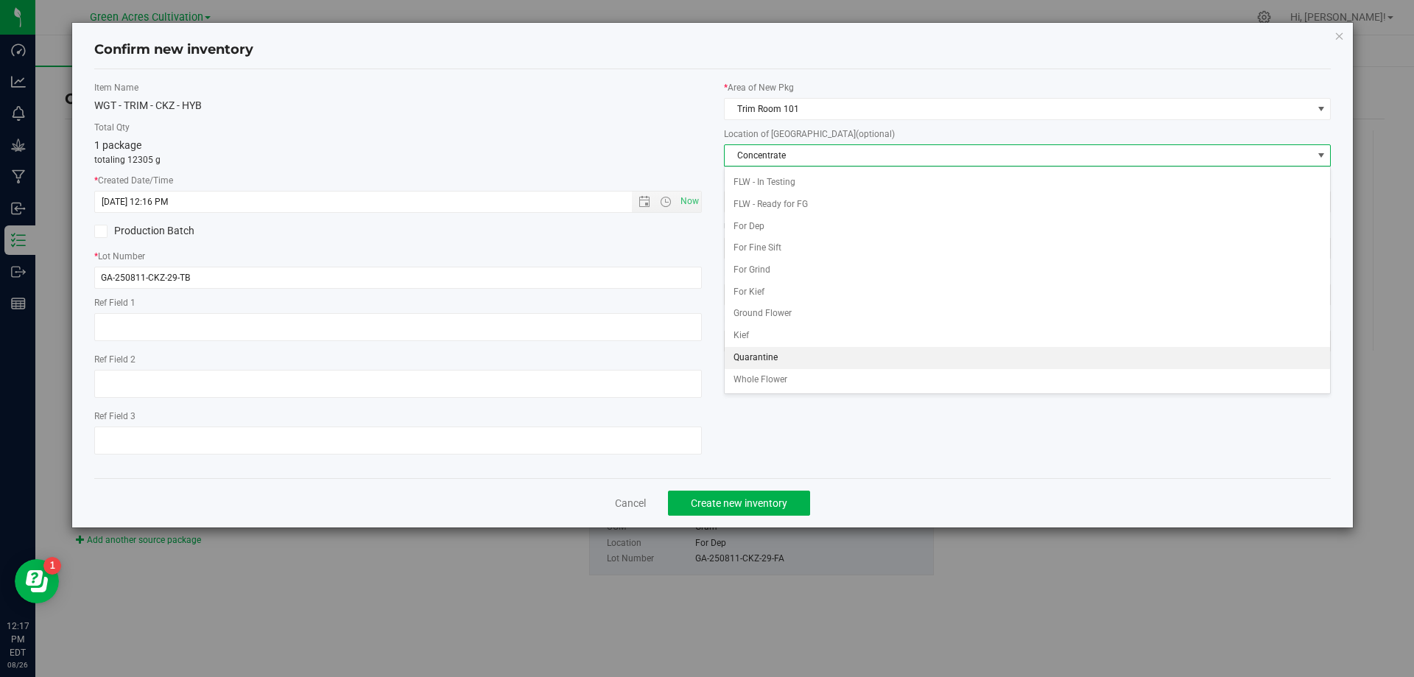
click at [800, 353] on li "Quarantine" at bounding box center [1027, 358] width 606 height 22
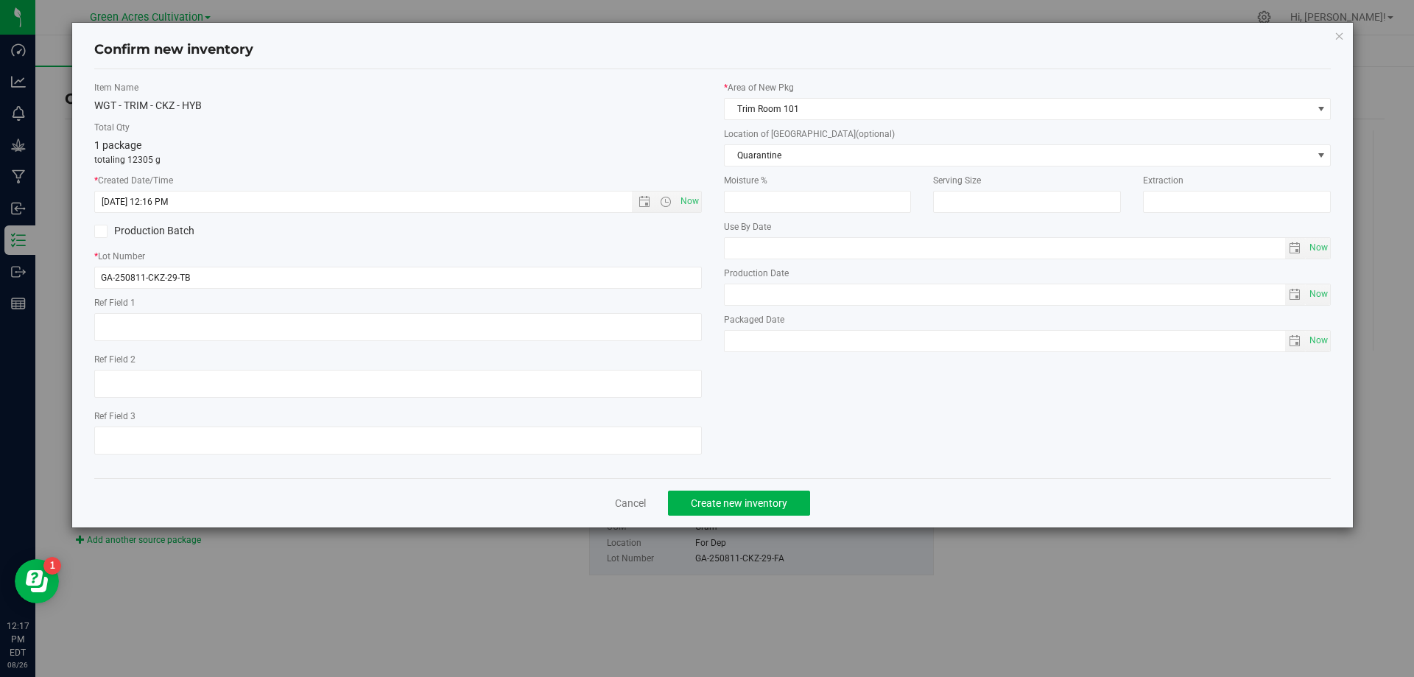
drag, startPoint x: 733, startPoint y: 522, endPoint x: 747, endPoint y: 492, distance: 33.3
click at [733, 521] on div "Cancel Create new inventory" at bounding box center [712, 502] width 1237 height 49
click at [747, 492] on button "Create new inventory" at bounding box center [739, 502] width 142 height 25
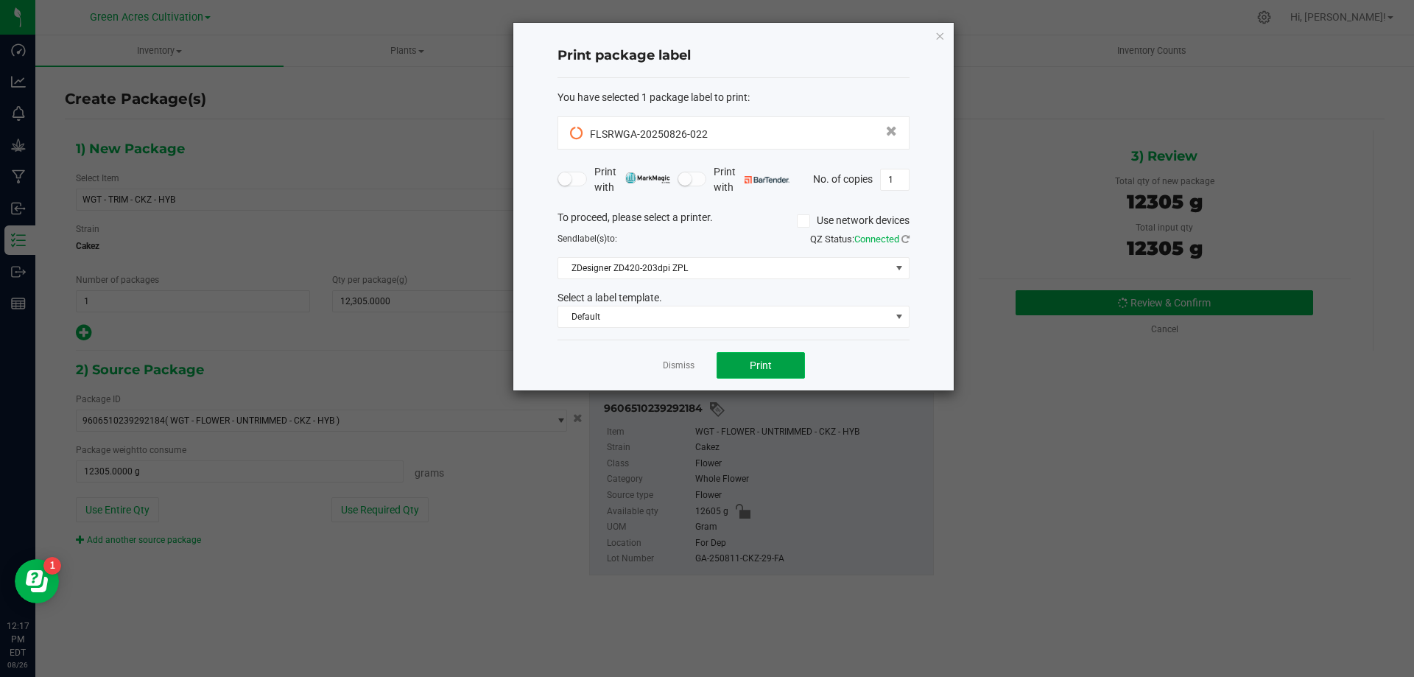
click at [761, 361] on span "Print" at bounding box center [760, 365] width 22 height 12
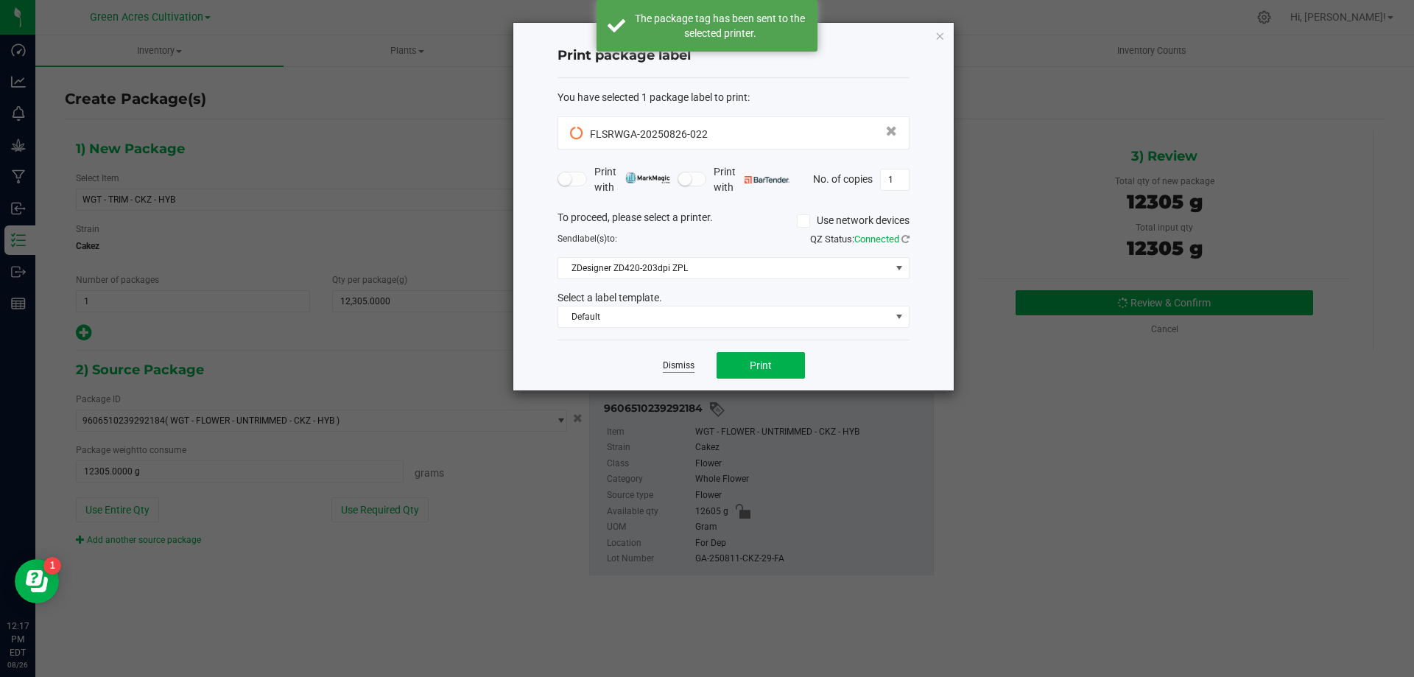
click at [690, 367] on link "Dismiss" at bounding box center [679, 365] width 32 height 13
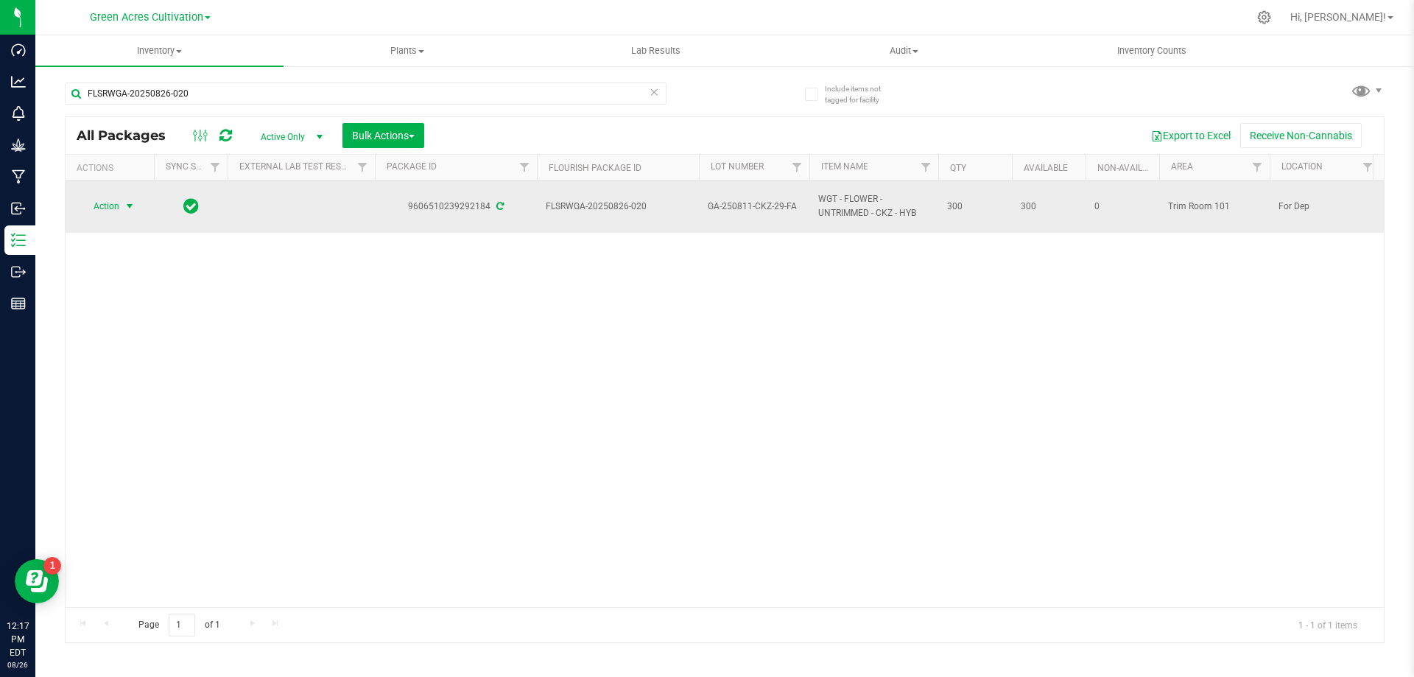
click at [121, 208] on span "select" at bounding box center [130, 206] width 18 height 21
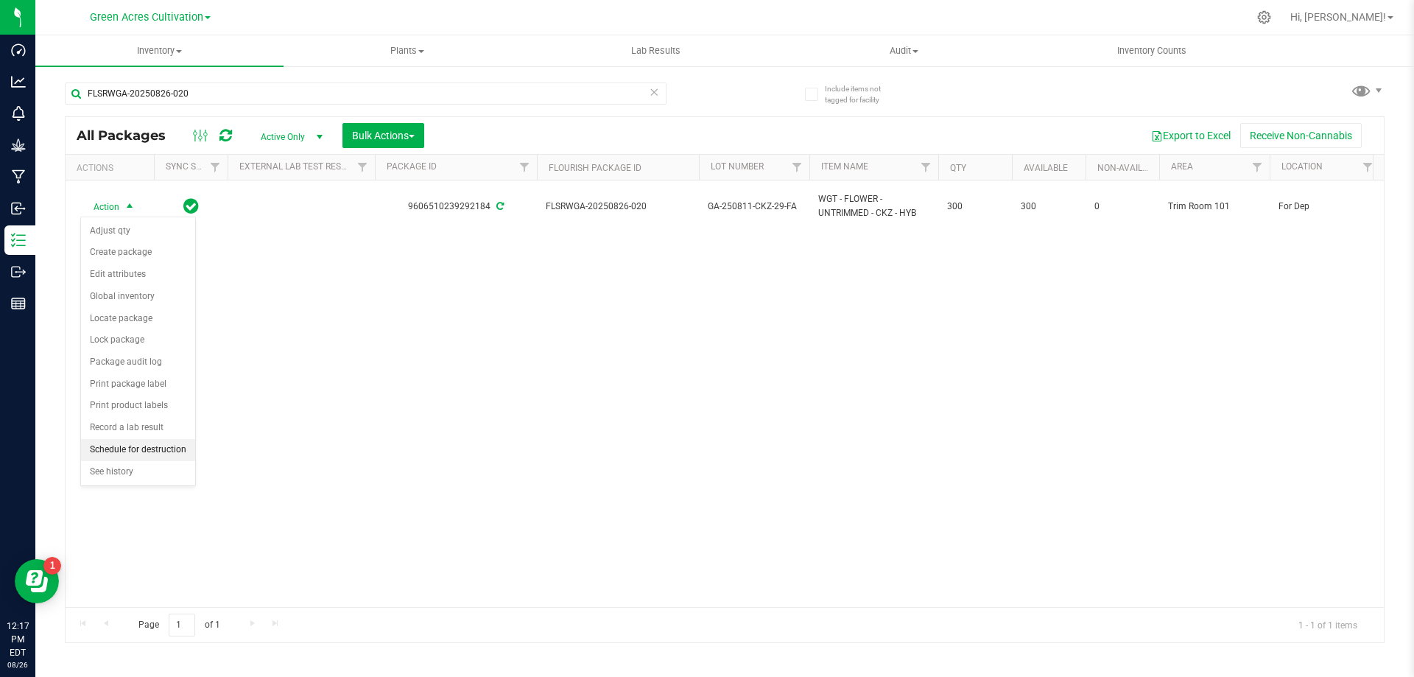
click at [121, 445] on li "Schedule for destruction" at bounding box center [138, 450] width 114 height 22
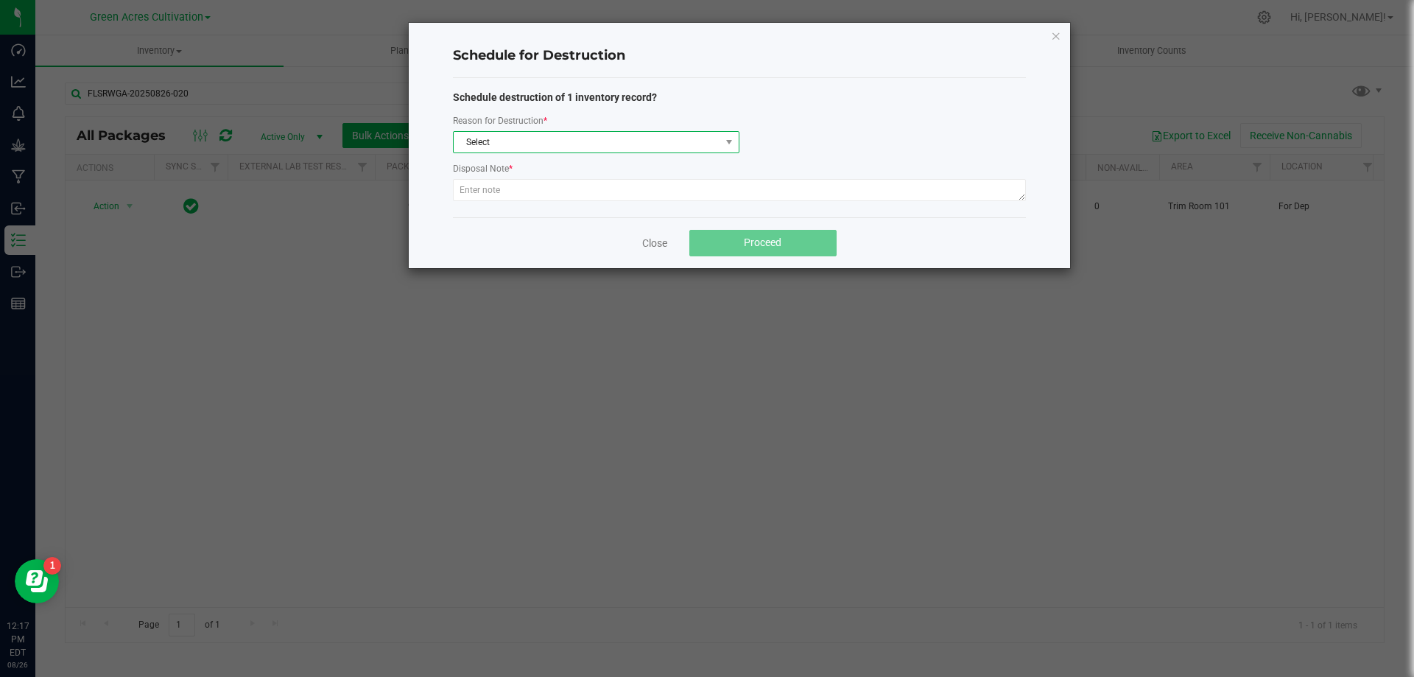
click at [520, 152] on span "Select" at bounding box center [596, 142] width 286 height 22
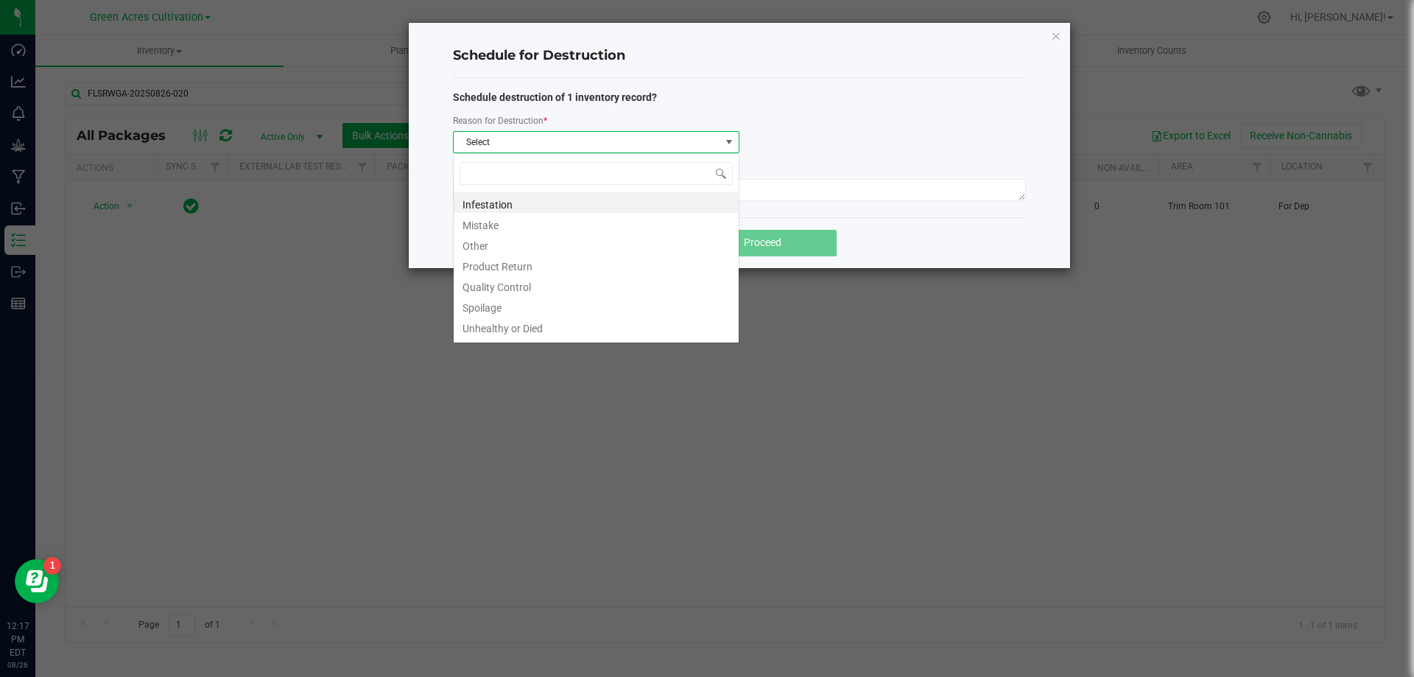
scroll to position [22, 286]
type input "W"
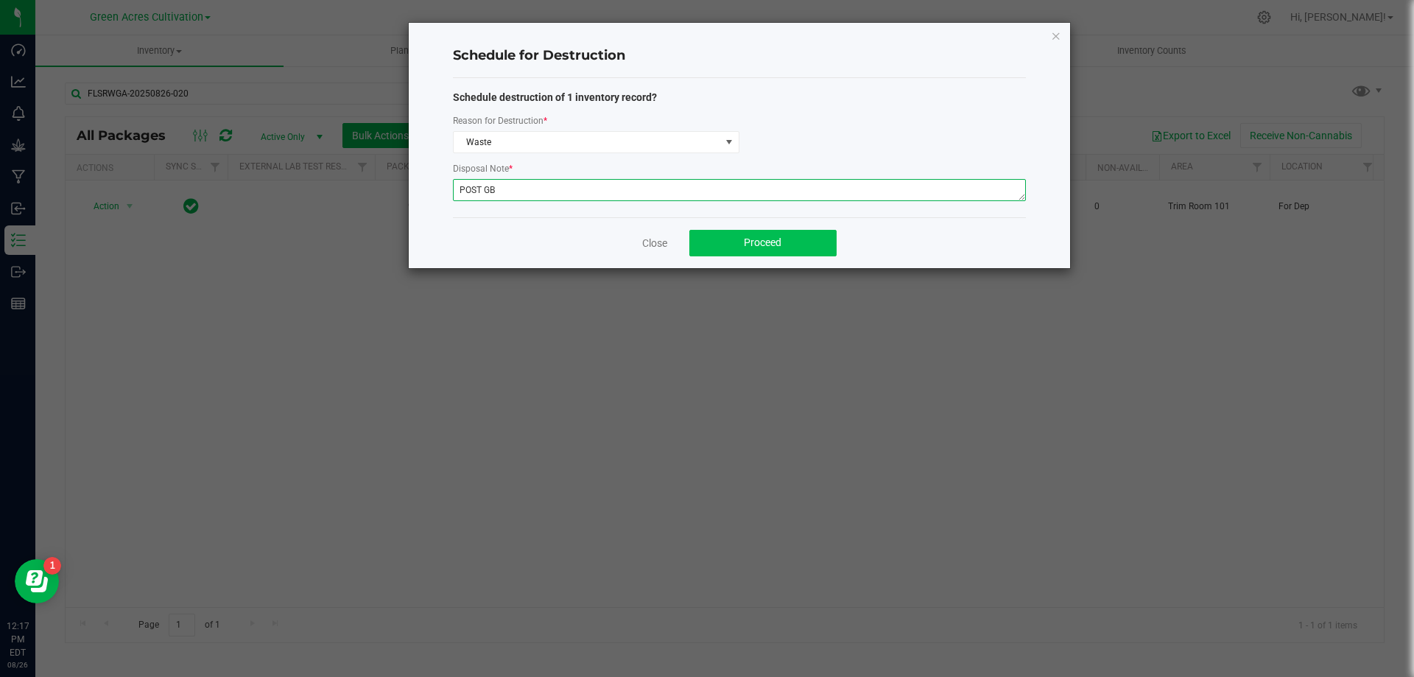
type textarea "POST GB"
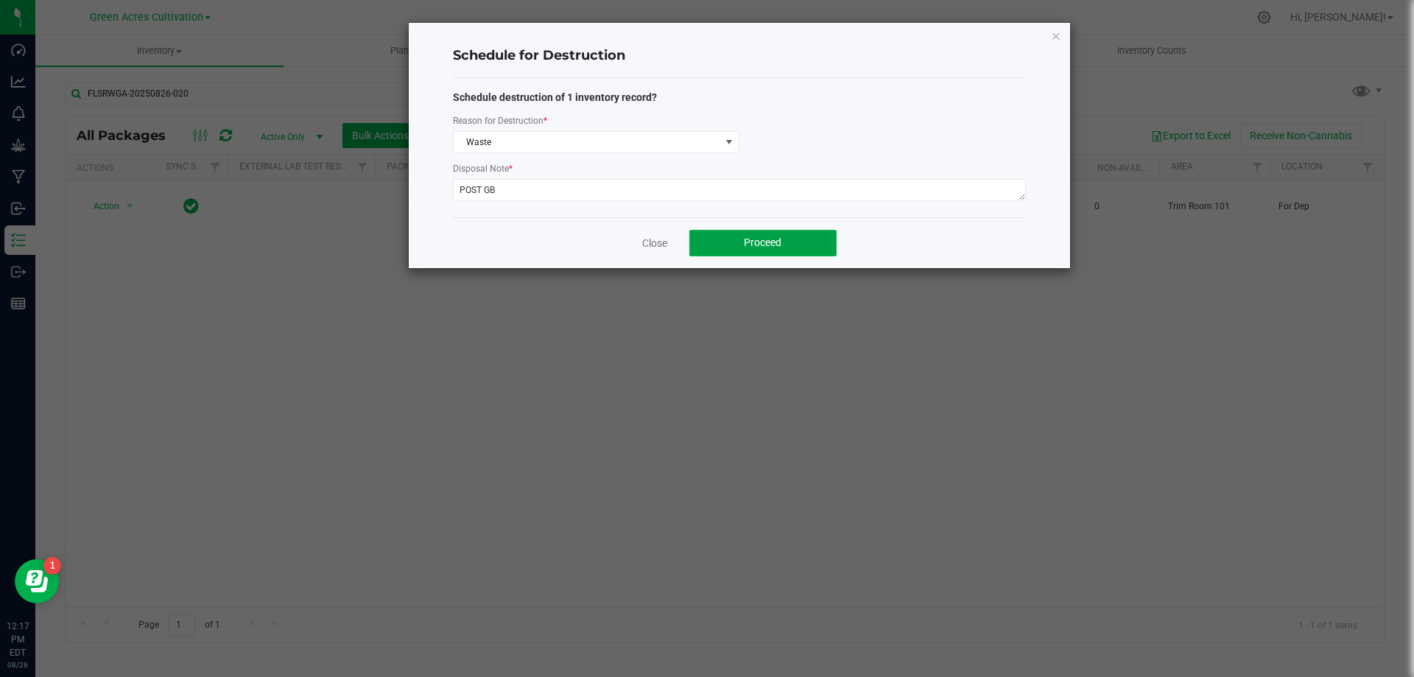
click at [766, 239] on span "Proceed" at bounding box center [763, 242] width 38 height 12
